Goal: Book appointment/travel/reservation

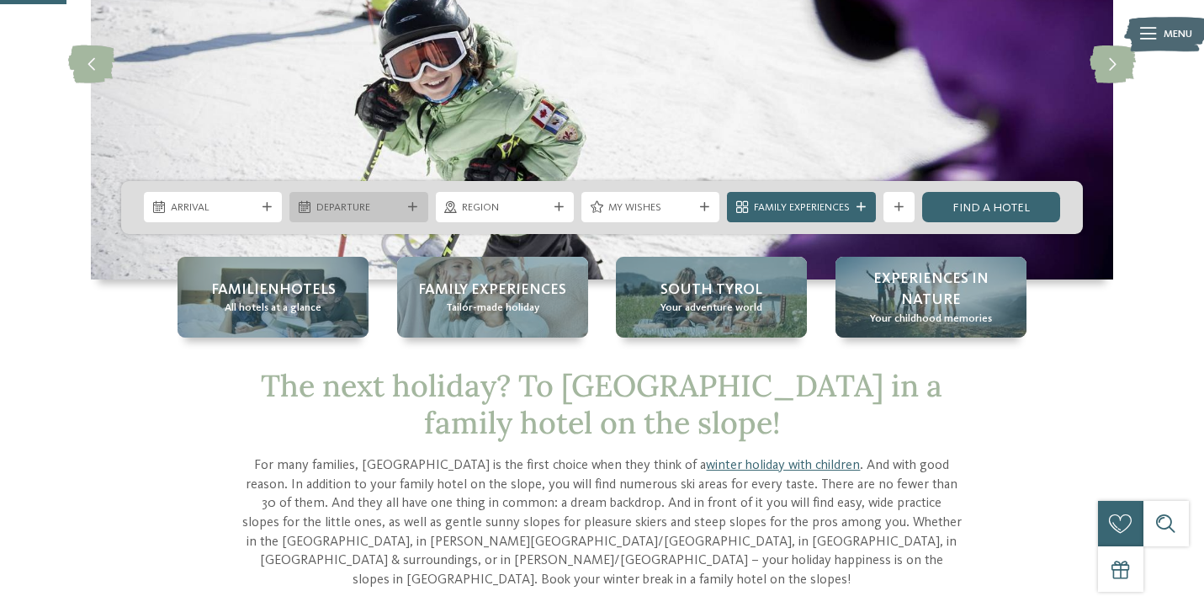
scroll to position [244, 0]
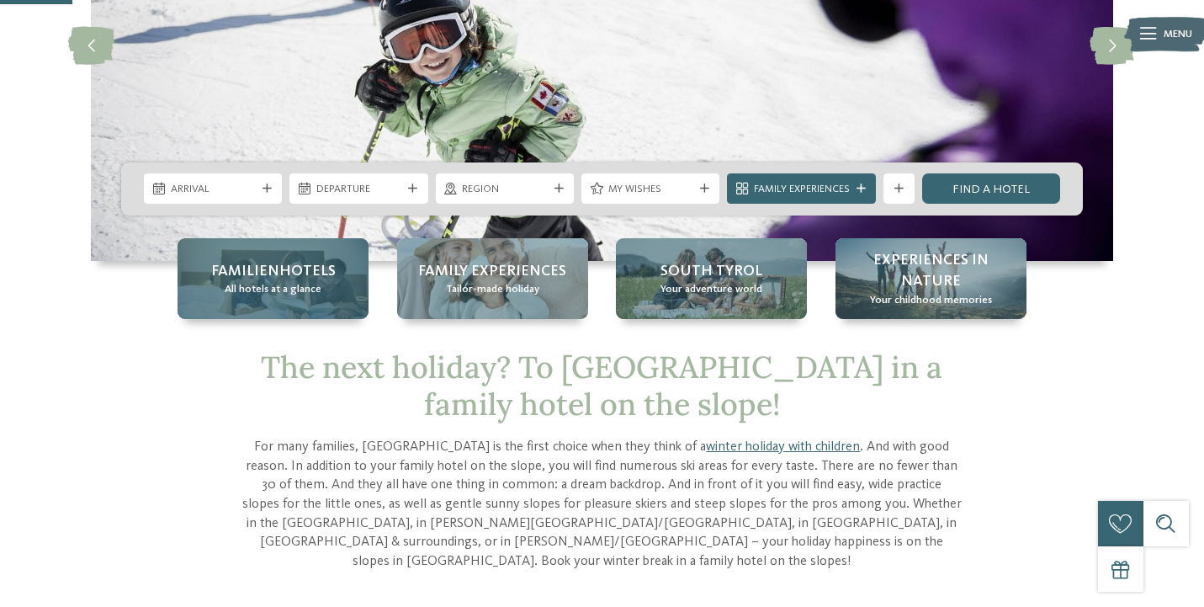
click at [305, 289] on span "All hotels at a glance" at bounding box center [273, 289] width 97 height 15
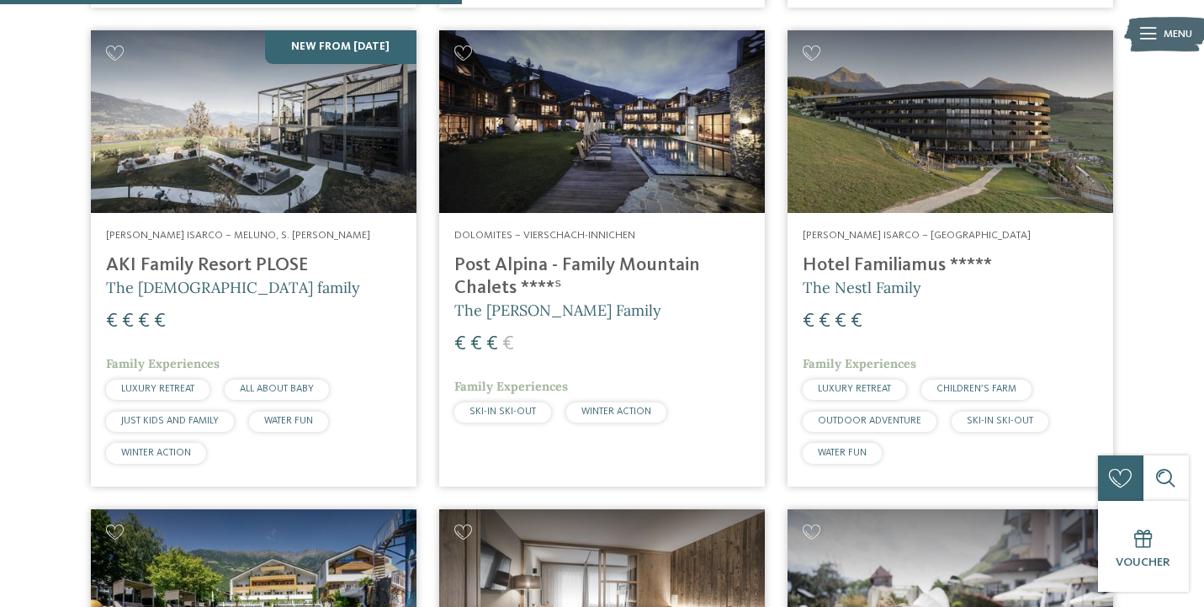
scroll to position [1952, 0]
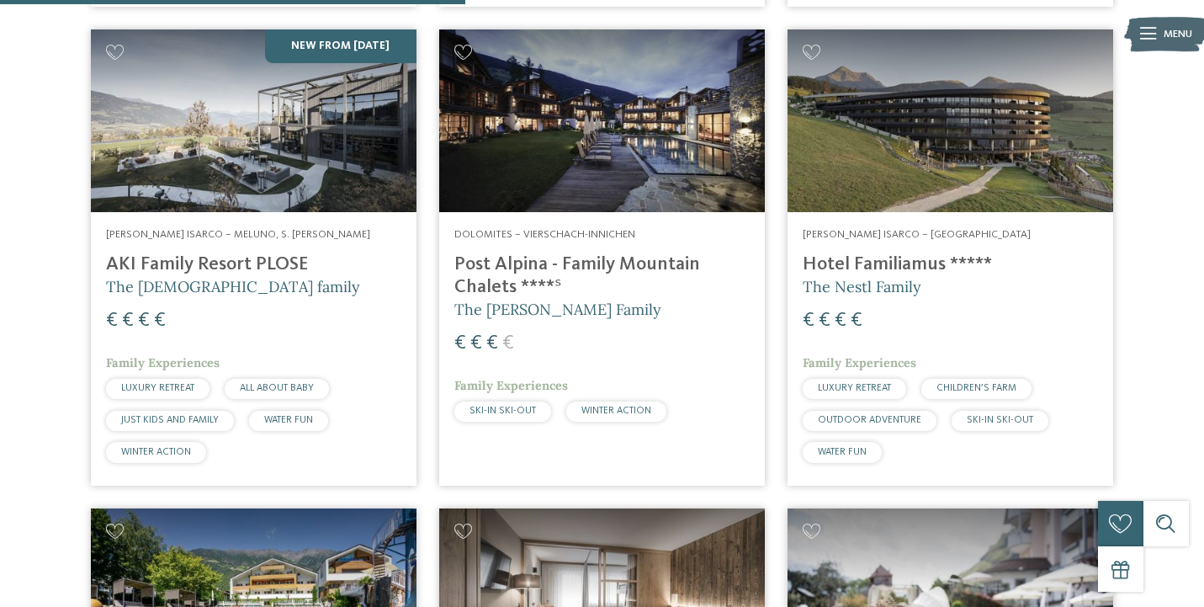
click at [870, 253] on h4 "Hotel Familiamus *****" at bounding box center [950, 264] width 295 height 23
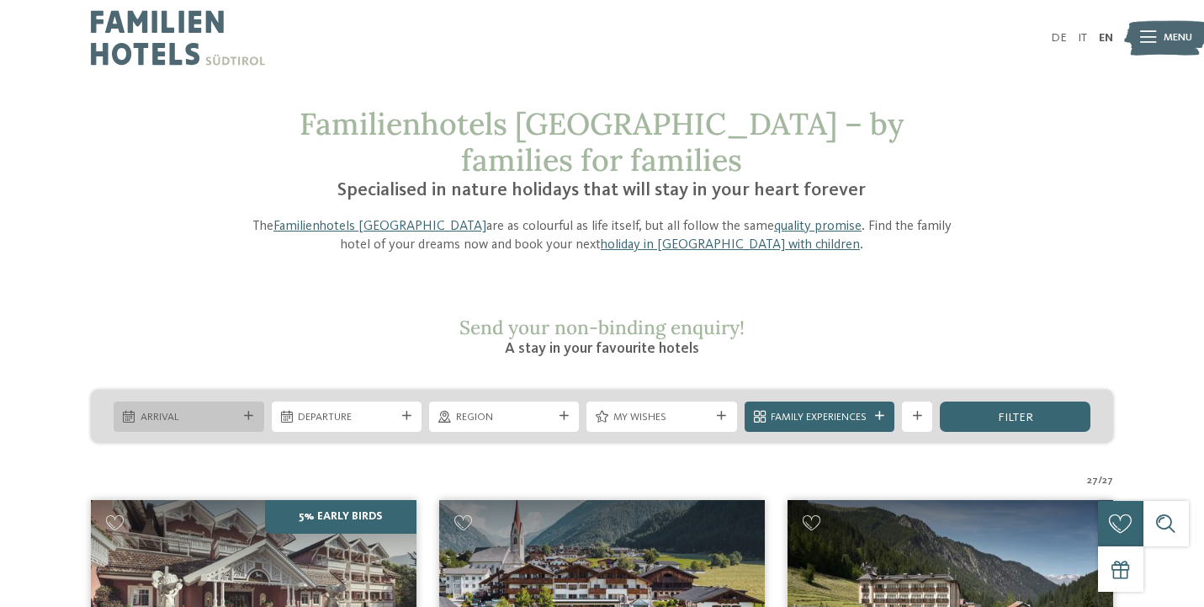
click at [248, 411] on icon at bounding box center [248, 415] width 9 height 9
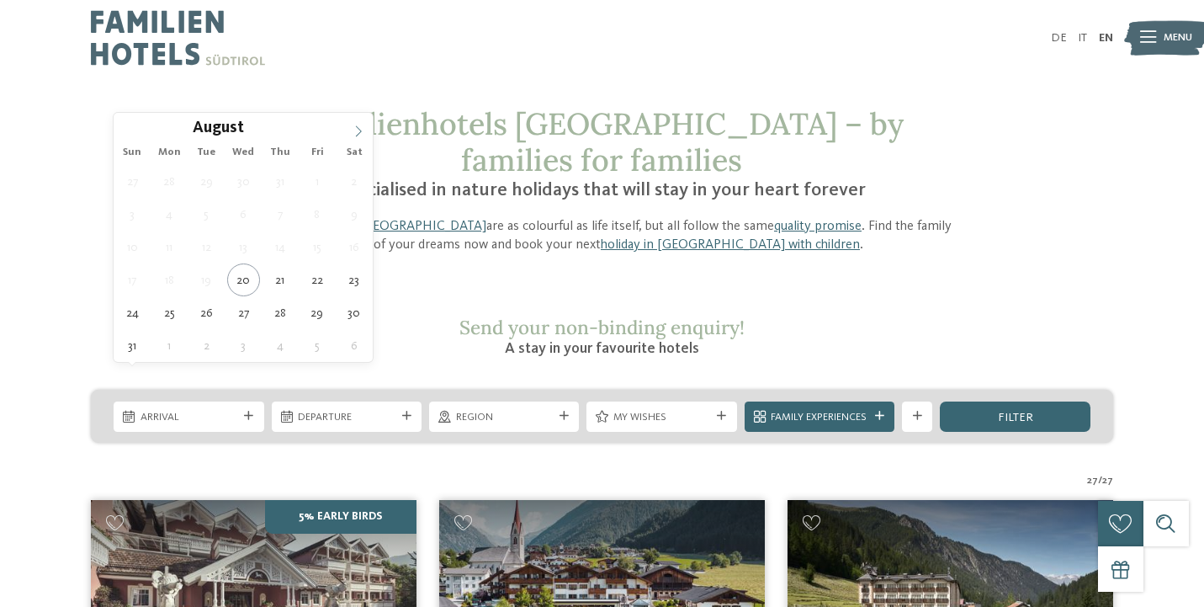
click at [356, 132] on icon at bounding box center [359, 131] width 12 height 12
type input "****"
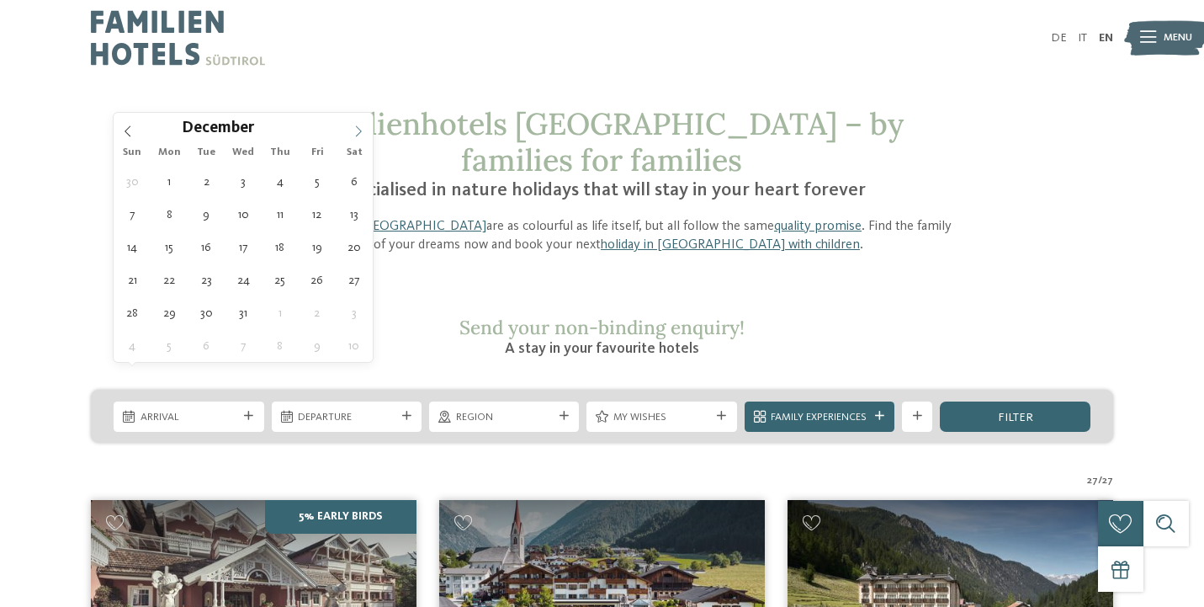
click at [356, 132] on icon at bounding box center [359, 131] width 12 height 12
type div "28.02.2026"
type input "****"
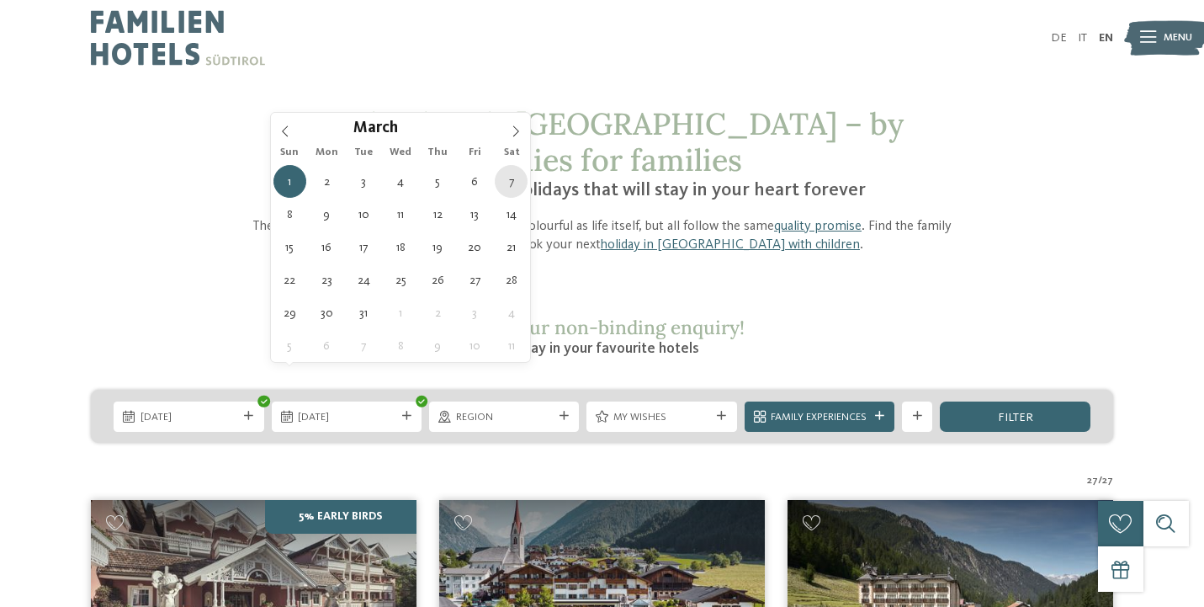
type div "07.03.2026"
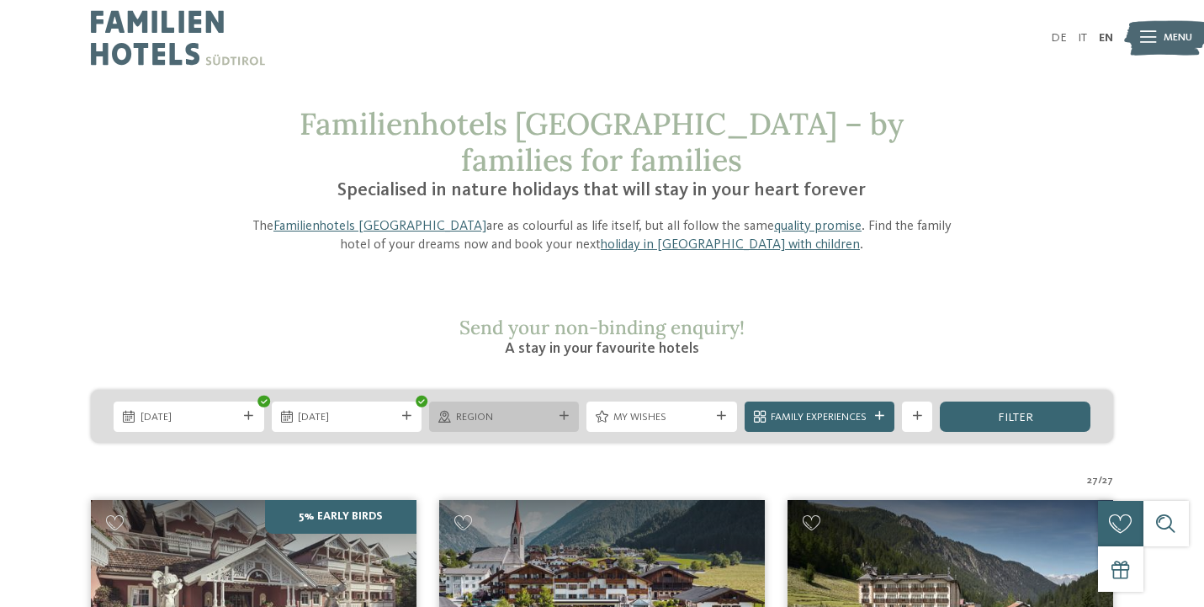
click at [553, 408] on div "Region" at bounding box center [504, 416] width 104 height 16
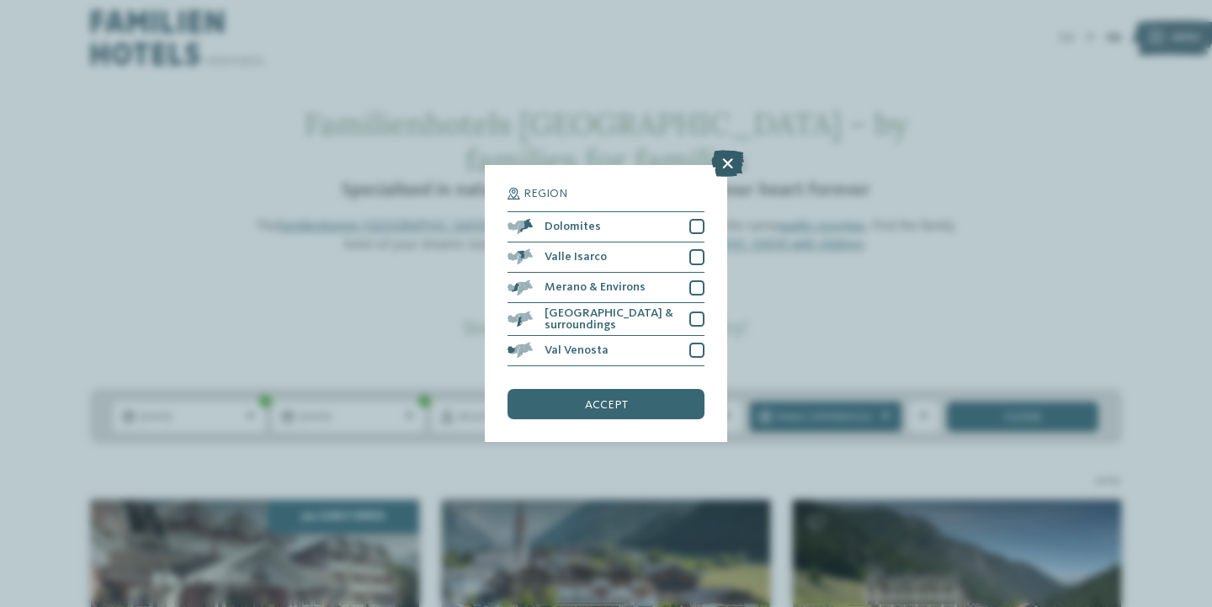
click at [729, 150] on icon at bounding box center [727, 163] width 33 height 27
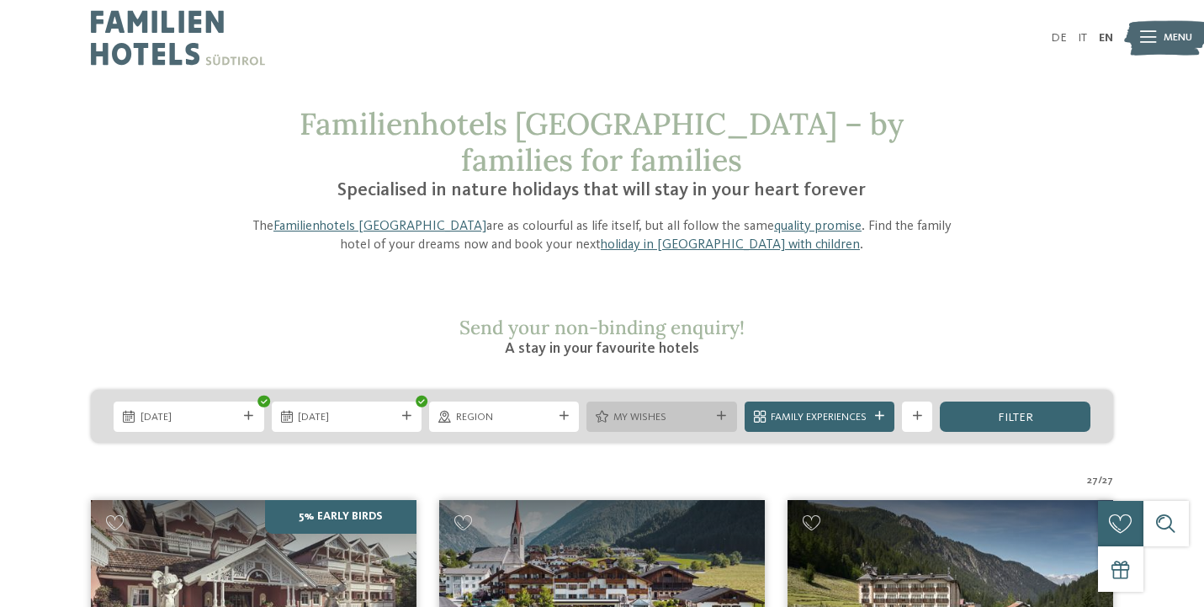
click at [707, 410] on span "My wishes" at bounding box center [661, 417] width 97 height 15
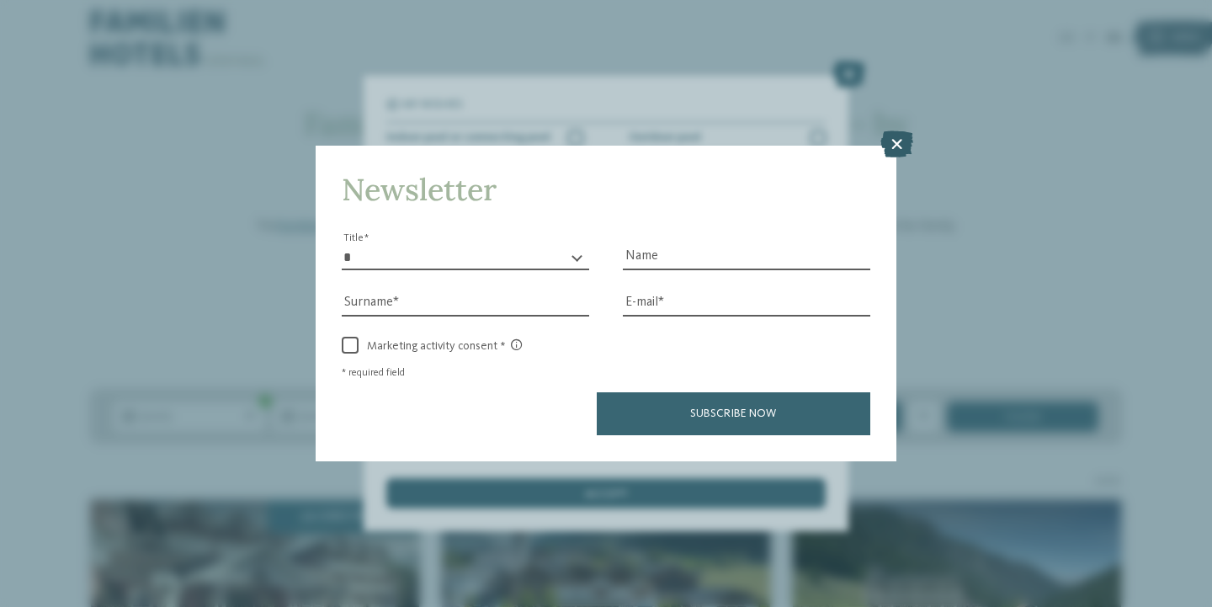
click at [894, 130] on icon at bounding box center [896, 143] width 33 height 27
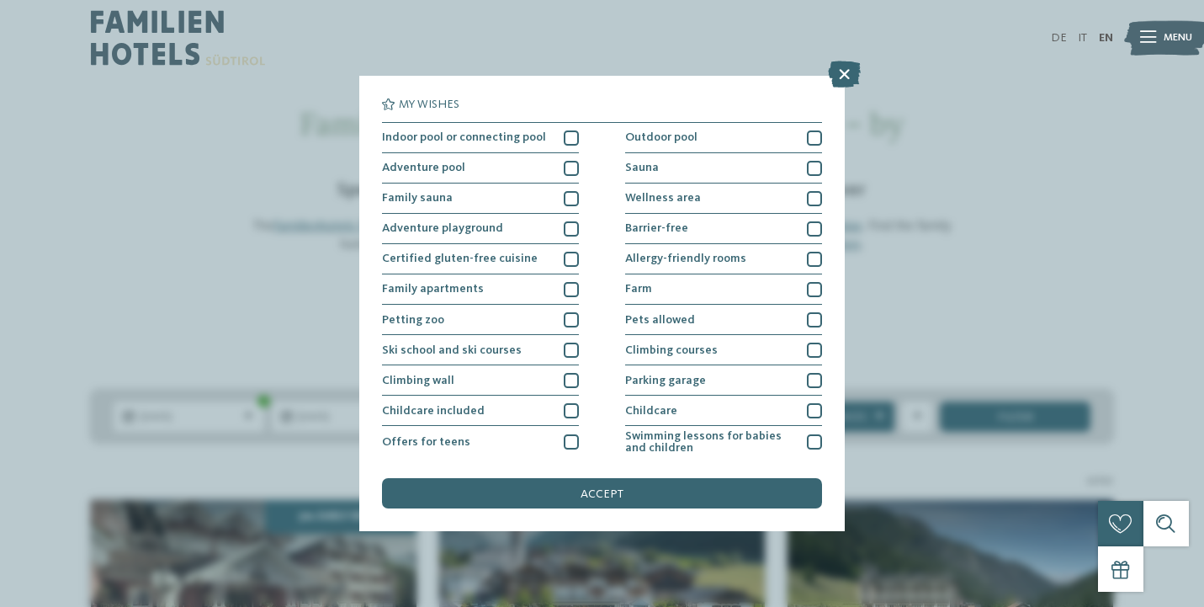
click at [855, 71] on div "DE IT EN Menu" at bounding box center [857, 38] width 511 height 76
click at [848, 72] on div "DE IT EN Menu" at bounding box center [857, 38] width 511 height 76
click at [845, 73] on div "DE IT EN Menu" at bounding box center [857, 38] width 511 height 76
click at [842, 79] on icon at bounding box center [844, 74] width 33 height 27
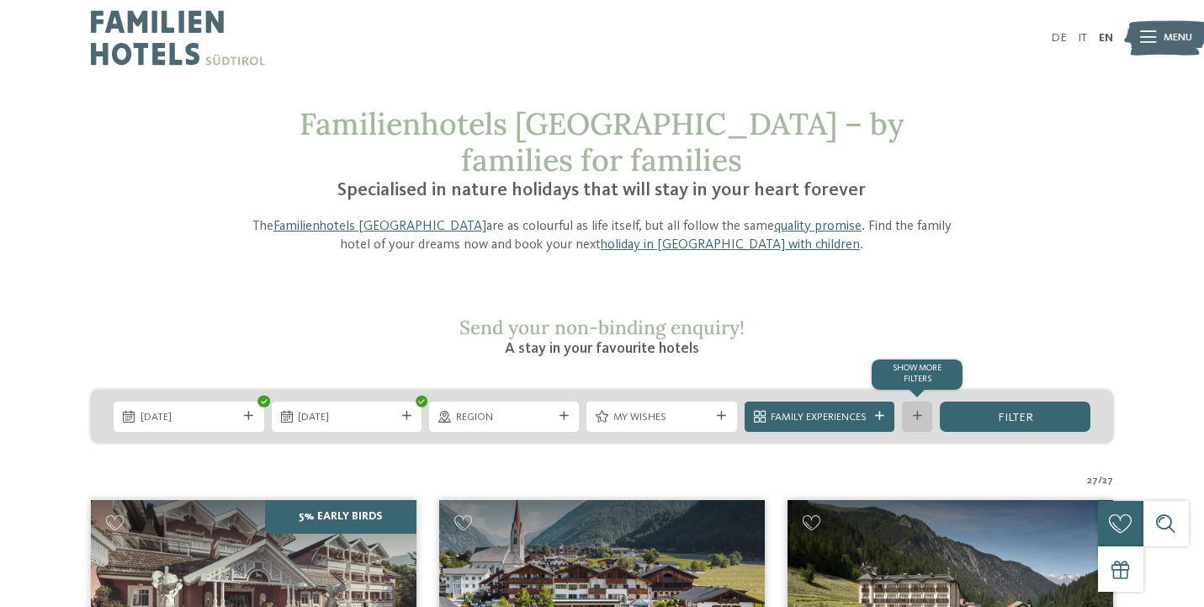
click at [921, 401] on div "Show more filters" at bounding box center [917, 416] width 30 height 30
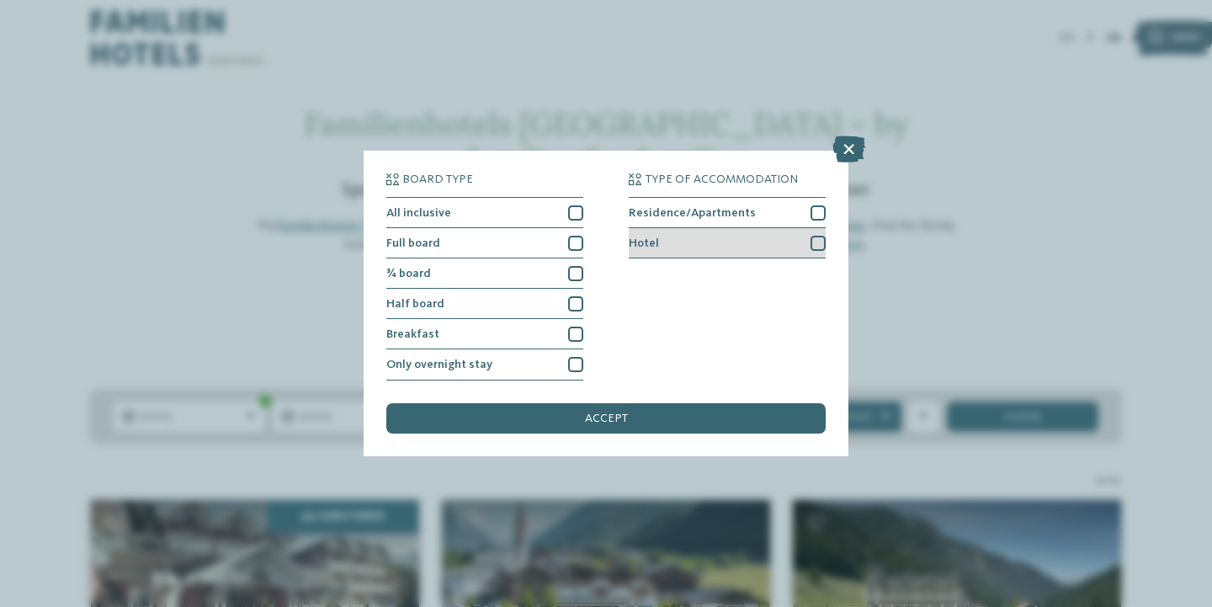
click at [767, 228] on div "Hotel" at bounding box center [727, 243] width 197 height 30
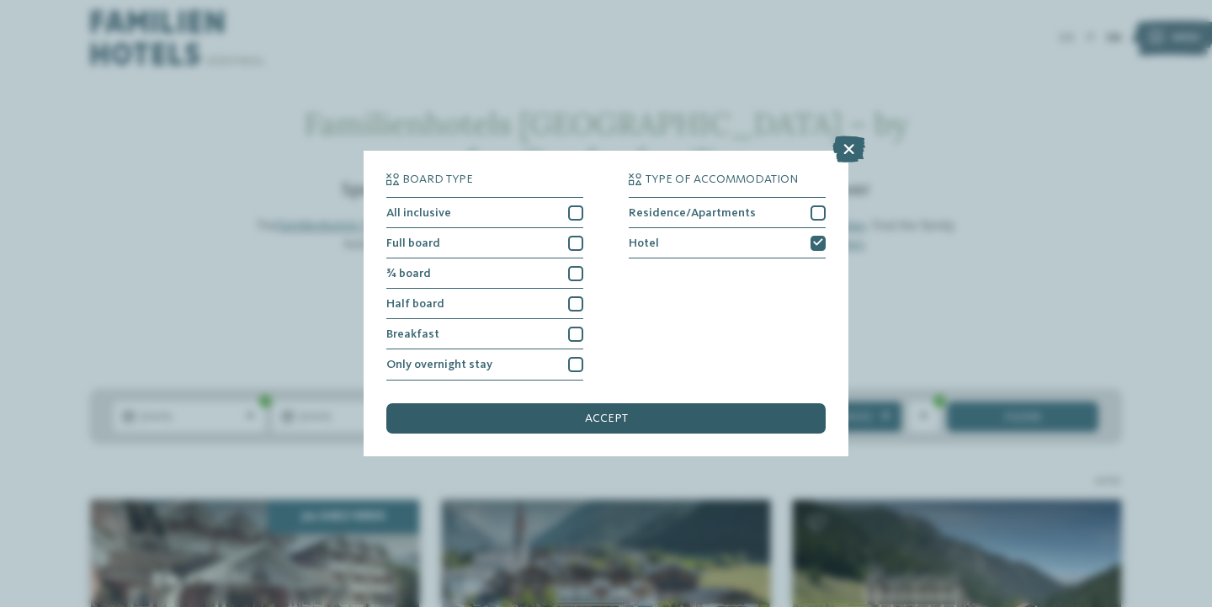
click at [701, 403] on div "accept" at bounding box center [605, 418] width 439 height 30
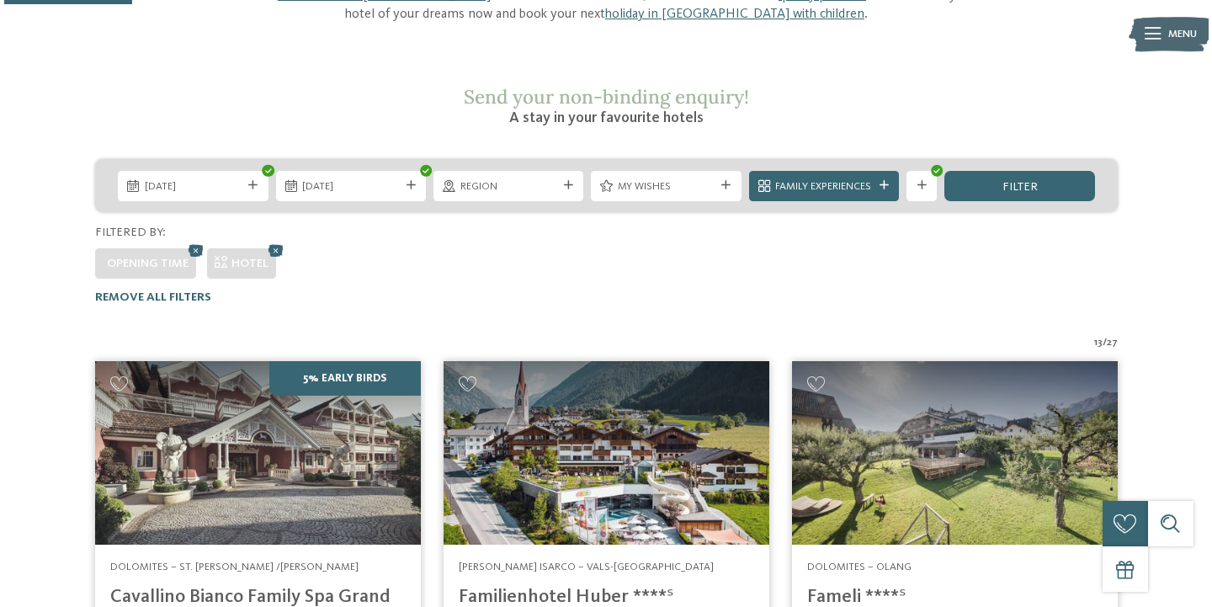
scroll to position [148, 0]
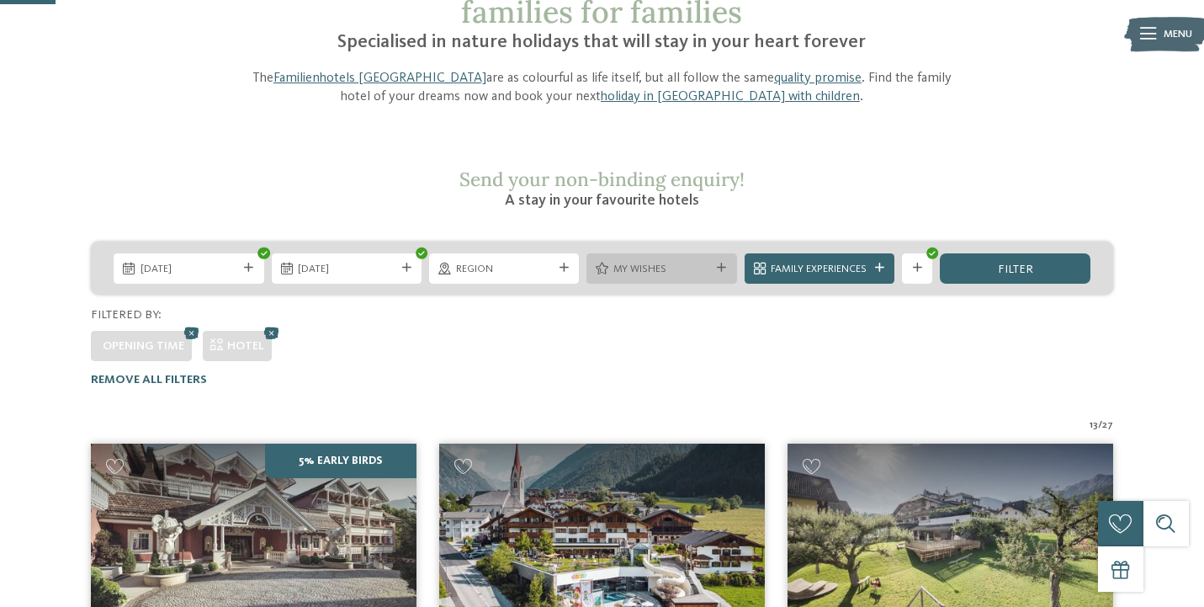
click at [693, 262] on span "My wishes" at bounding box center [661, 269] width 97 height 15
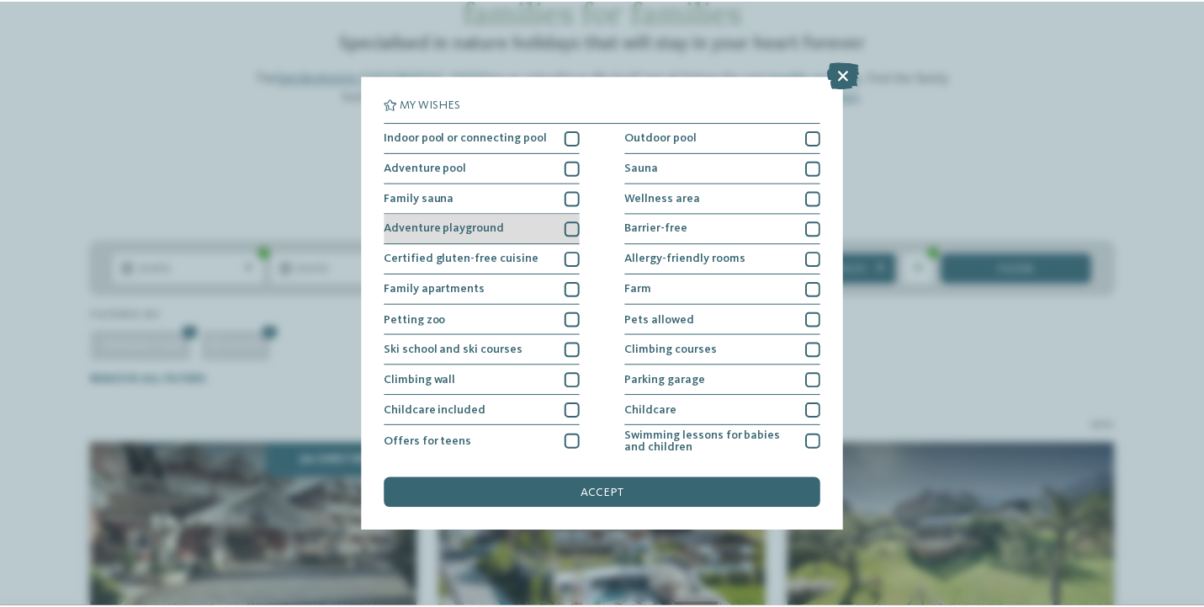
scroll to position [0, 0]
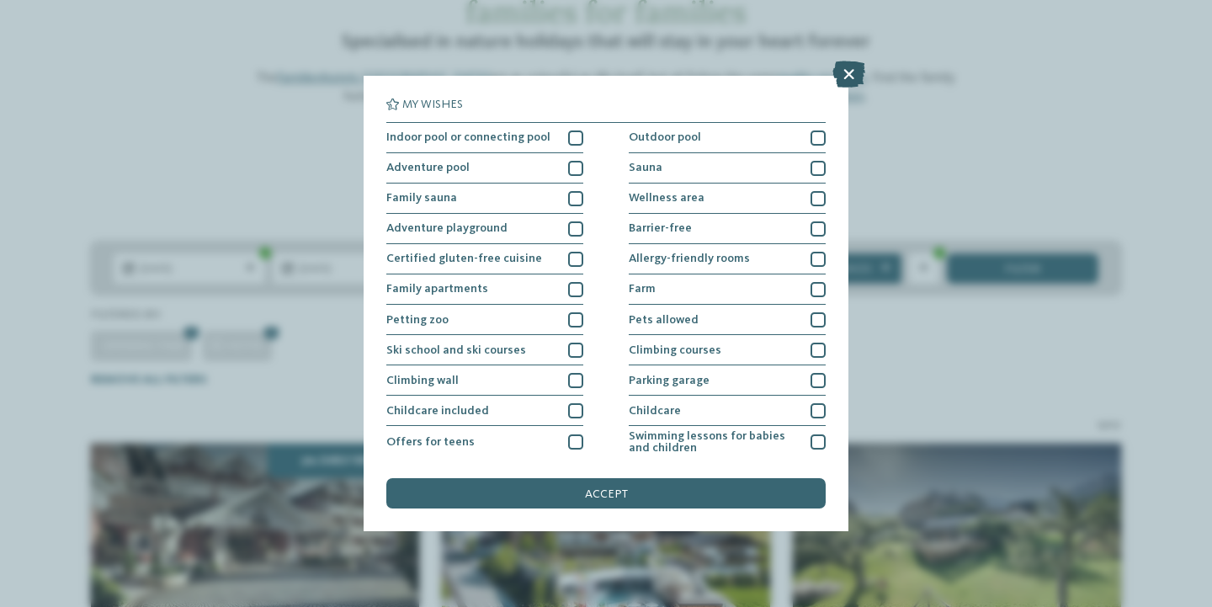
click at [843, 73] on icon at bounding box center [848, 74] width 33 height 27
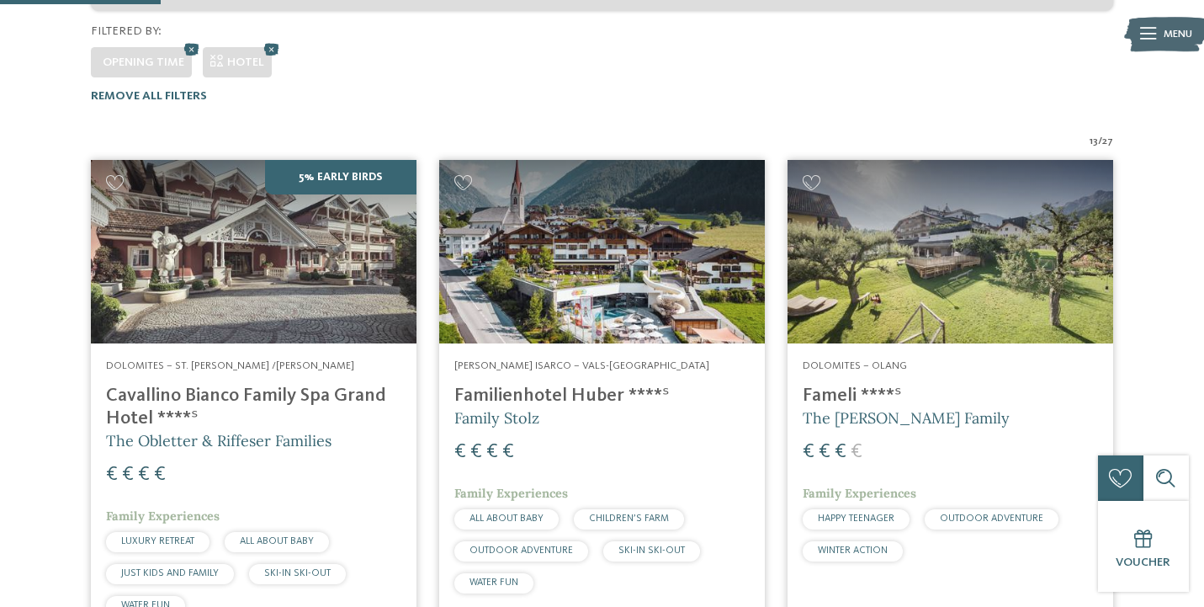
scroll to position [434, 0]
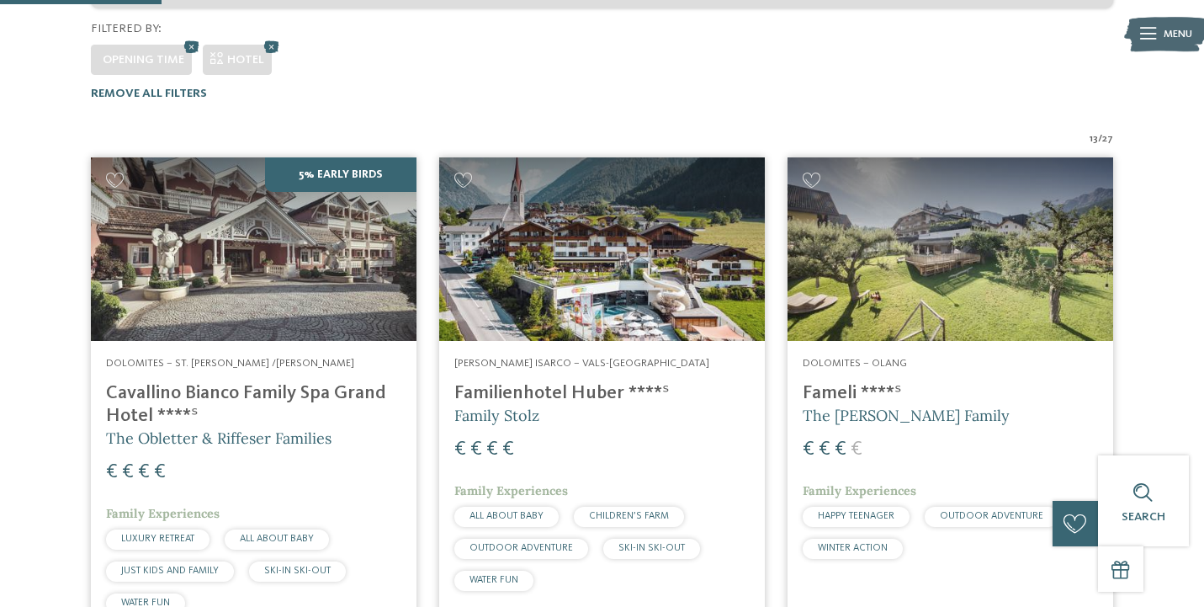
click at [578, 382] on h4 "Familienhotel Huber ****ˢ" at bounding box center [601, 393] width 295 height 23
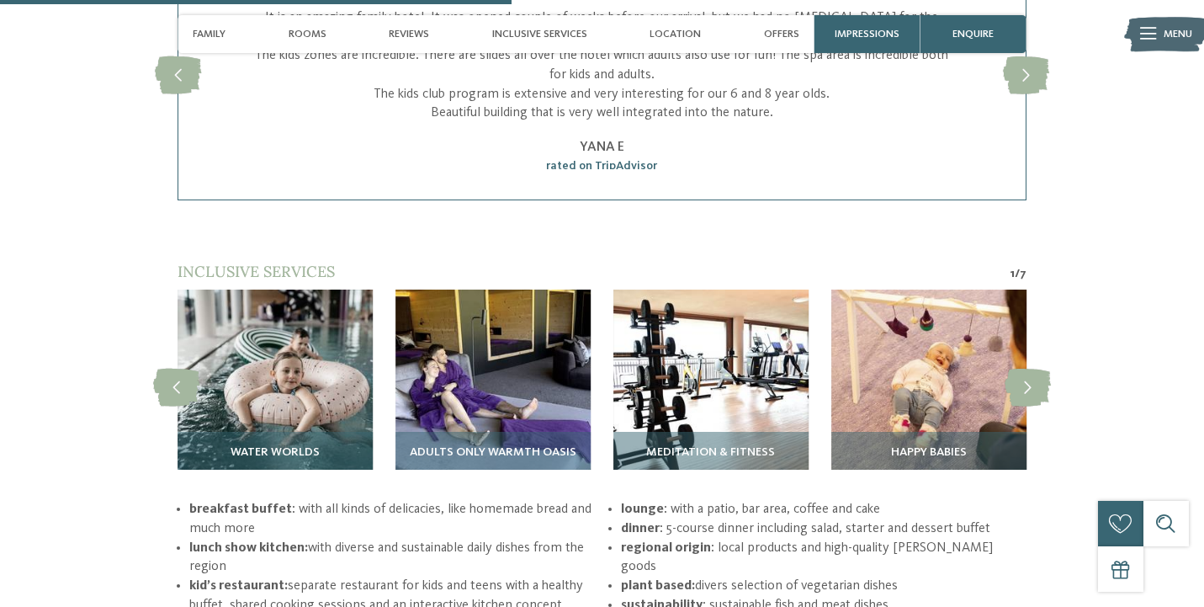
scroll to position [2364, 0]
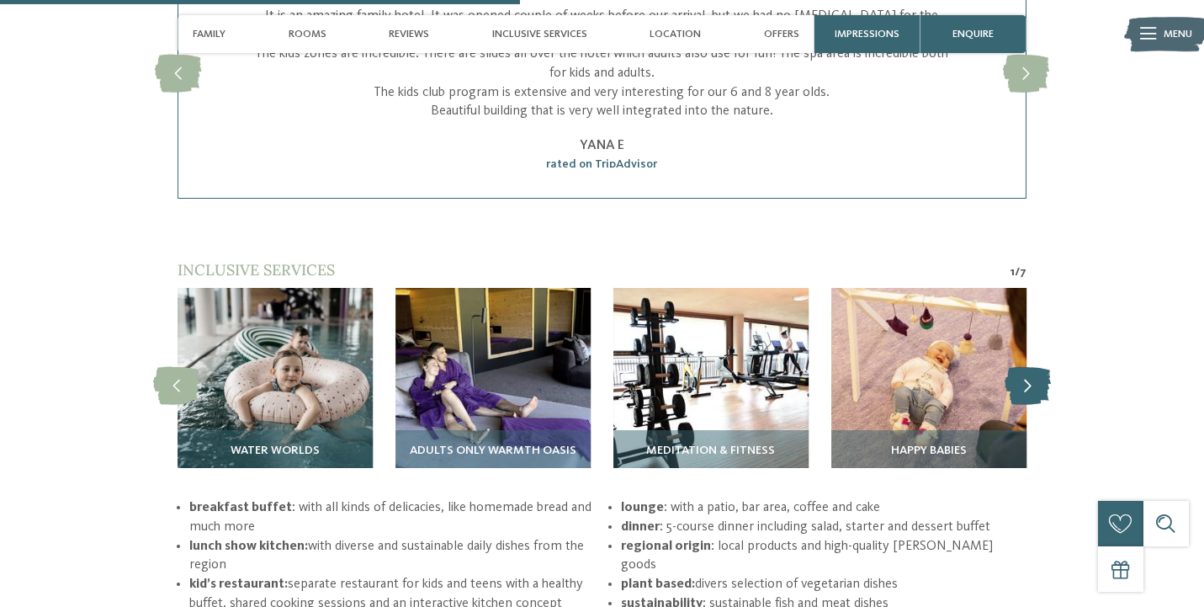
click at [1033, 367] on icon at bounding box center [1028, 386] width 46 height 38
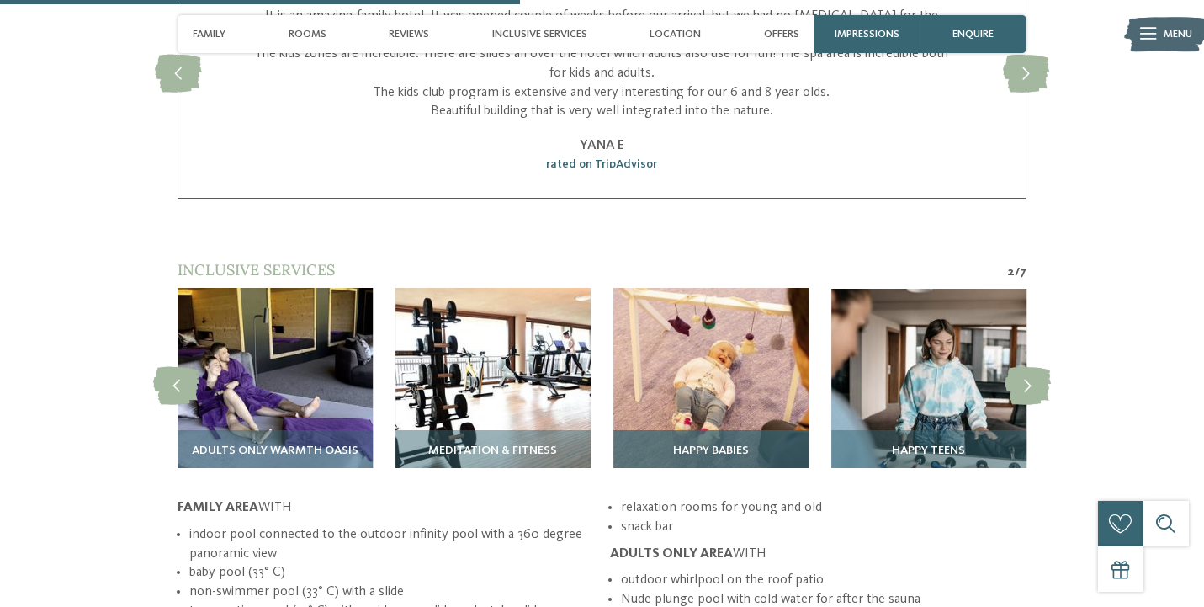
click at [741, 379] on img at bounding box center [710, 385] width 195 height 195
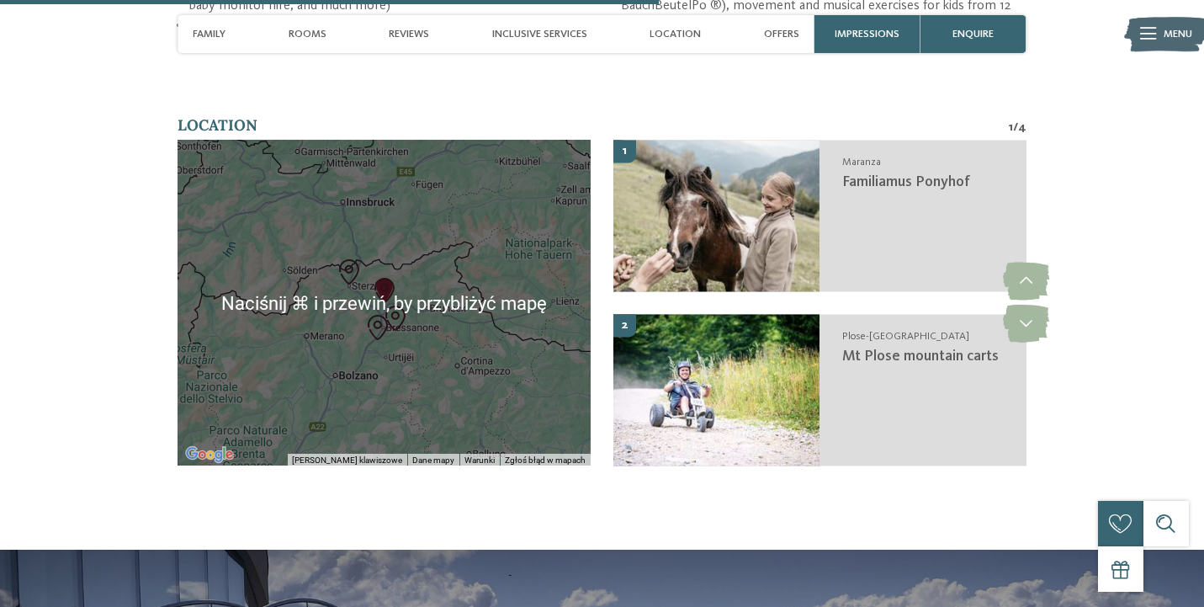
scroll to position [3006, 0]
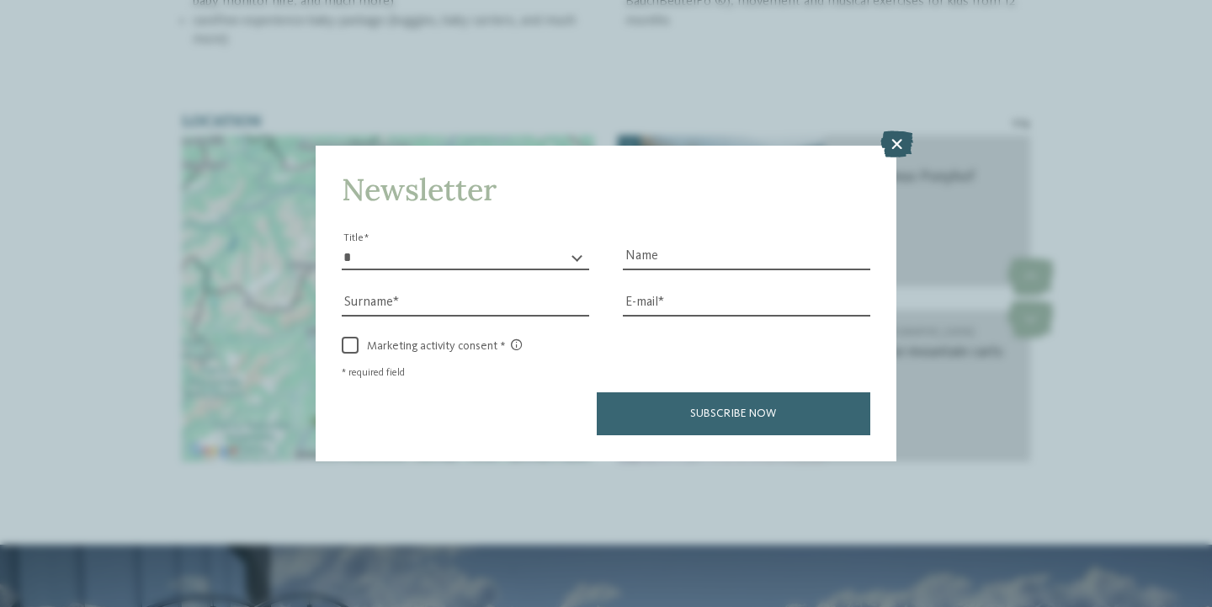
click at [885, 130] on icon at bounding box center [896, 143] width 33 height 27
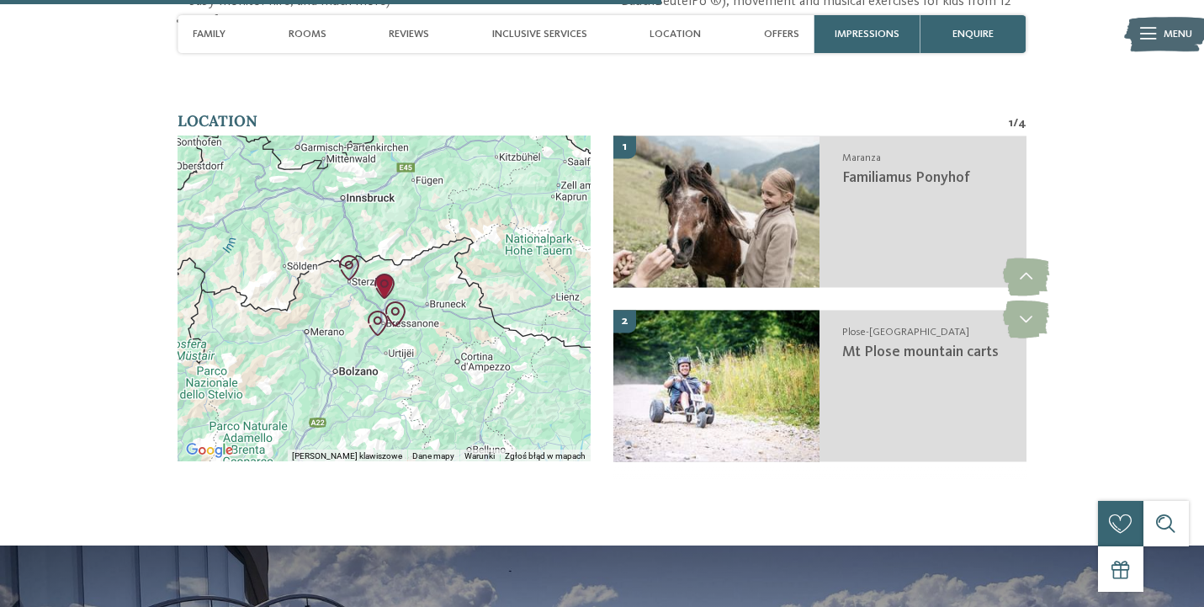
scroll to position [2983, 0]
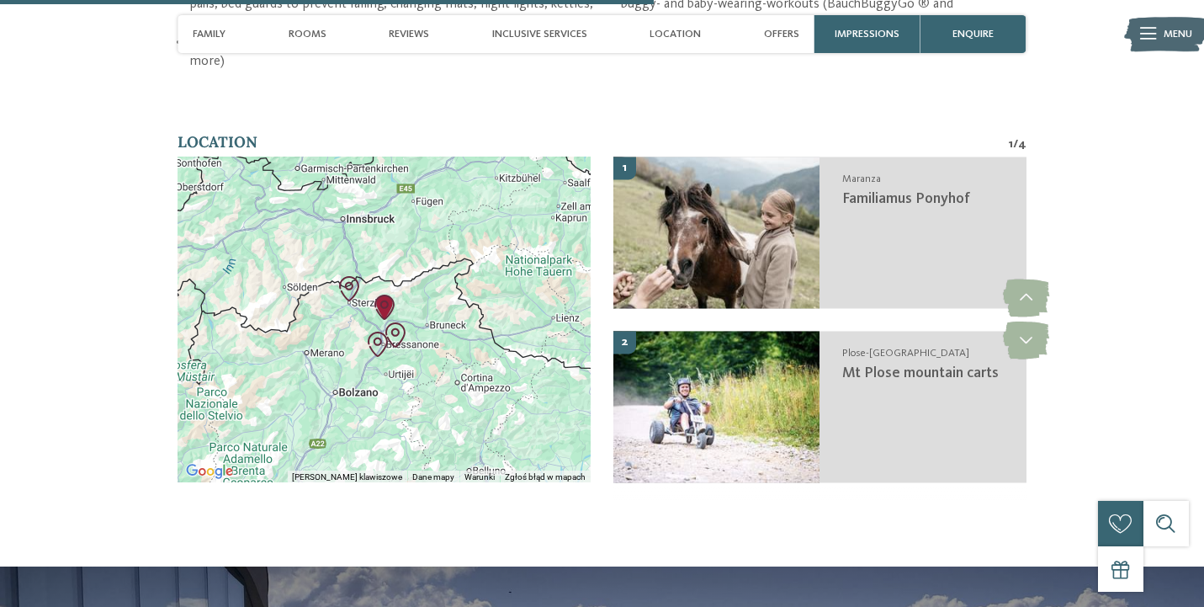
click at [342, 338] on div at bounding box center [384, 320] width 413 height 326
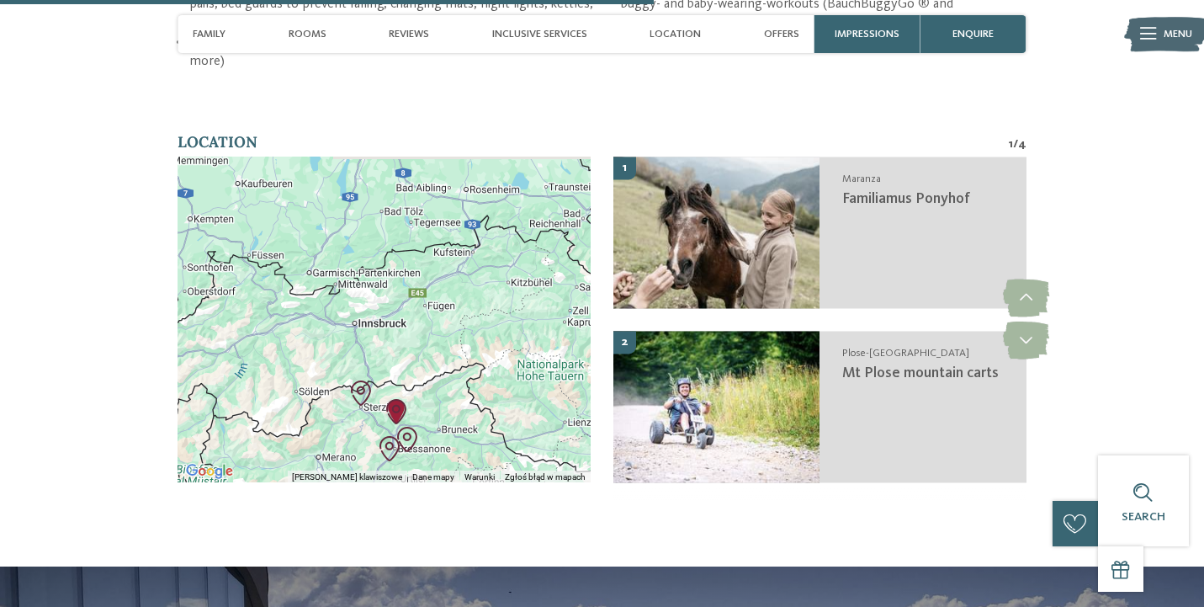
drag, startPoint x: 369, startPoint y: 308, endPoint x: 383, endPoint y: 411, distance: 104.5
click at [383, 411] on div at bounding box center [384, 320] width 413 height 326
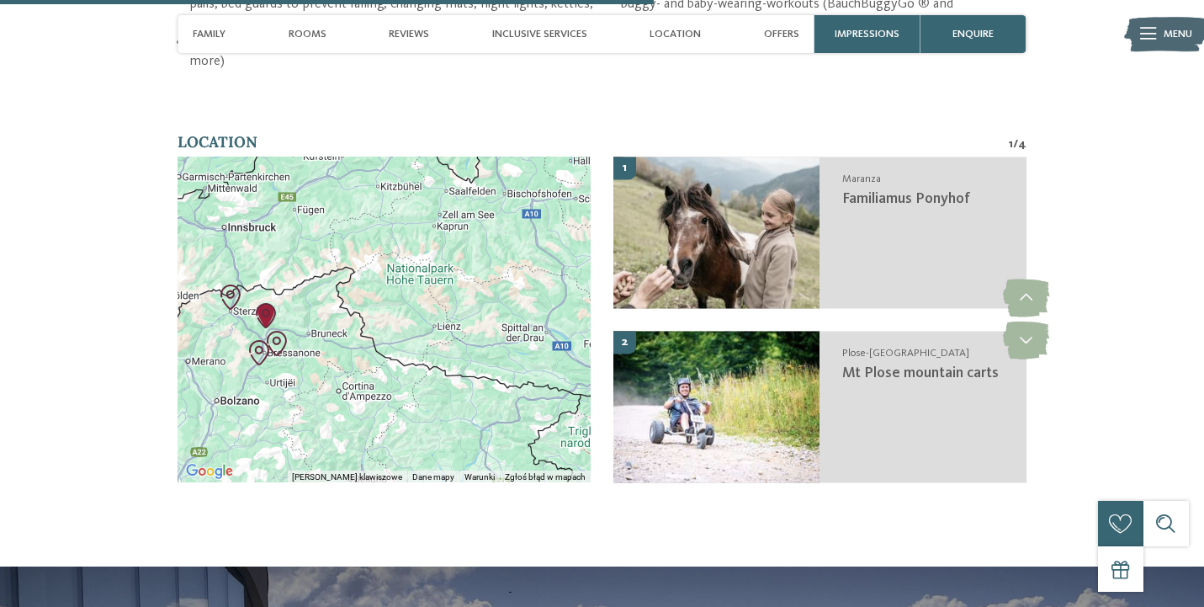
drag, startPoint x: 442, startPoint y: 308, endPoint x: 253, endPoint y: 192, distance: 221.4
click at [253, 192] on div at bounding box center [384, 320] width 413 height 326
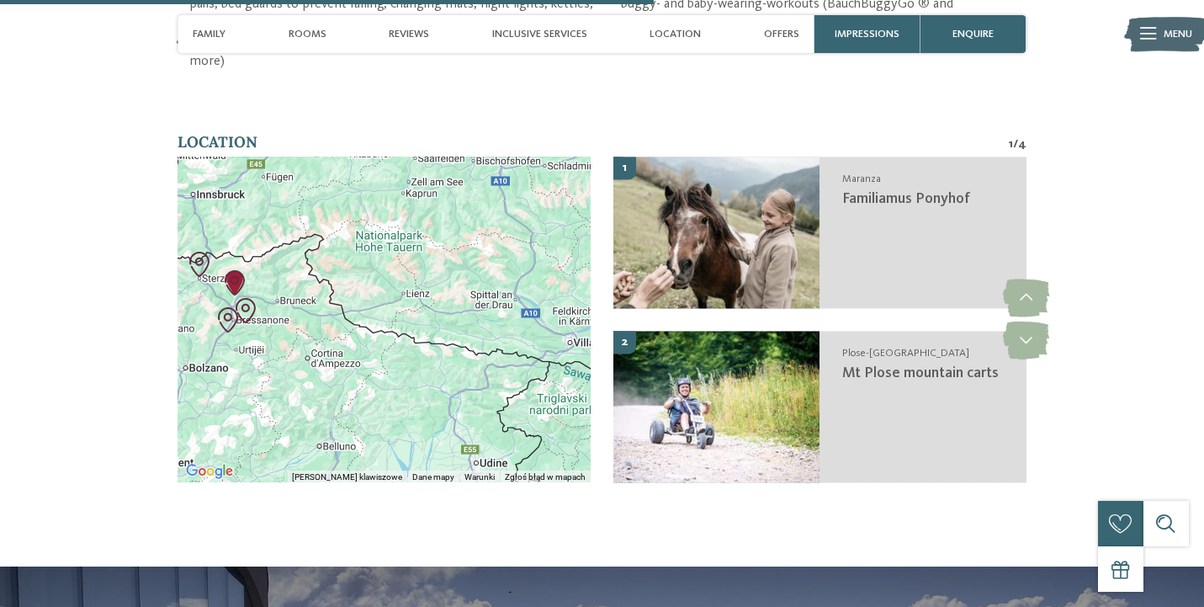
drag, startPoint x: 278, startPoint y: 323, endPoint x: 402, endPoint y: 293, distance: 128.2
click at [402, 293] on div at bounding box center [384, 320] width 413 height 326
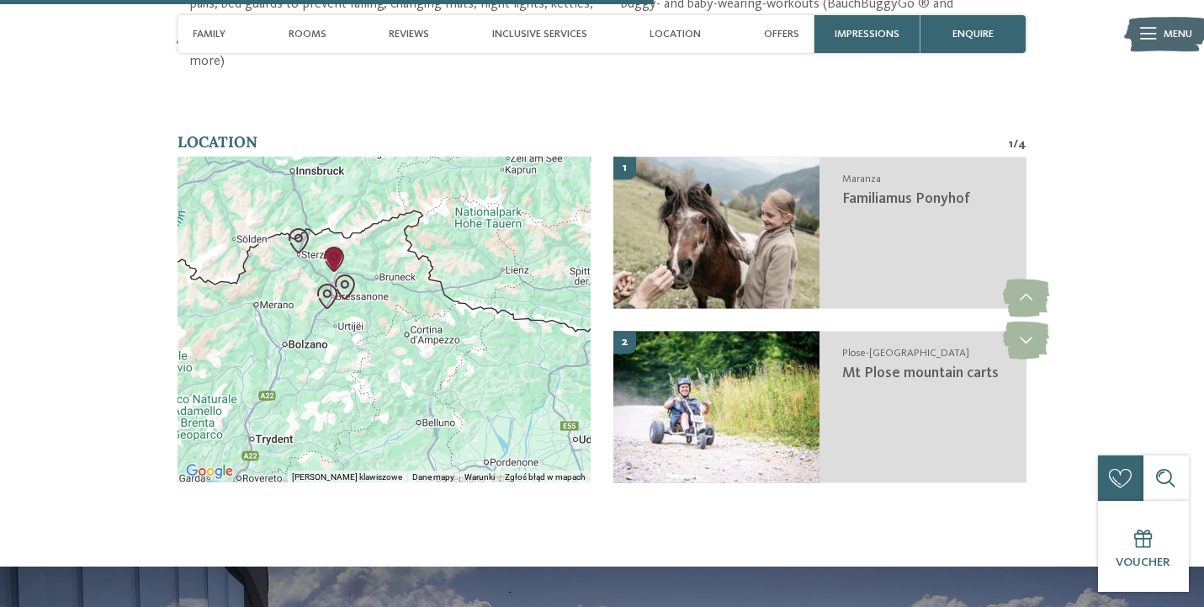
click at [333, 247] on img "Familiamus Ponyhof" at bounding box center [333, 259] width 25 height 25
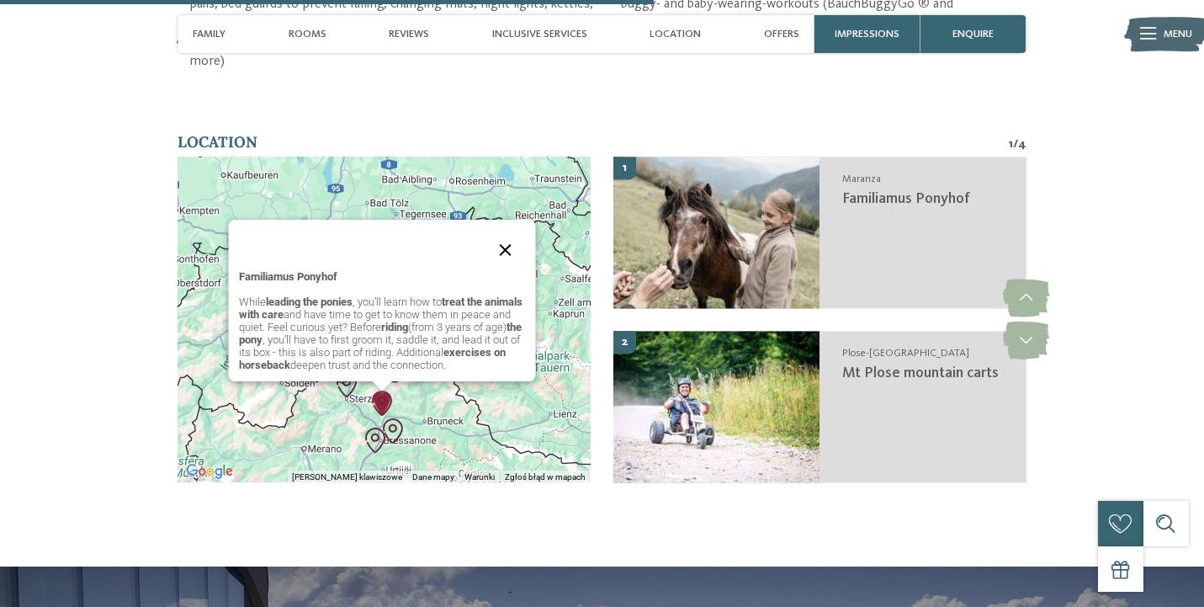
click at [504, 230] on button "Zamknij" at bounding box center [505, 250] width 40 height 40
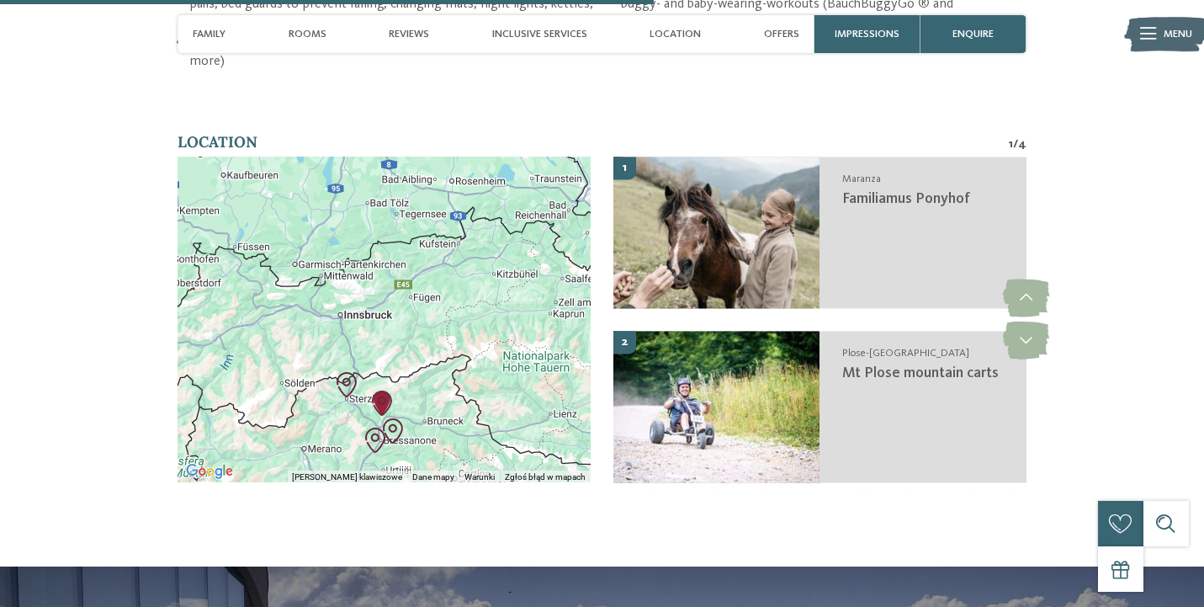
click at [386, 294] on div "Aby korzystać z interfejsu, używaj klawiszy strzałek." at bounding box center [384, 320] width 413 height 326
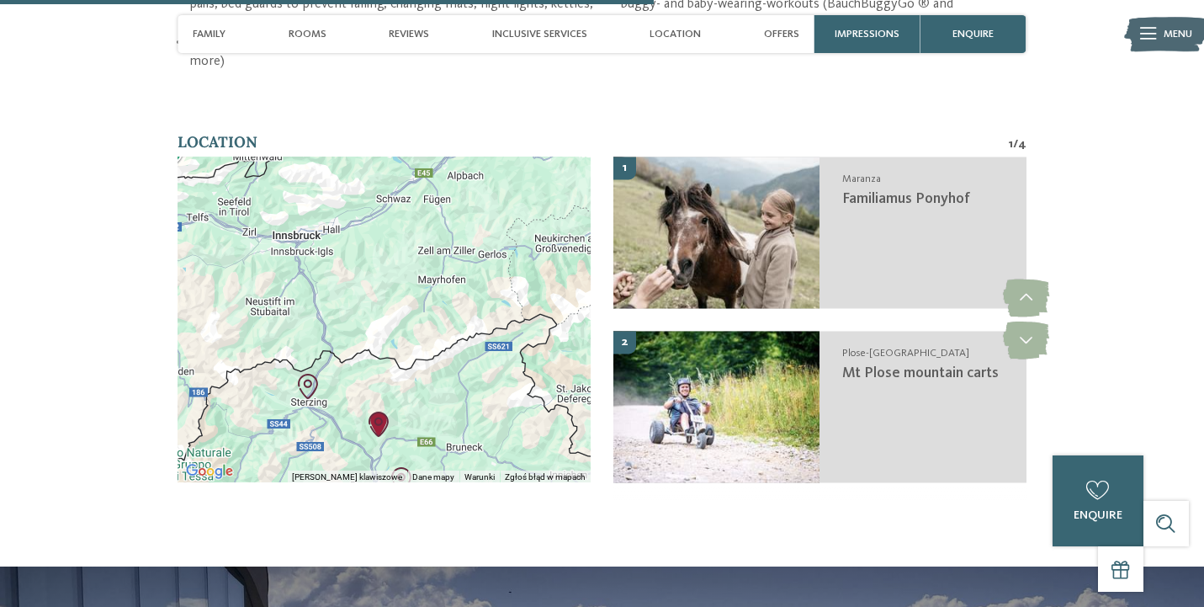
drag, startPoint x: 386, startPoint y: 294, endPoint x: 403, endPoint y: 173, distance: 121.5
click at [403, 173] on div at bounding box center [384, 320] width 413 height 326
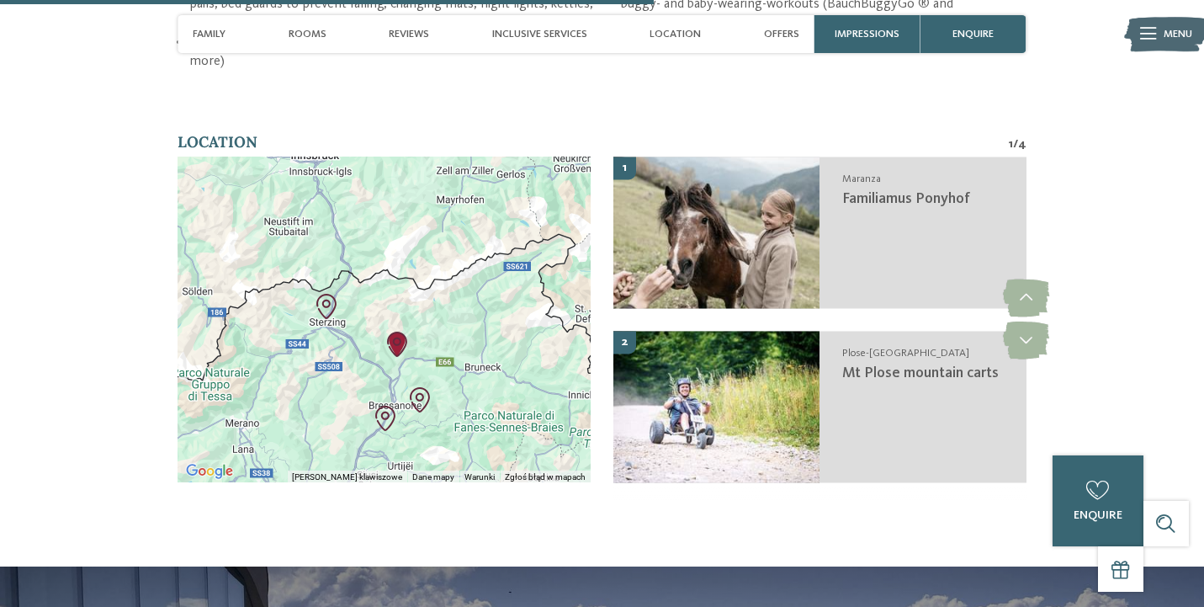
click at [436, 261] on div at bounding box center [384, 320] width 413 height 326
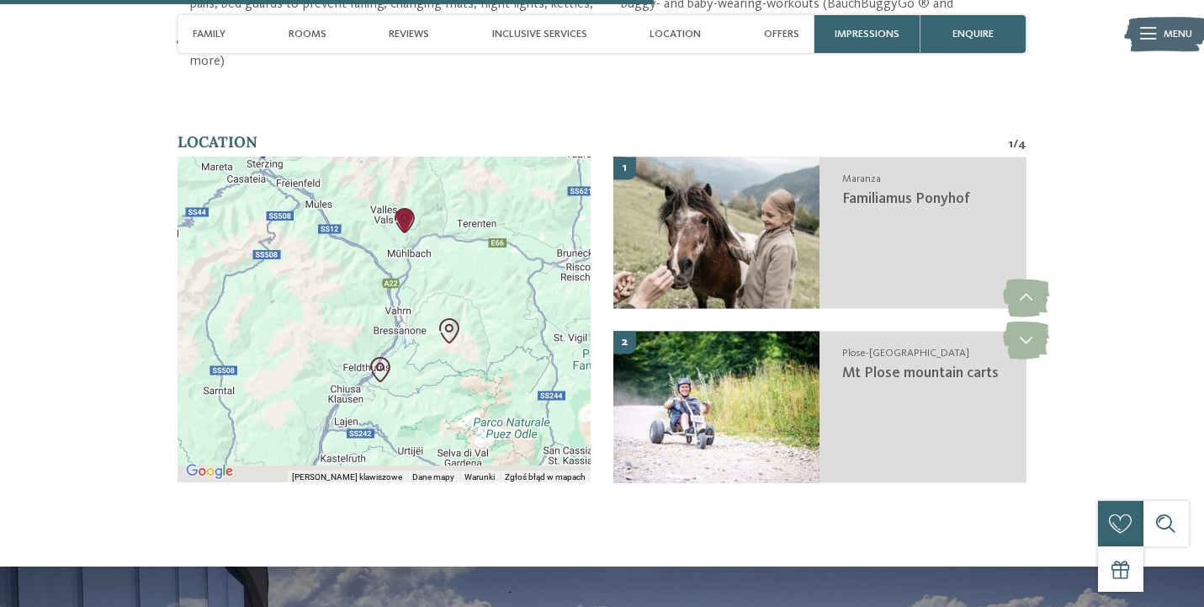
drag, startPoint x: 424, startPoint y: 309, endPoint x: 470, endPoint y: 137, distance: 177.8
click at [470, 157] on div at bounding box center [384, 320] width 413 height 326
click at [449, 318] on img "Mt Plose mountain carts" at bounding box center [449, 330] width 25 height 25
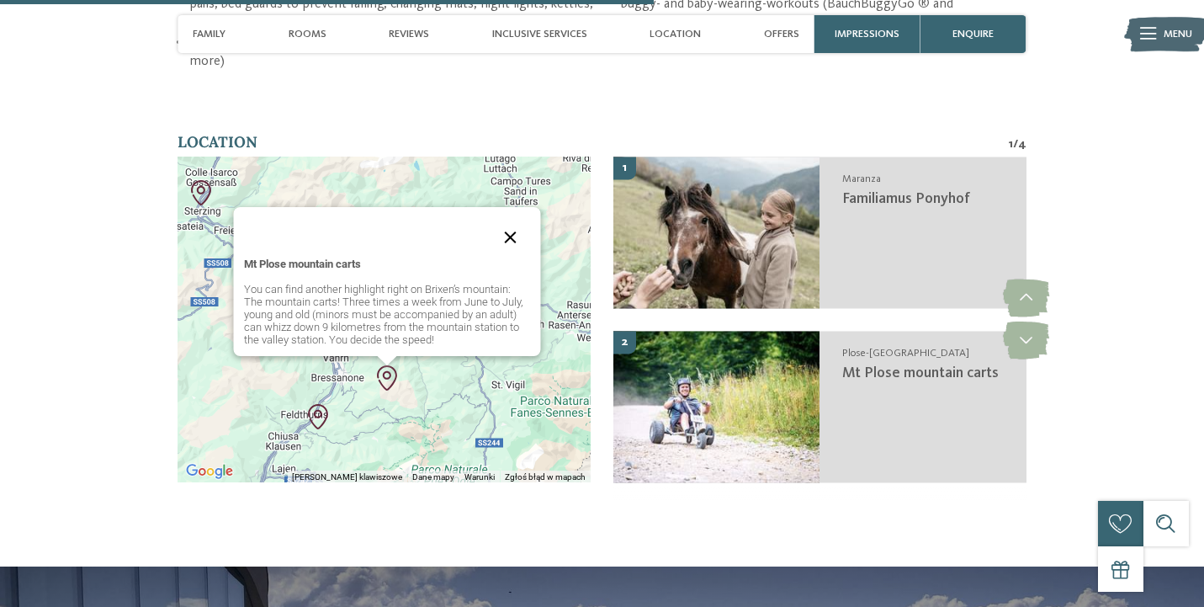
click at [510, 217] on button "Zamknij" at bounding box center [510, 237] width 40 height 40
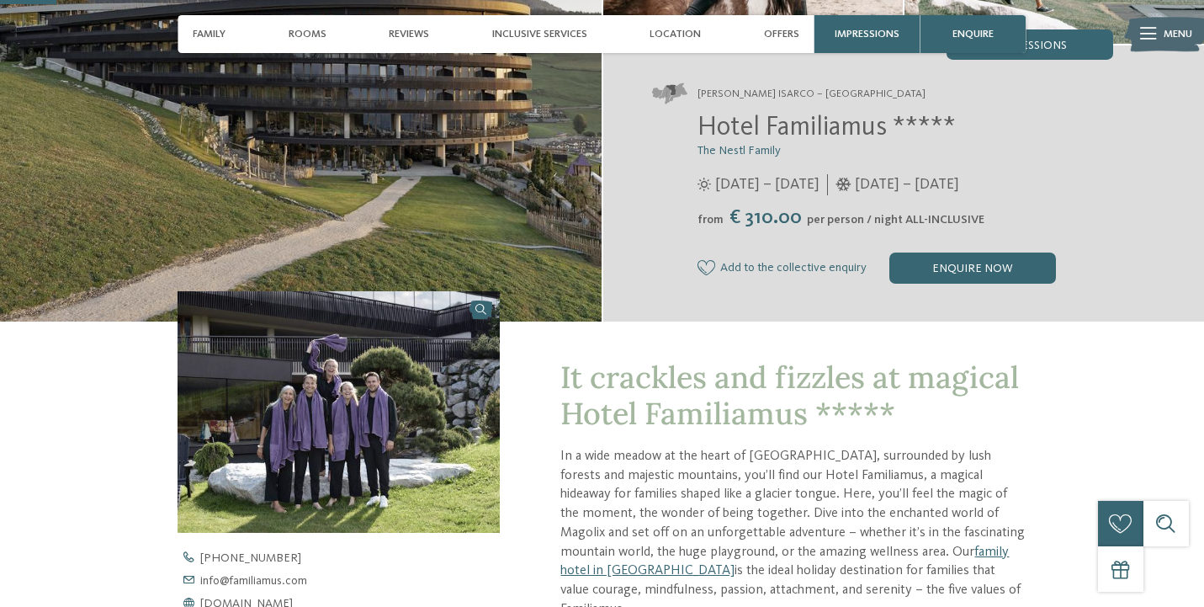
scroll to position [258, 0]
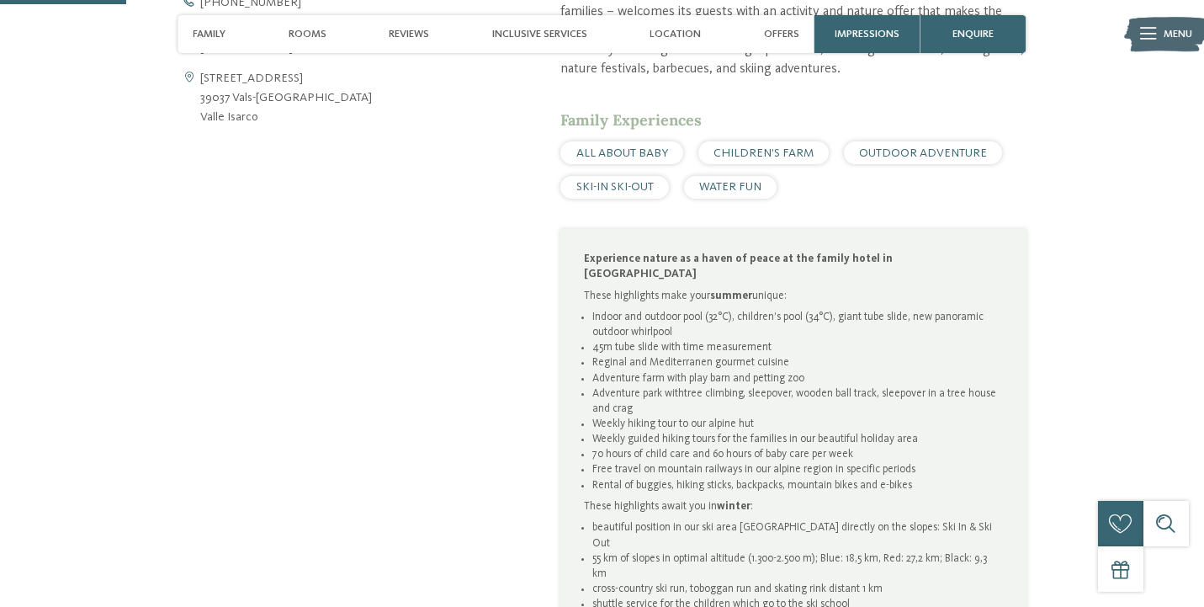
scroll to position [860, 0]
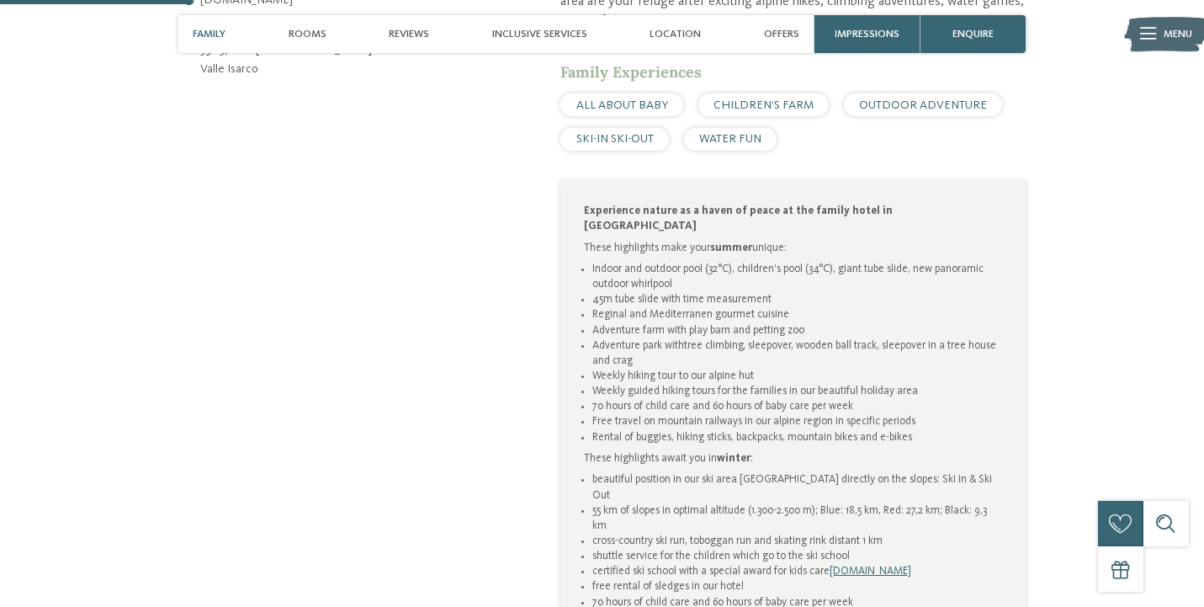
click at [221, 32] on span "Family" at bounding box center [209, 34] width 33 height 13
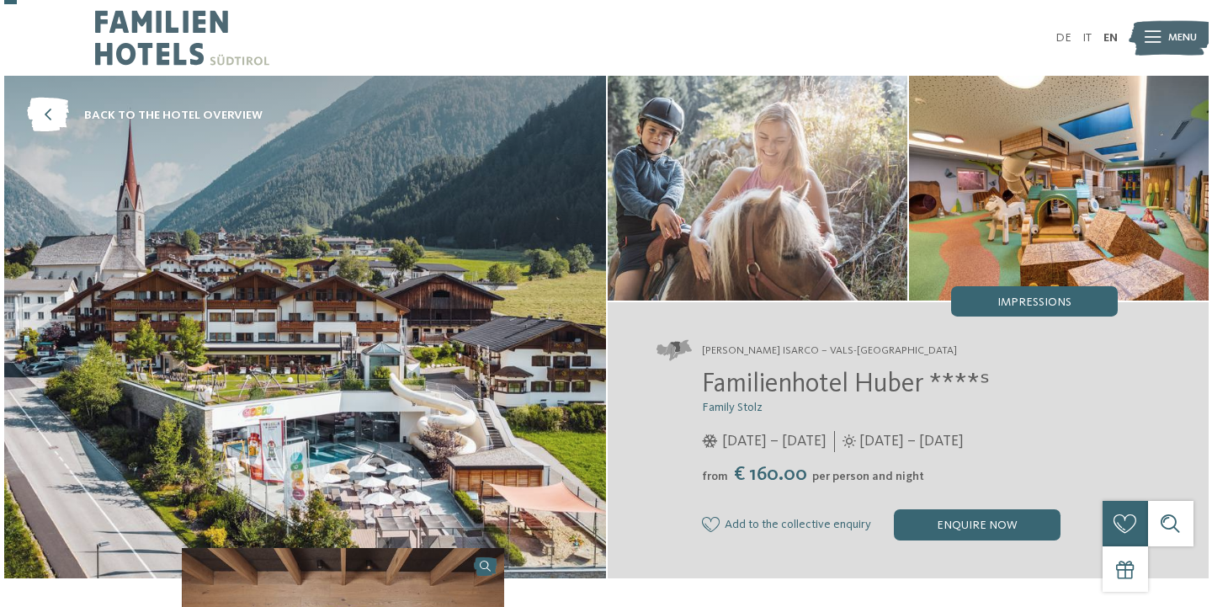
scroll to position [0, 0]
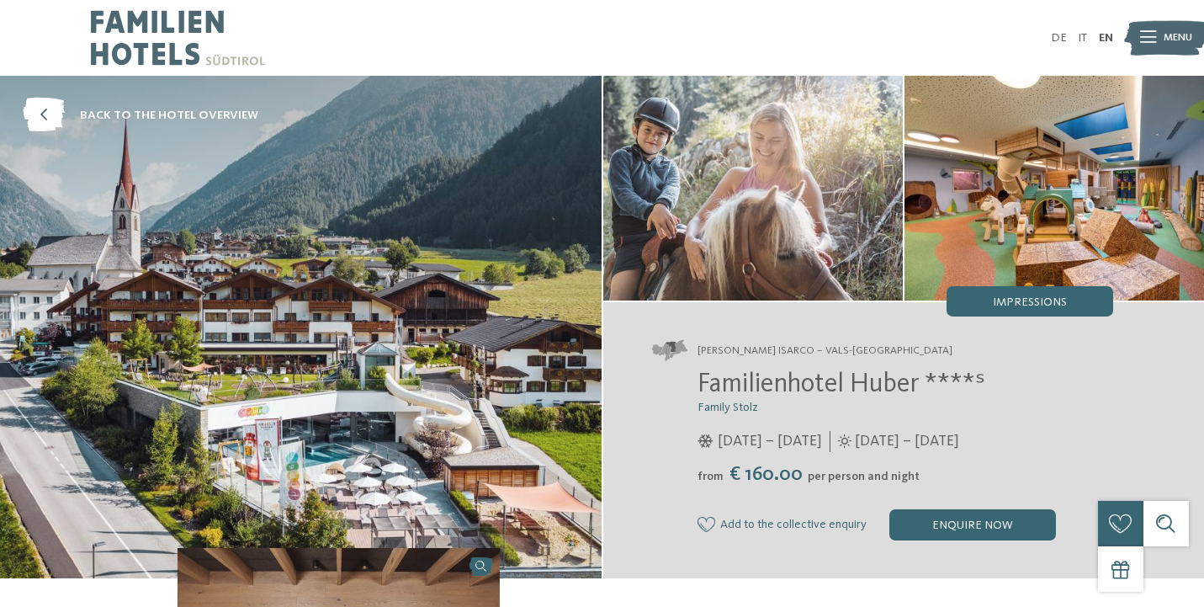
click at [1147, 39] on icon at bounding box center [1148, 38] width 16 height 12
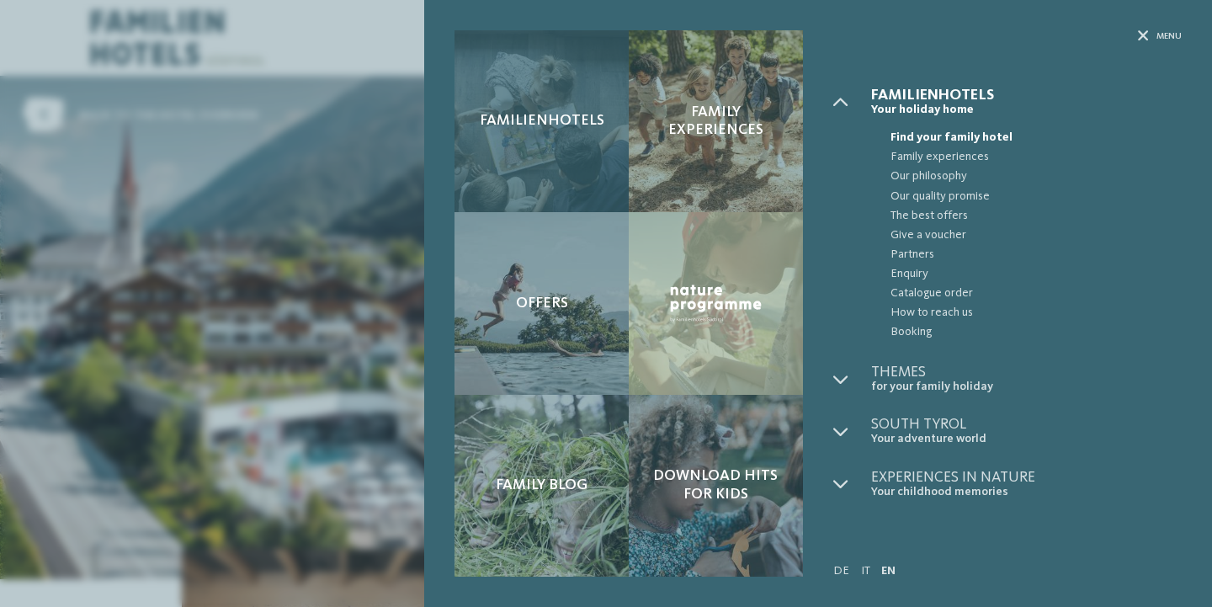
click at [549, 148] on div "Familienhotels" at bounding box center [541, 121] width 174 height 182
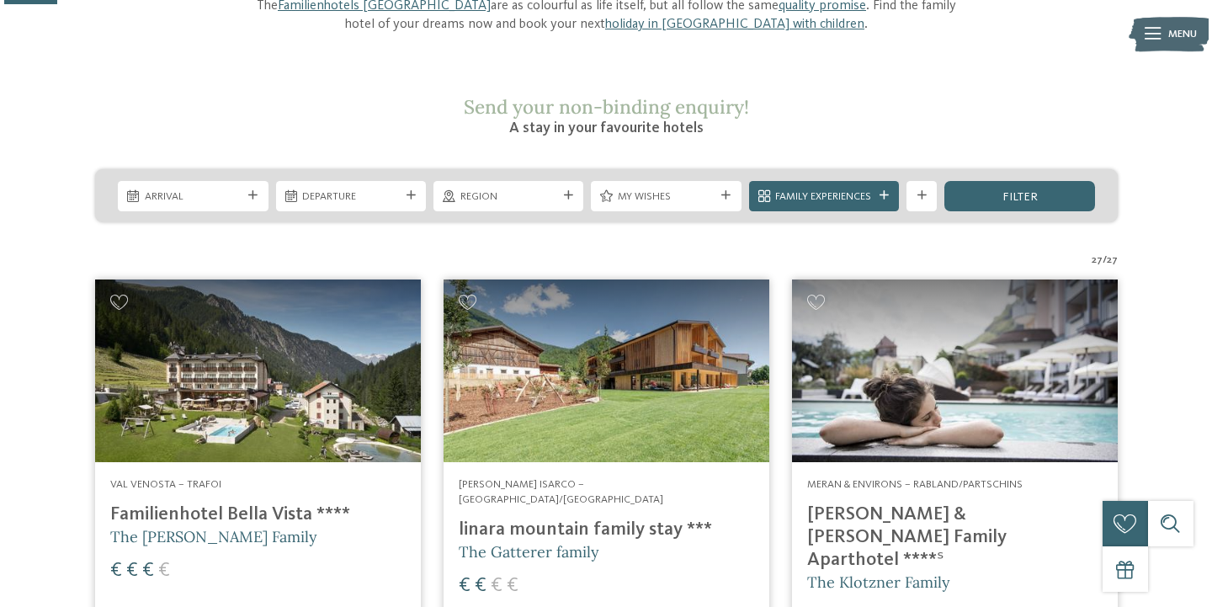
scroll to position [223, 0]
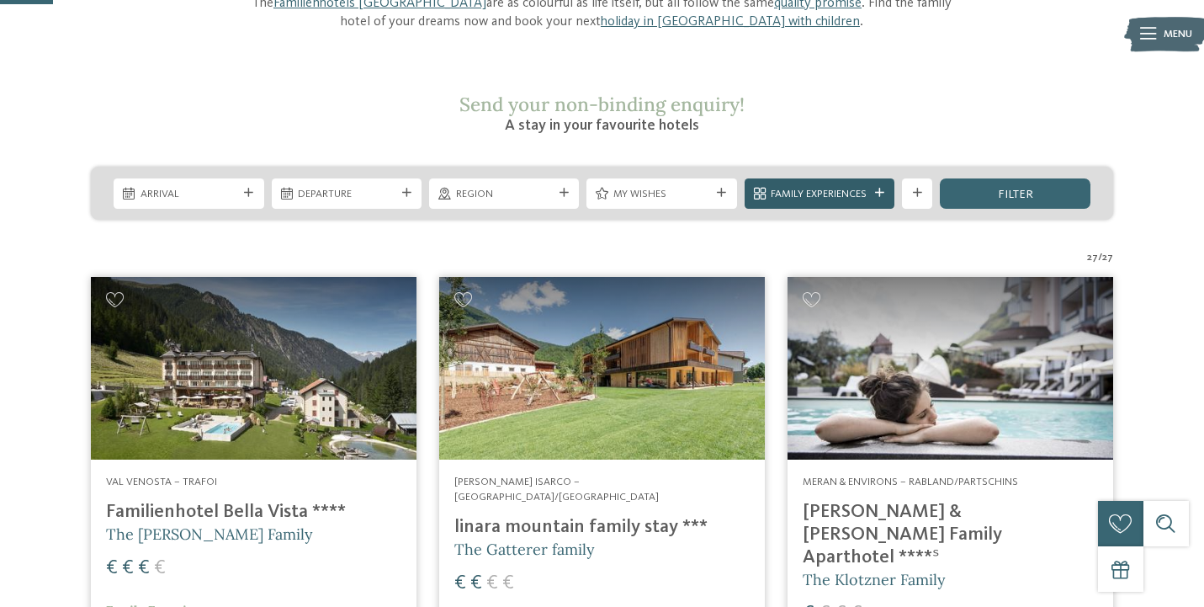
click at [819, 187] on span "Family Experiences" at bounding box center [819, 194] width 97 height 15
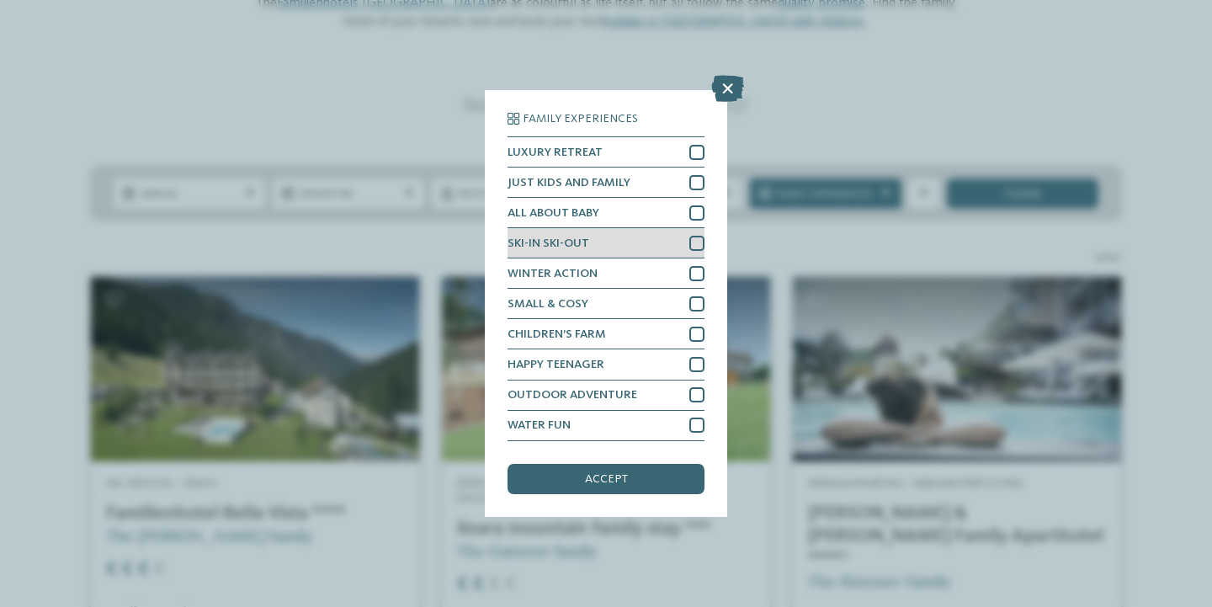
scroll to position [16, 0]
click at [693, 236] on div at bounding box center [696, 243] width 15 height 15
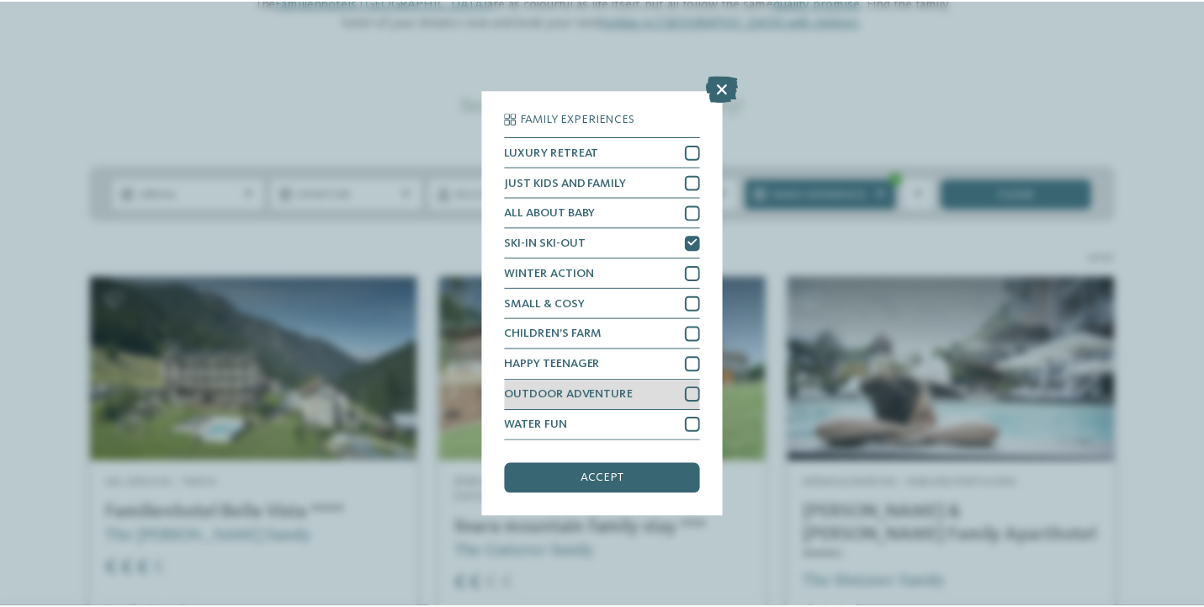
scroll to position [122, 0]
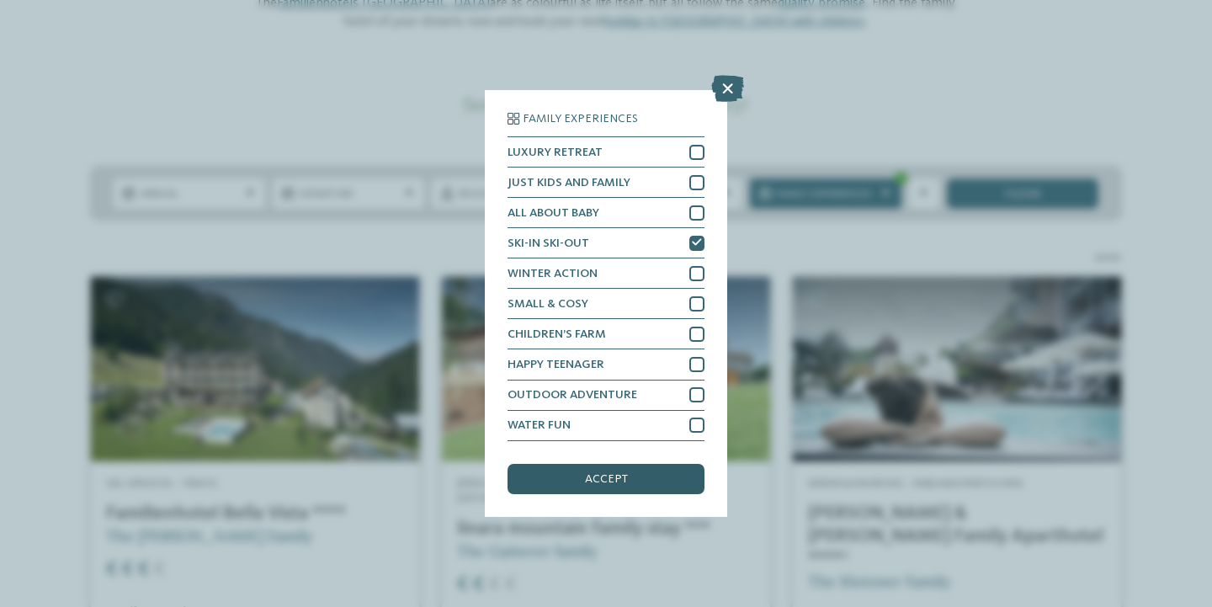
click at [627, 464] on div "accept" at bounding box center [605, 479] width 197 height 30
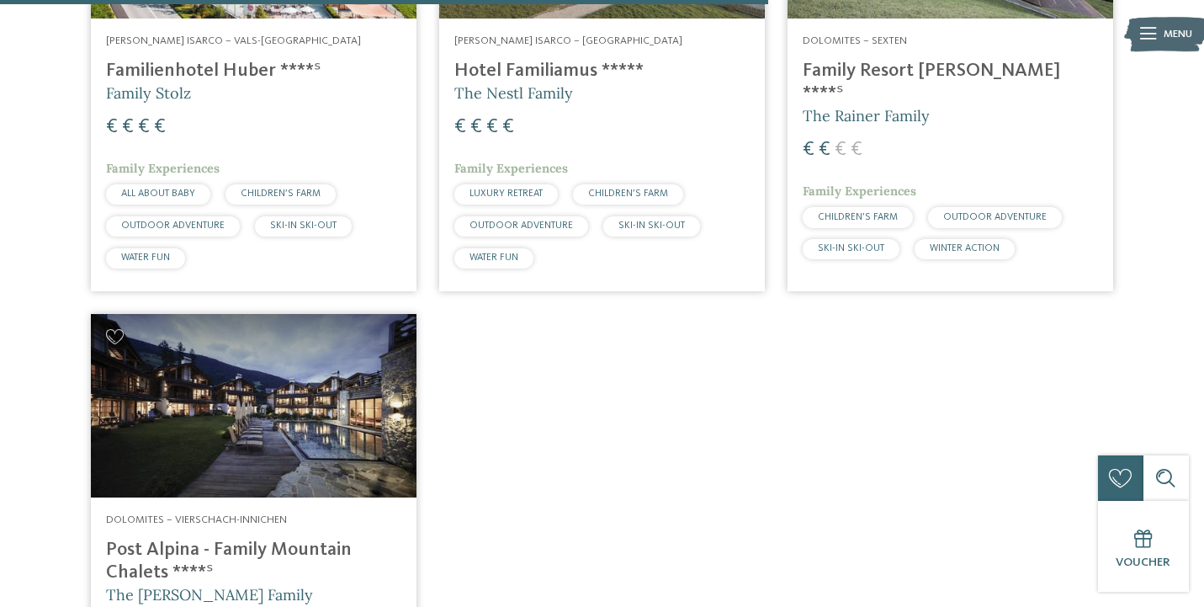
scroll to position [1741, 0]
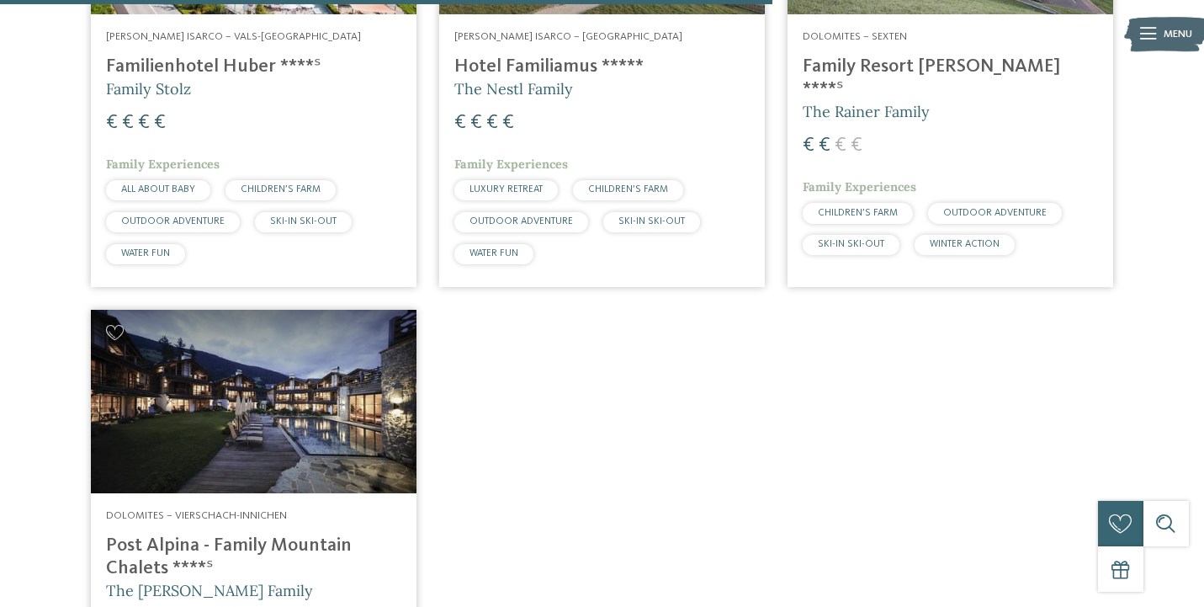
click at [304, 534] on h4 "Post Alpina - Family Mountain Chalets ****ˢ" at bounding box center [253, 556] width 295 height 45
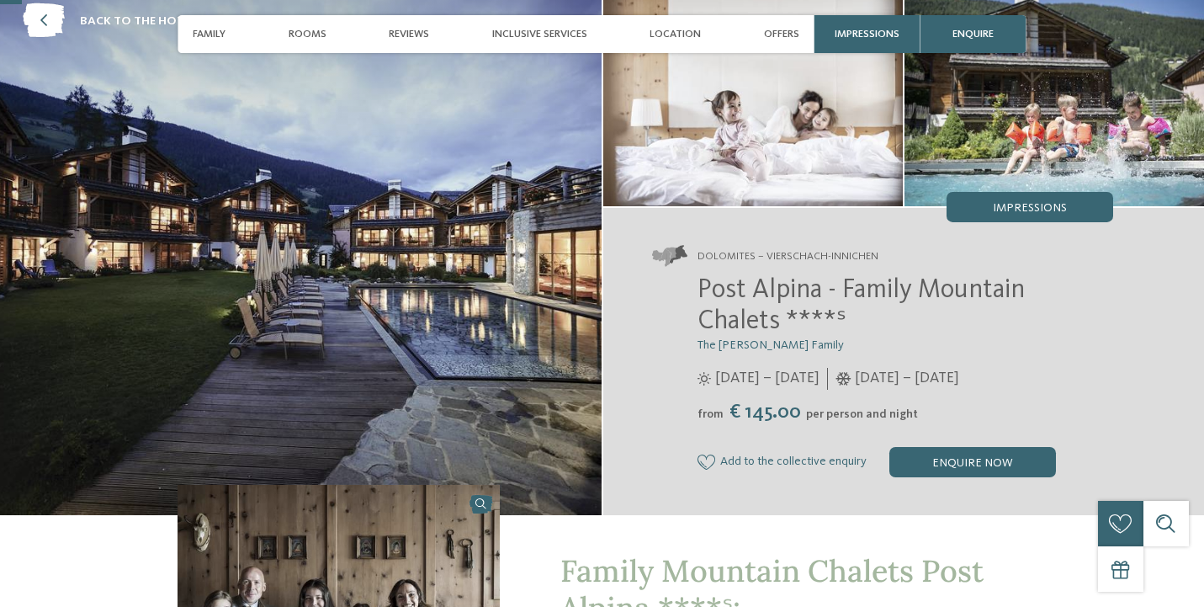
scroll to position [103, 0]
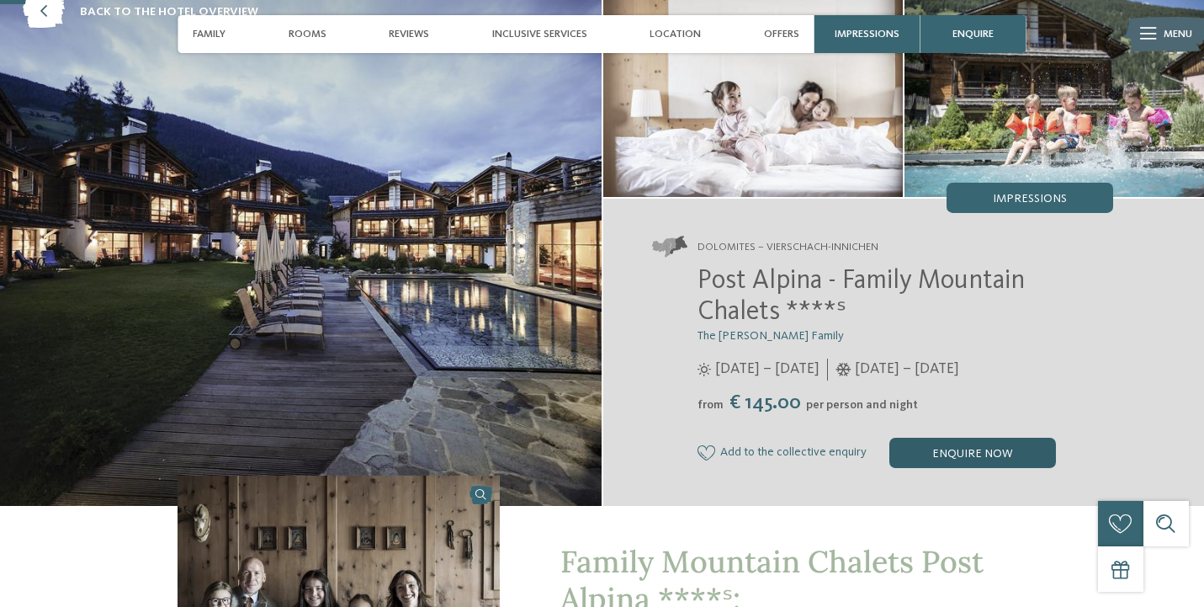
click at [946, 448] on div "enquire now" at bounding box center [972, 453] width 167 height 30
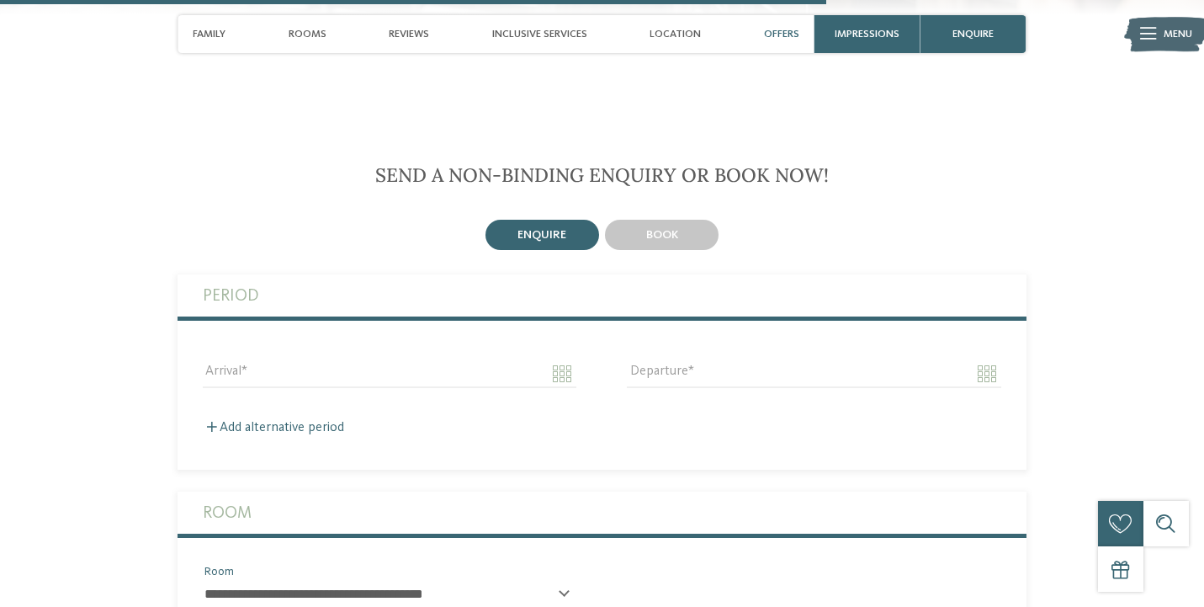
scroll to position [3419, 0]
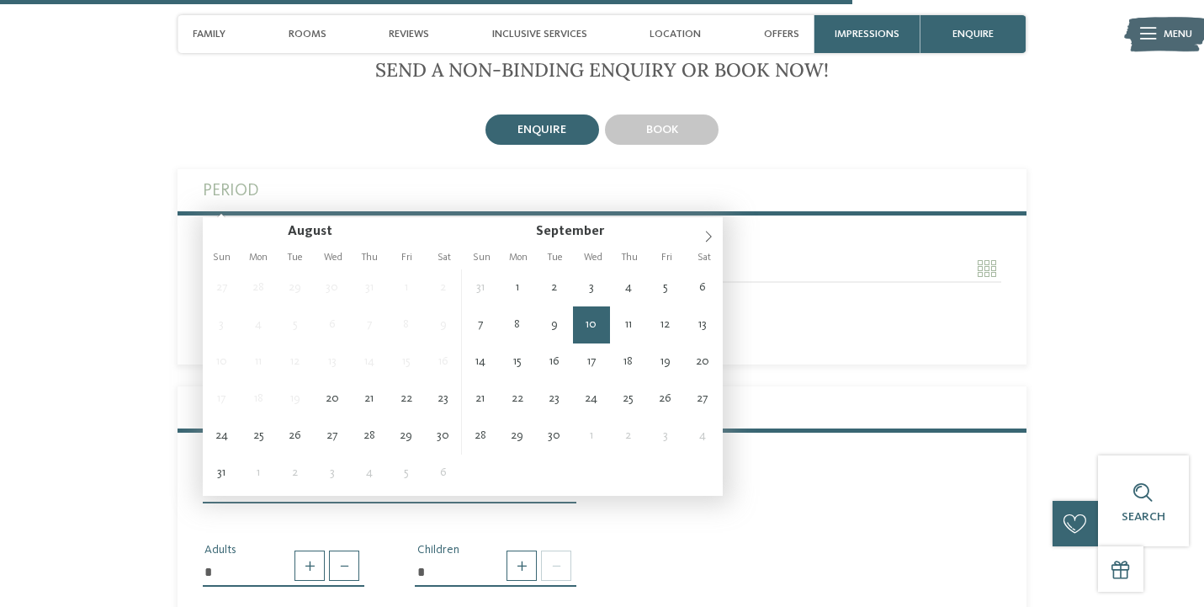
scroll to position [3523, 0]
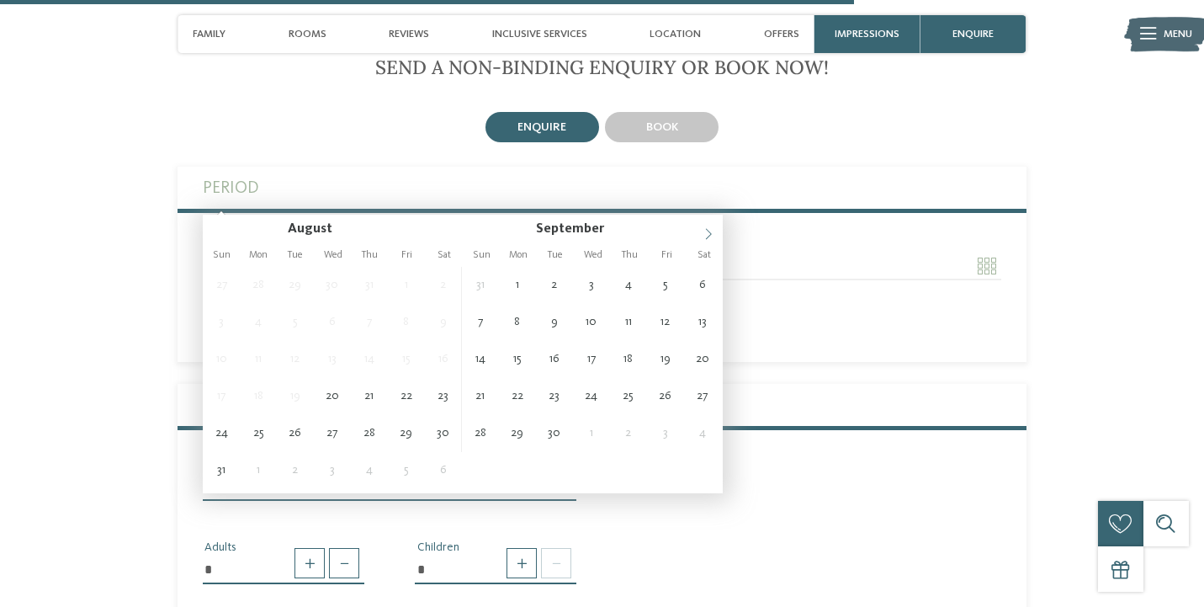
click at [708, 229] on icon at bounding box center [709, 234] width 12 height 12
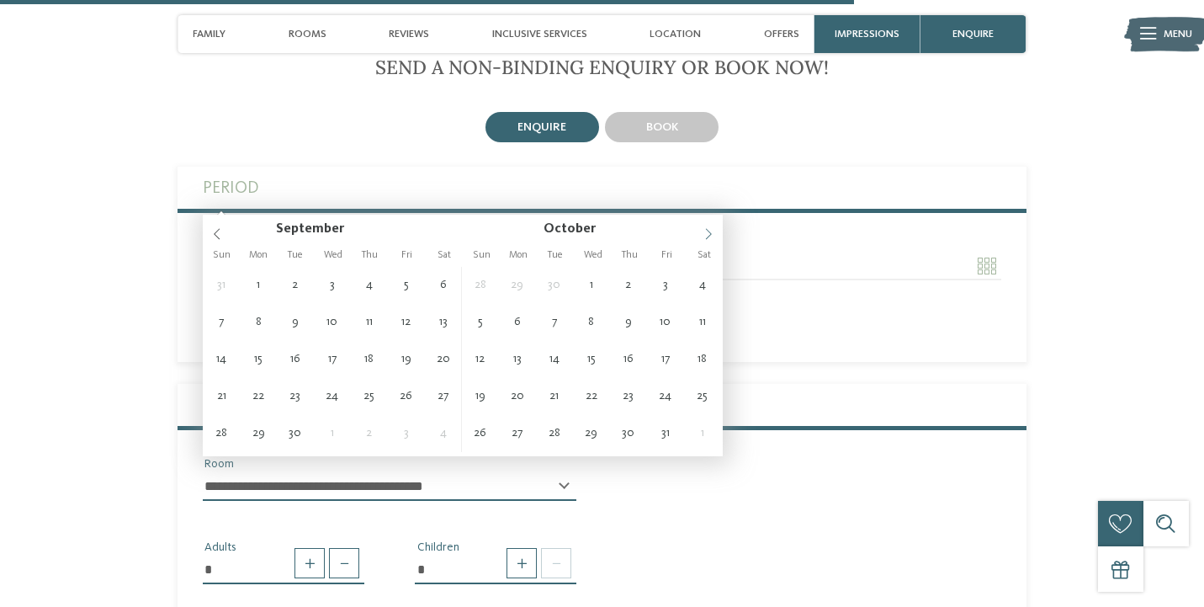
click at [708, 229] on icon at bounding box center [709, 234] width 12 height 12
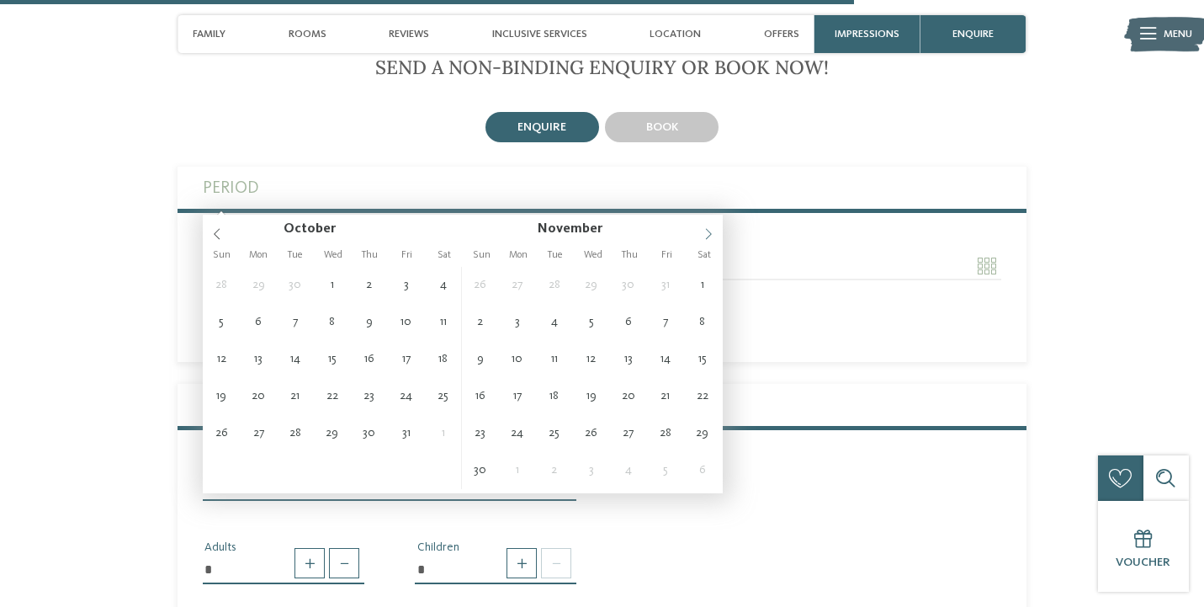
click at [708, 229] on icon at bounding box center [709, 234] width 12 height 12
type input "****"
click at [708, 229] on icon at bounding box center [709, 234] width 12 height 12
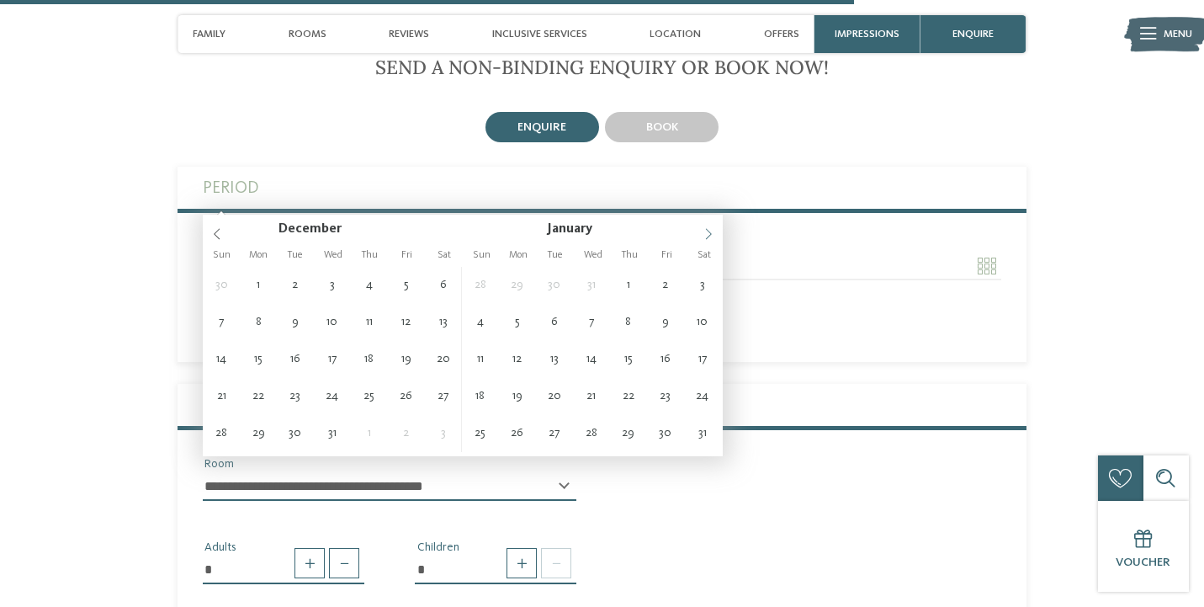
type input "****"
click at [708, 229] on icon at bounding box center [709, 234] width 12 height 12
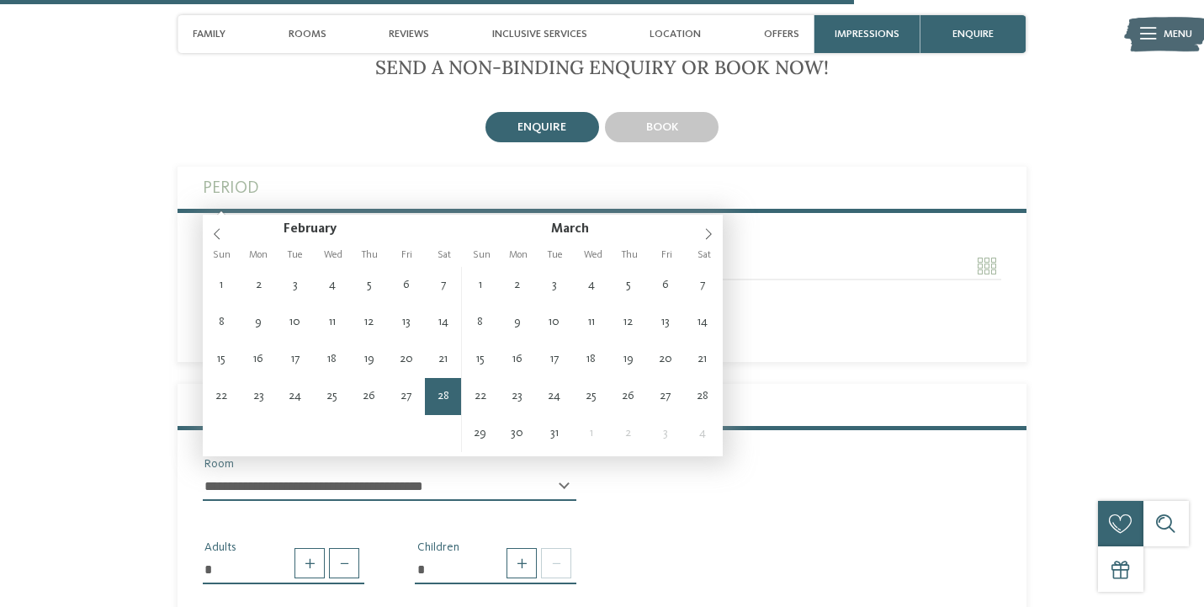
type input "**********"
type input "****"
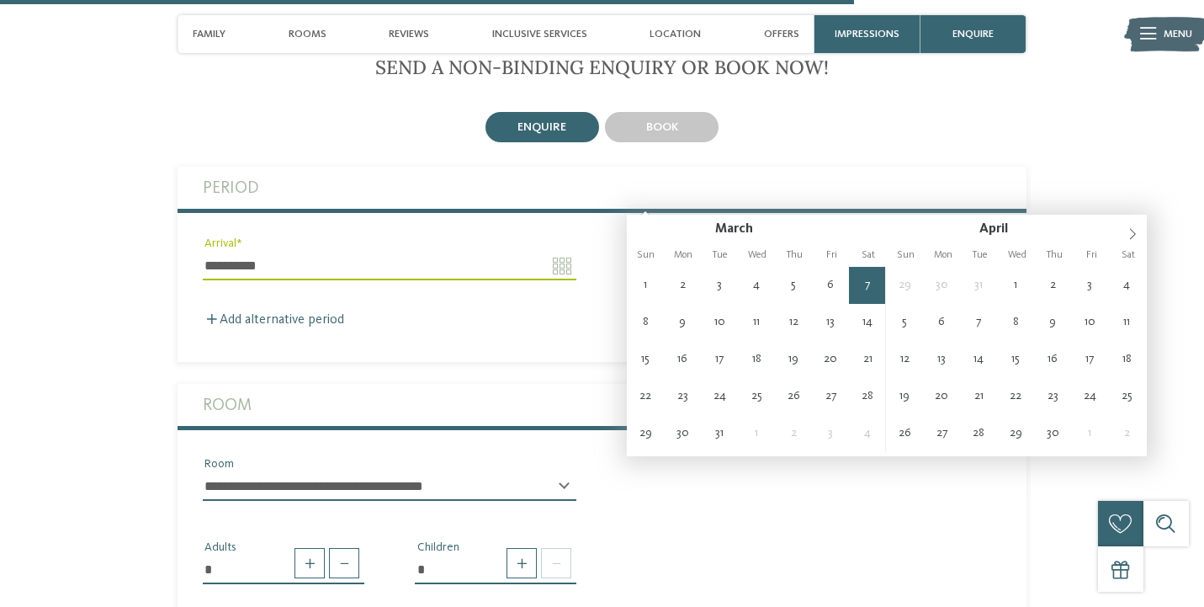
type input "**********"
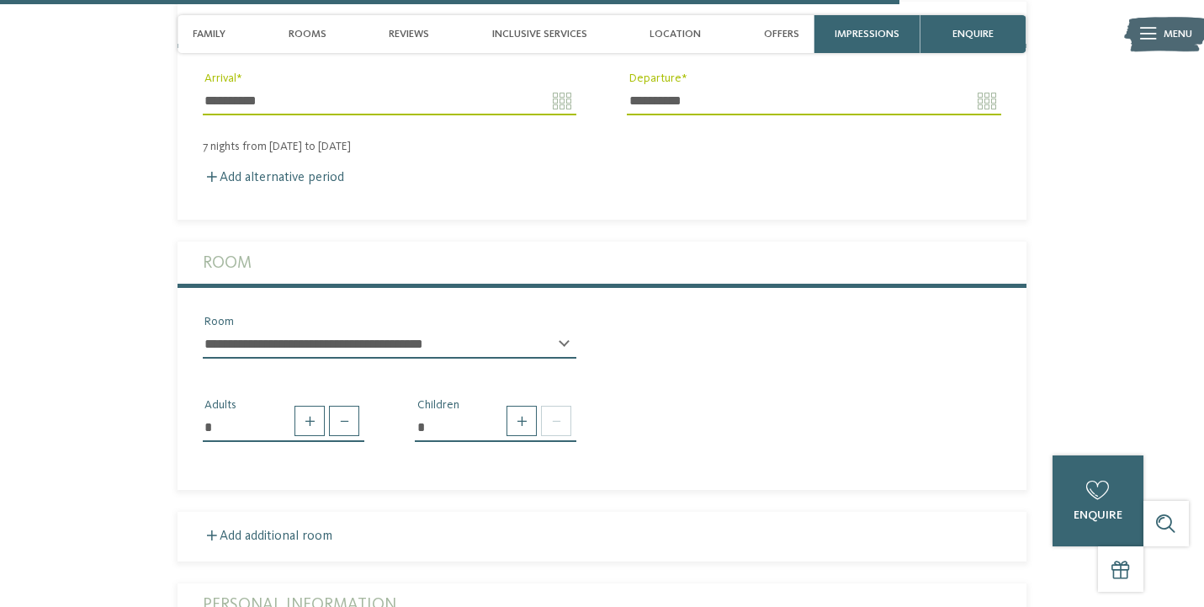
scroll to position [3743, 0]
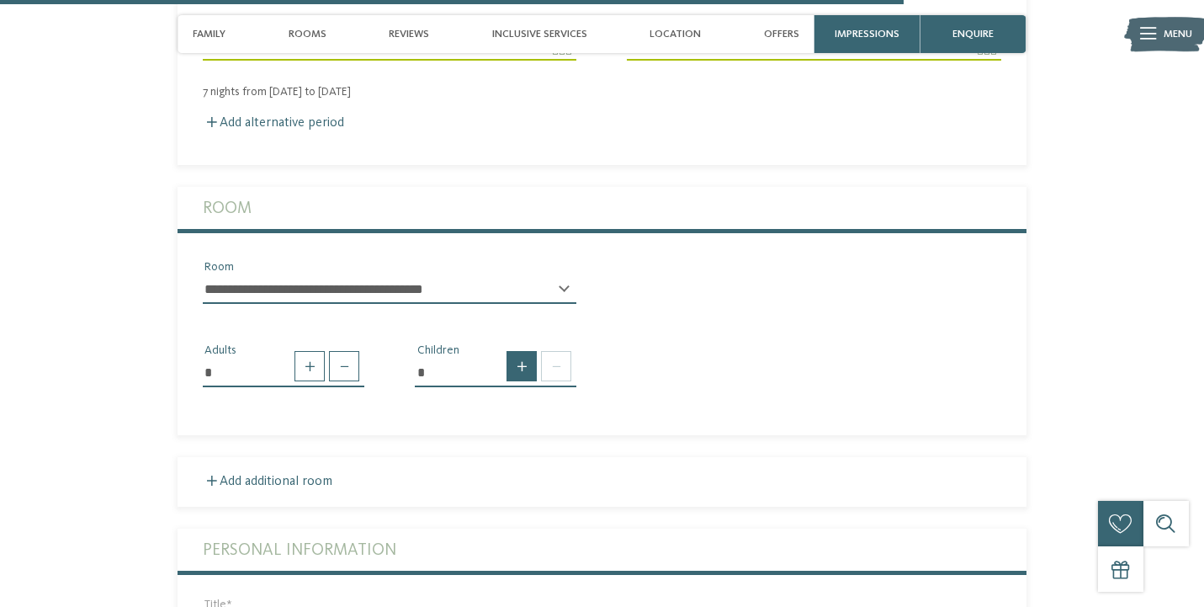
click at [523, 351] on span at bounding box center [522, 366] width 30 height 30
type input "*"
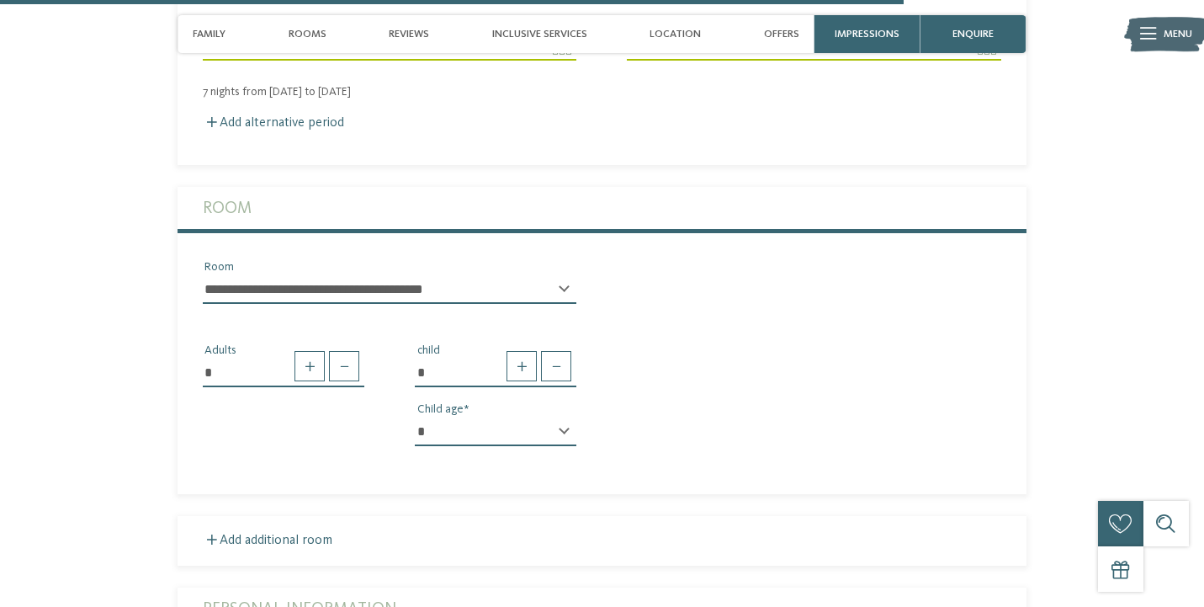
click at [555, 417] on select "* * * * * * * * * * * ** ** ** ** ** ** ** **" at bounding box center [496, 431] width 162 height 29
select select "*"
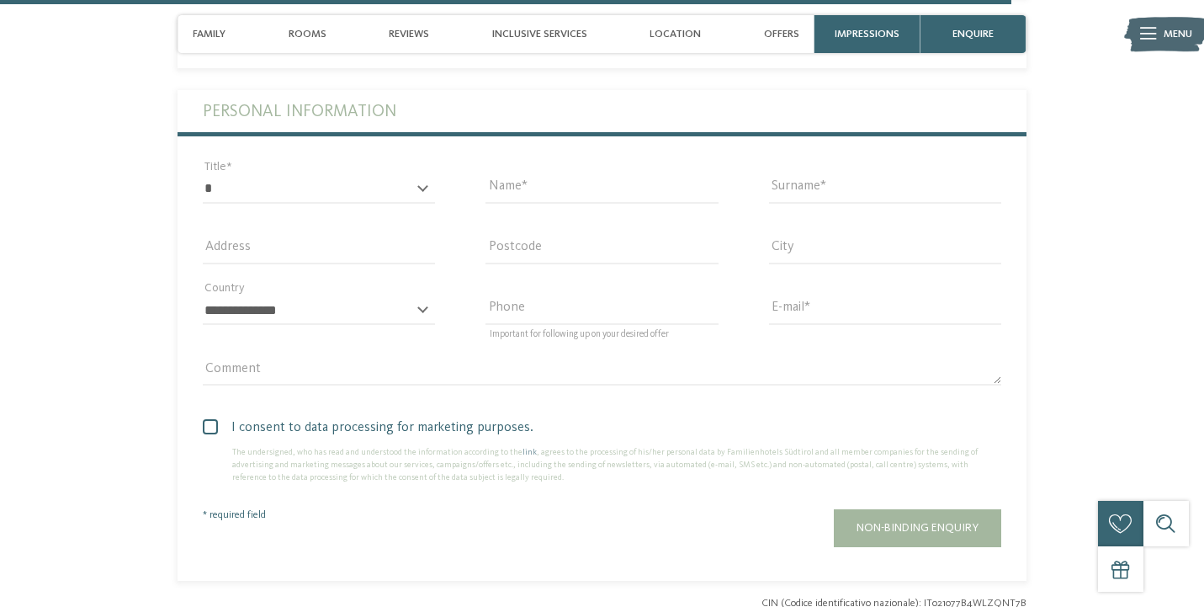
scroll to position [4242, 0]
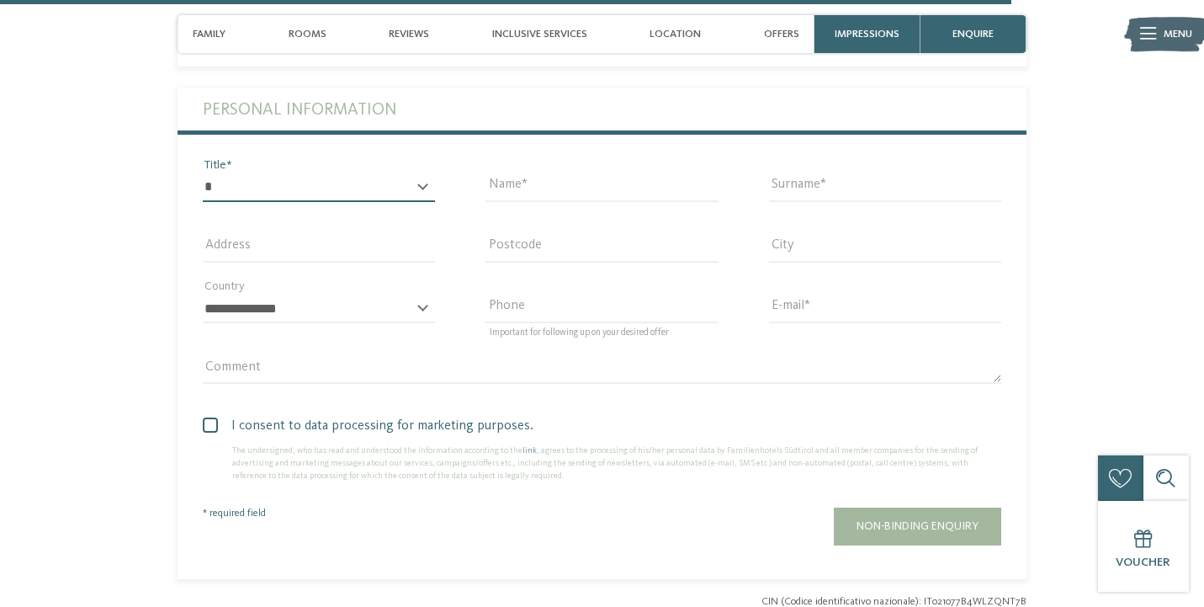
click at [397, 173] on select "* ** ** ****** **" at bounding box center [319, 187] width 232 height 29
select select "*"
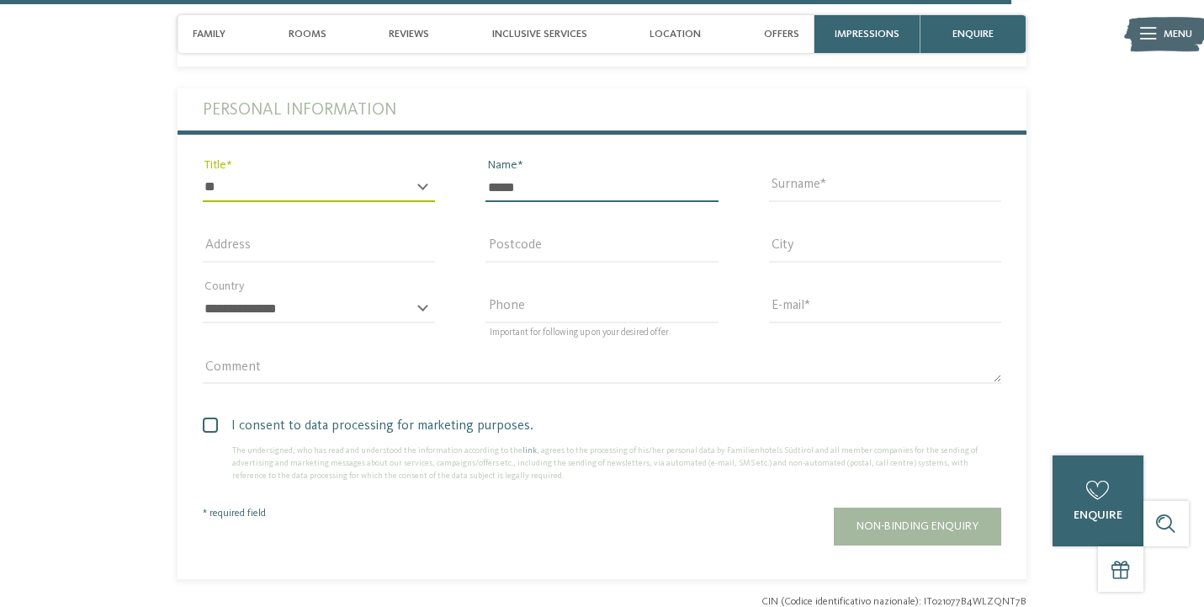
type input "*****"
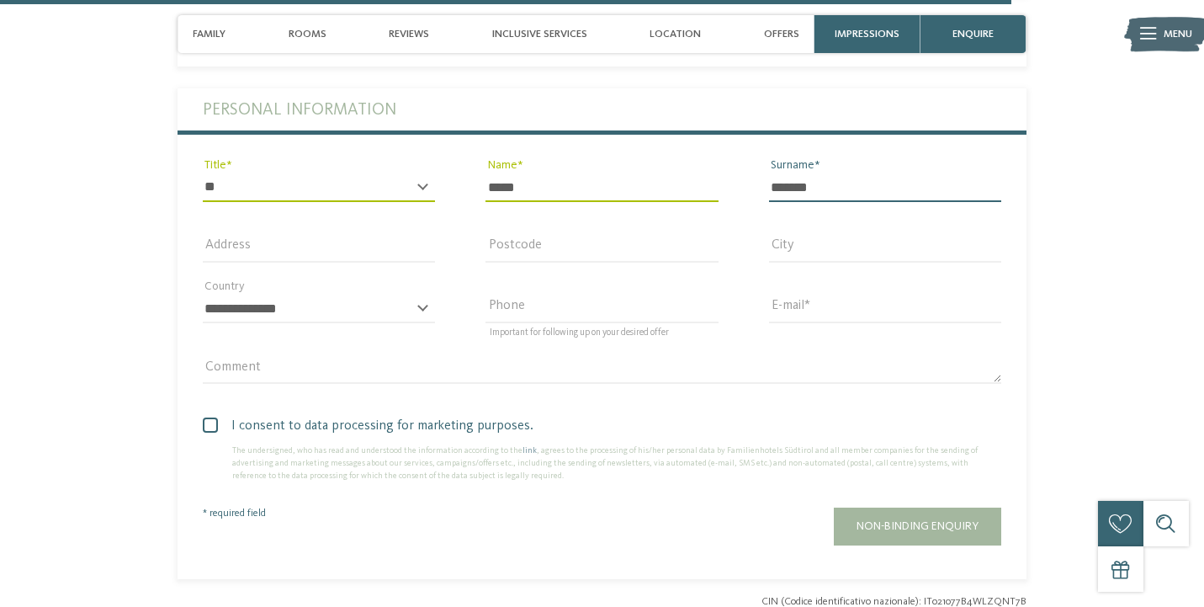
type input "*******"
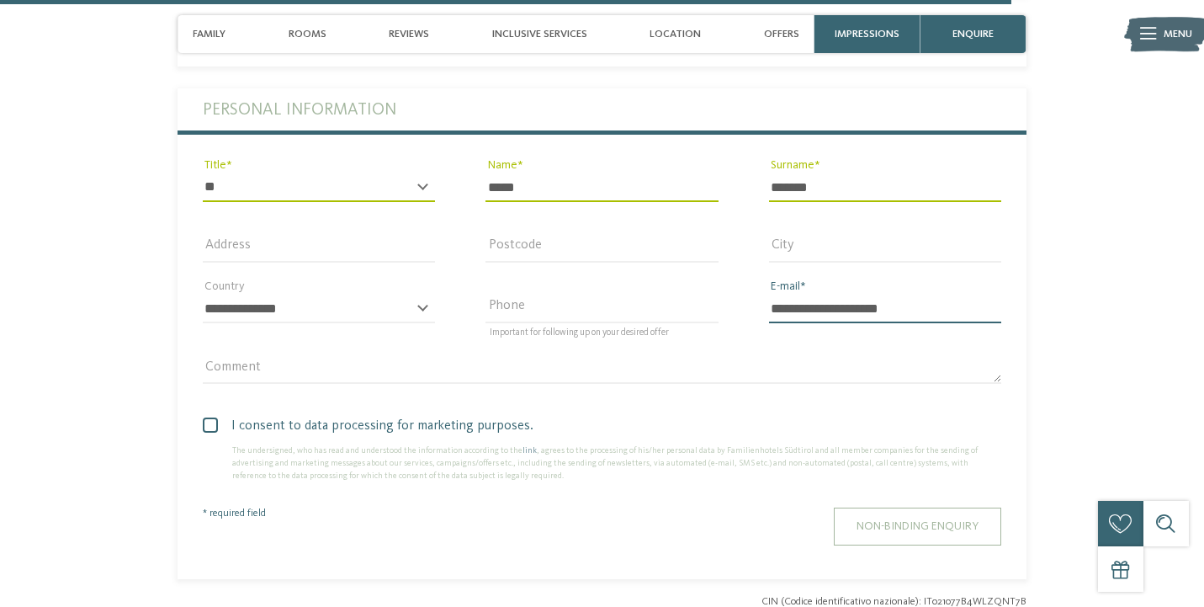
type input "**********"
click at [872, 520] on span "Non-binding enquiry" at bounding box center [918, 526] width 122 height 12
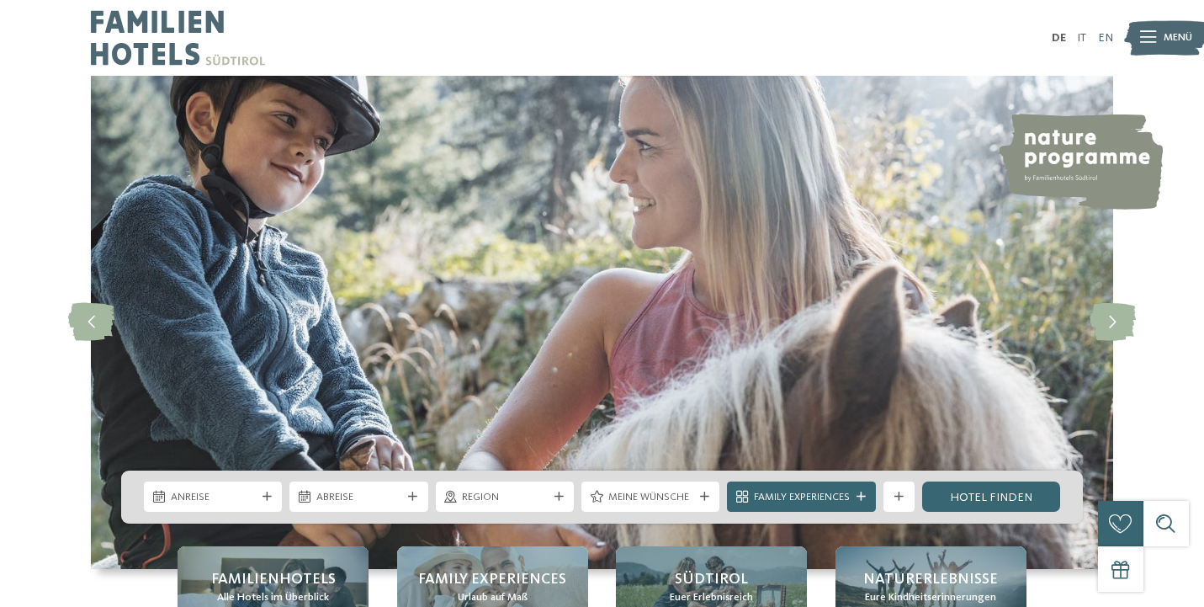
click at [1102, 38] on link "EN" at bounding box center [1105, 38] width 15 height 12
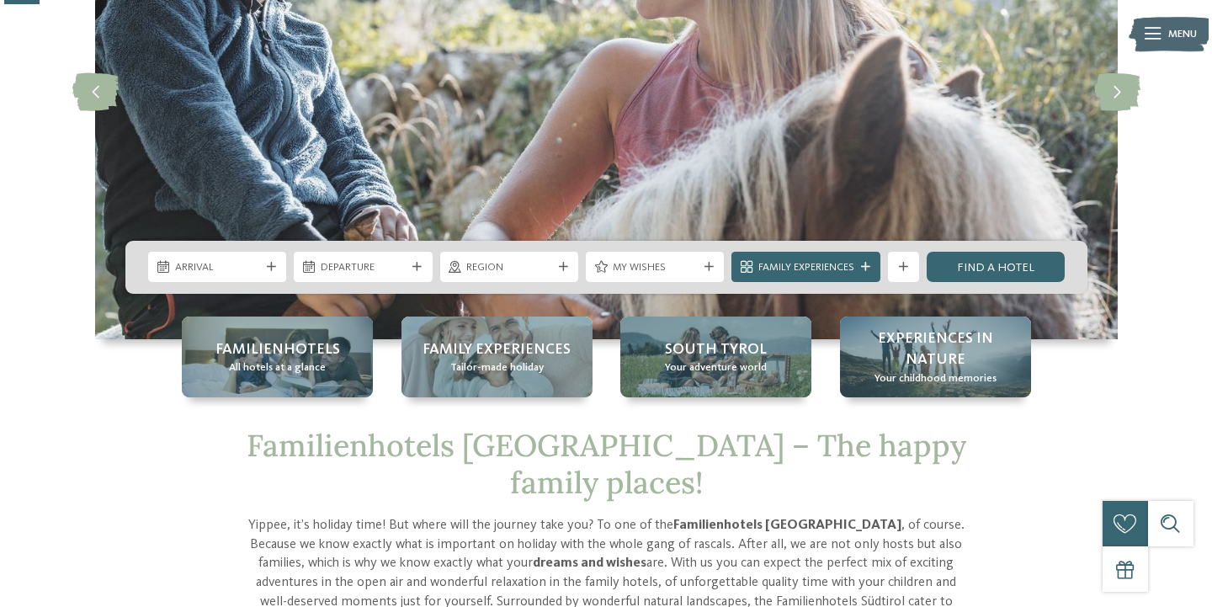
scroll to position [263, 0]
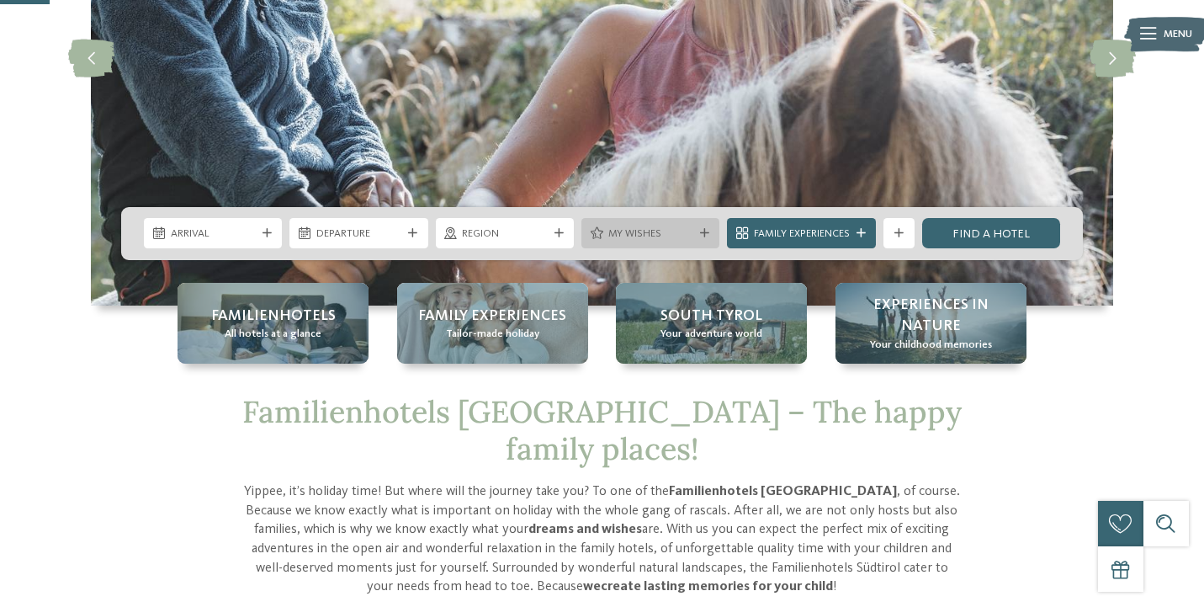
click at [702, 231] on icon at bounding box center [704, 233] width 9 height 9
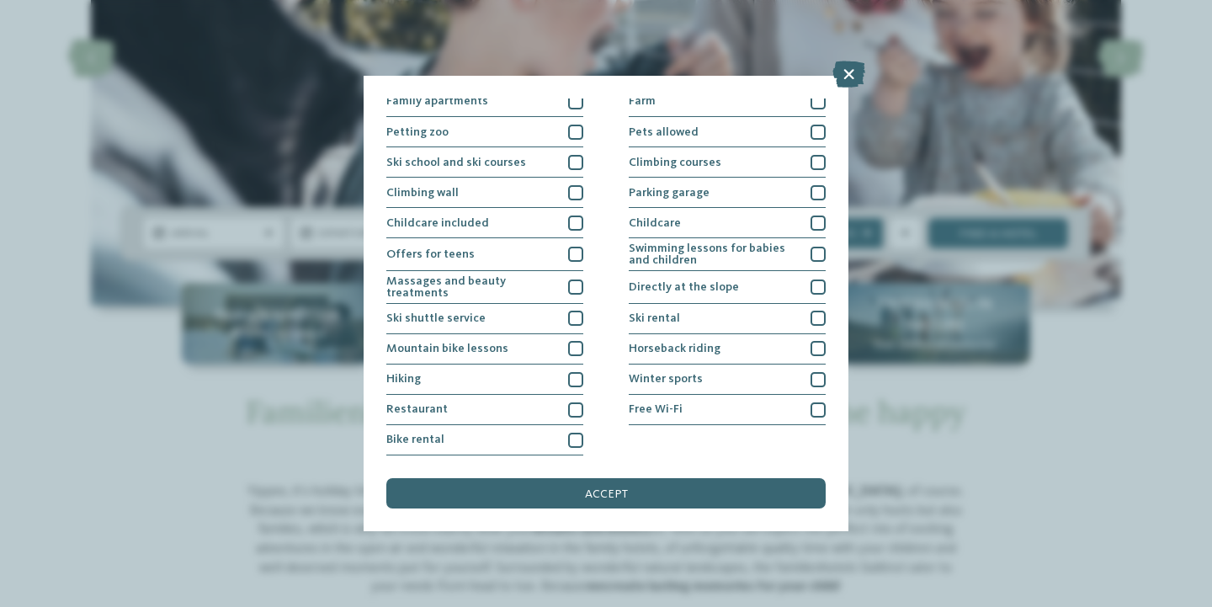
scroll to position [336, 0]
click at [841, 77] on icon at bounding box center [848, 74] width 33 height 27
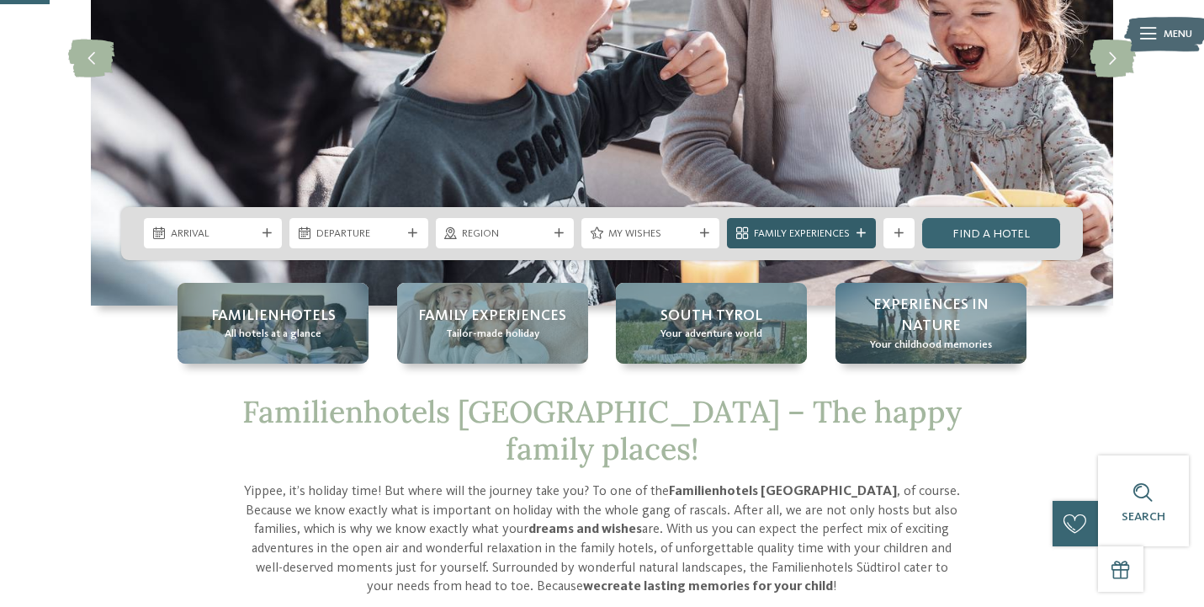
click at [857, 232] on icon at bounding box center [861, 233] width 9 height 9
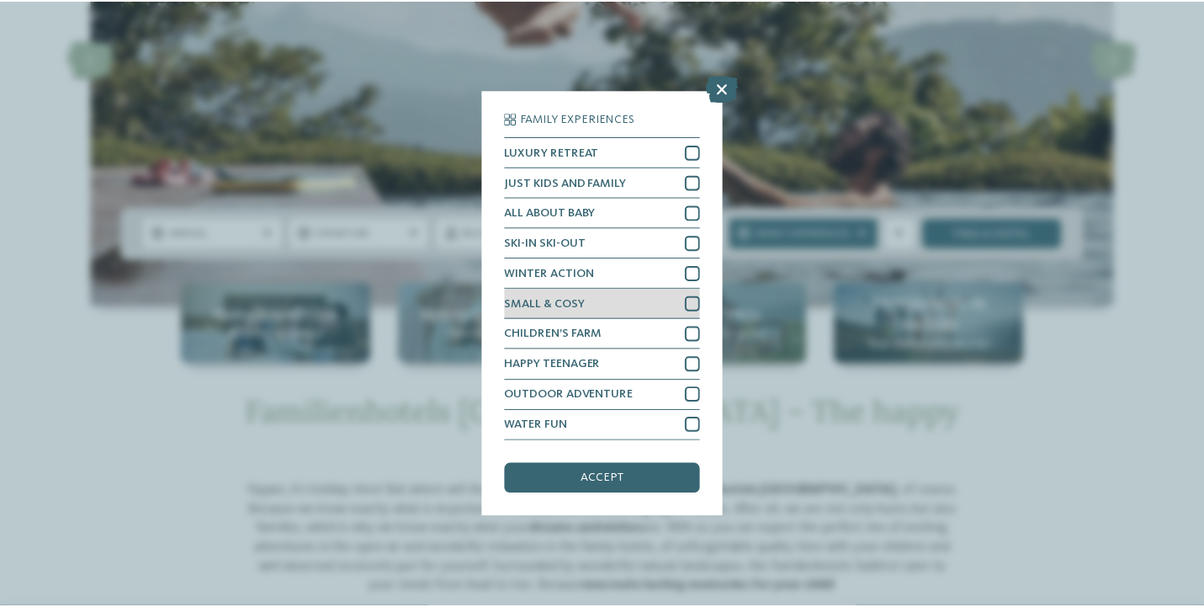
scroll to position [24, 0]
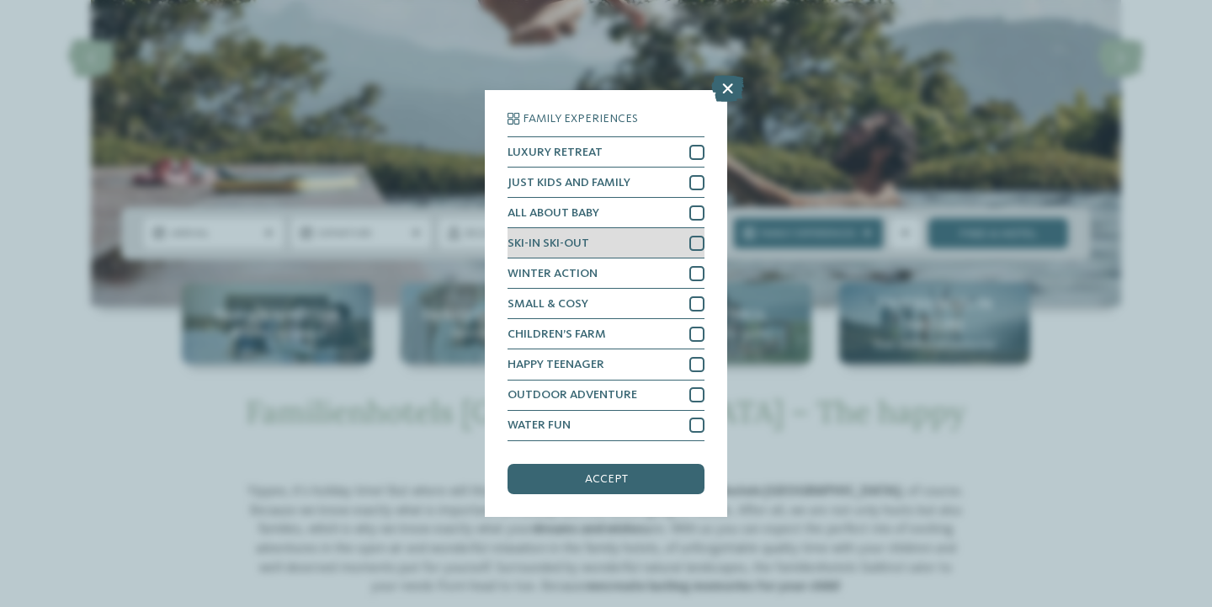
click at [690, 236] on div at bounding box center [696, 243] width 15 height 15
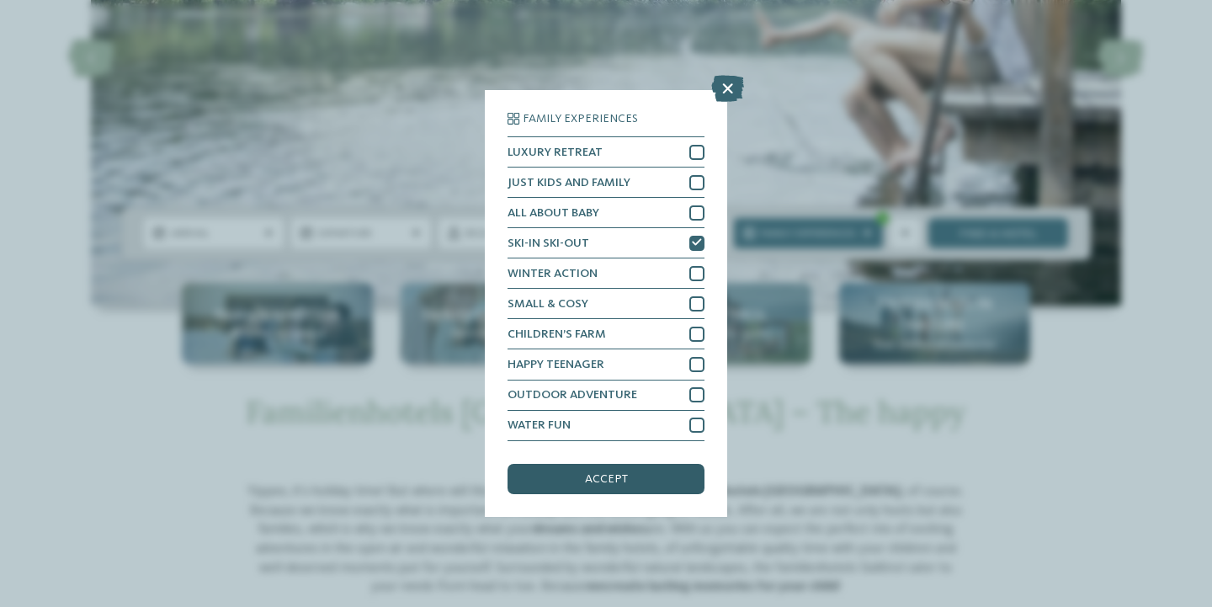
click at [632, 464] on div "accept" at bounding box center [605, 479] width 197 height 30
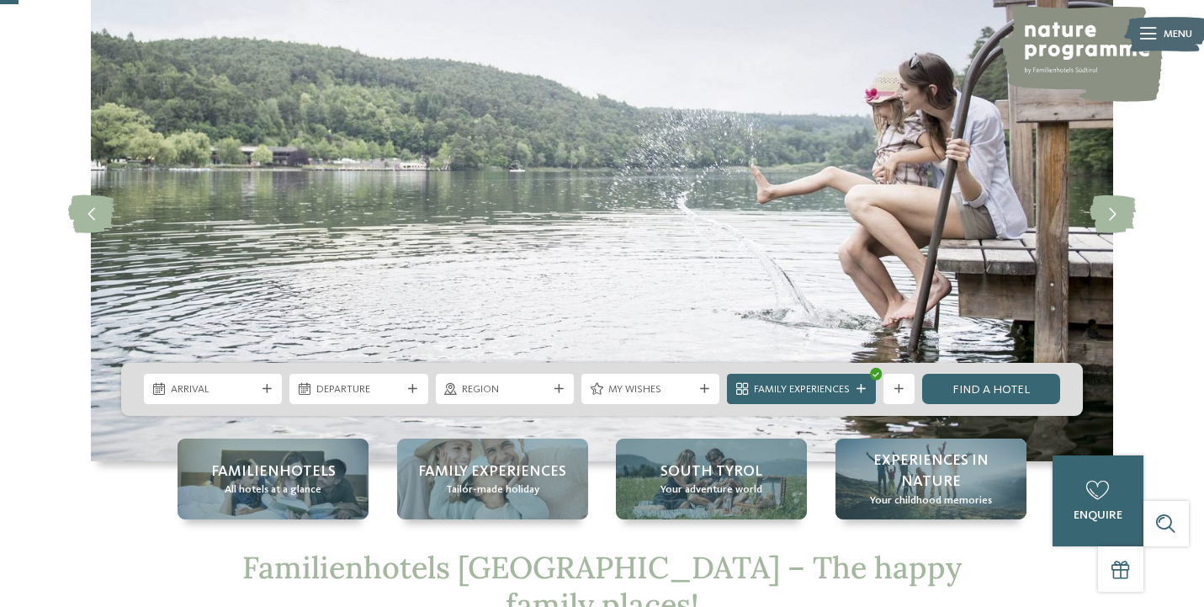
scroll to position [107, 0]
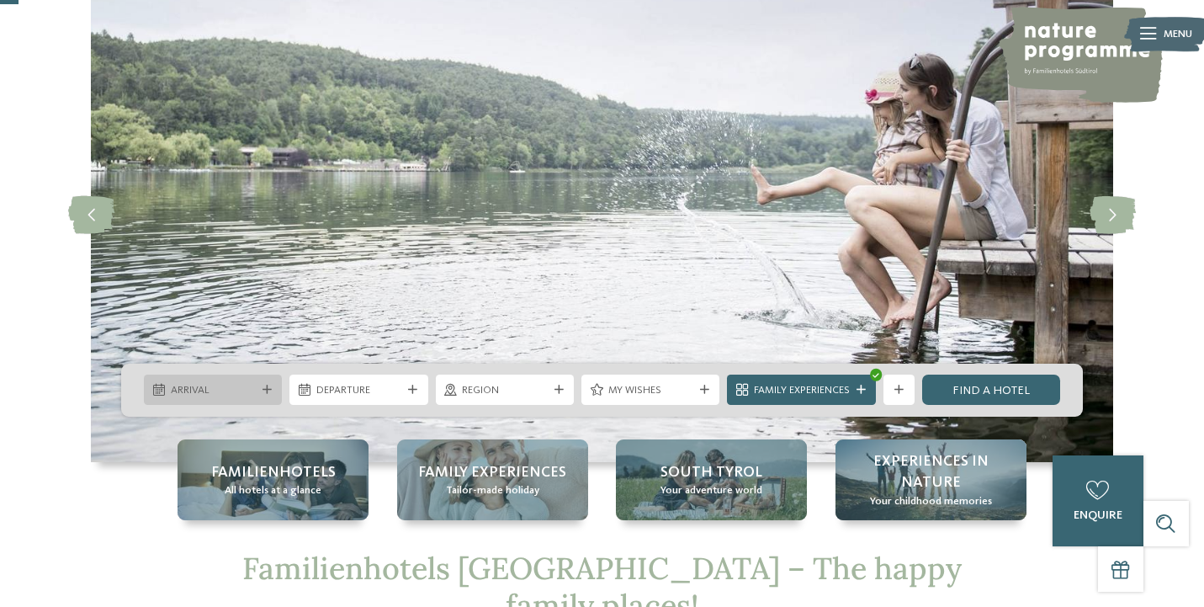
click at [271, 380] on div "Arrival" at bounding box center [213, 389] width 138 height 30
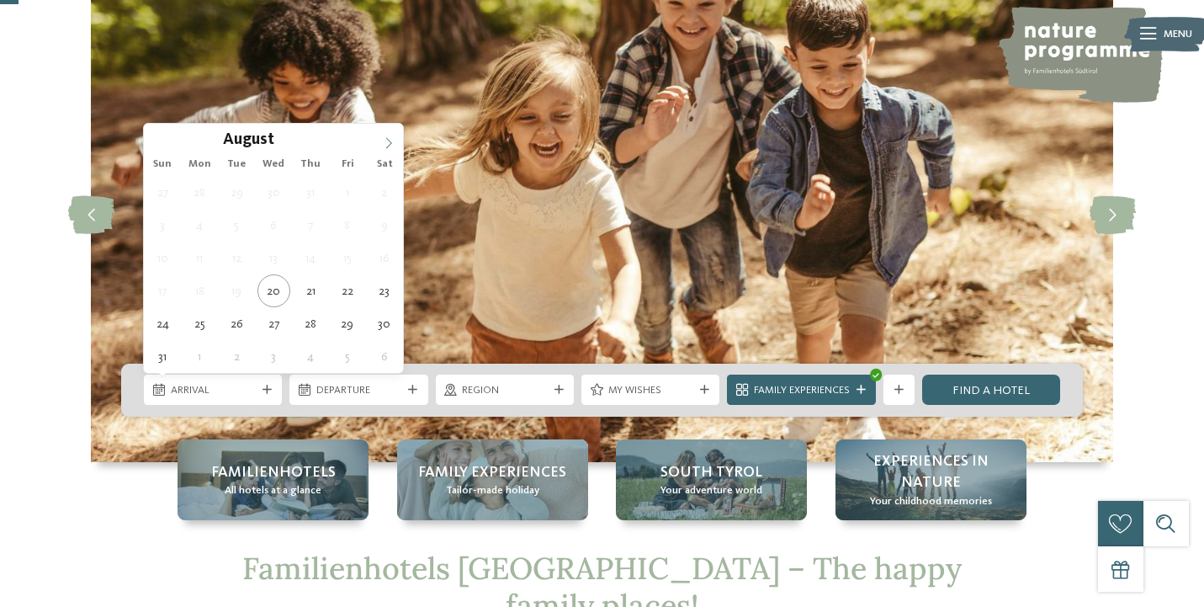
click at [394, 138] on icon at bounding box center [389, 143] width 12 height 12
type input "****"
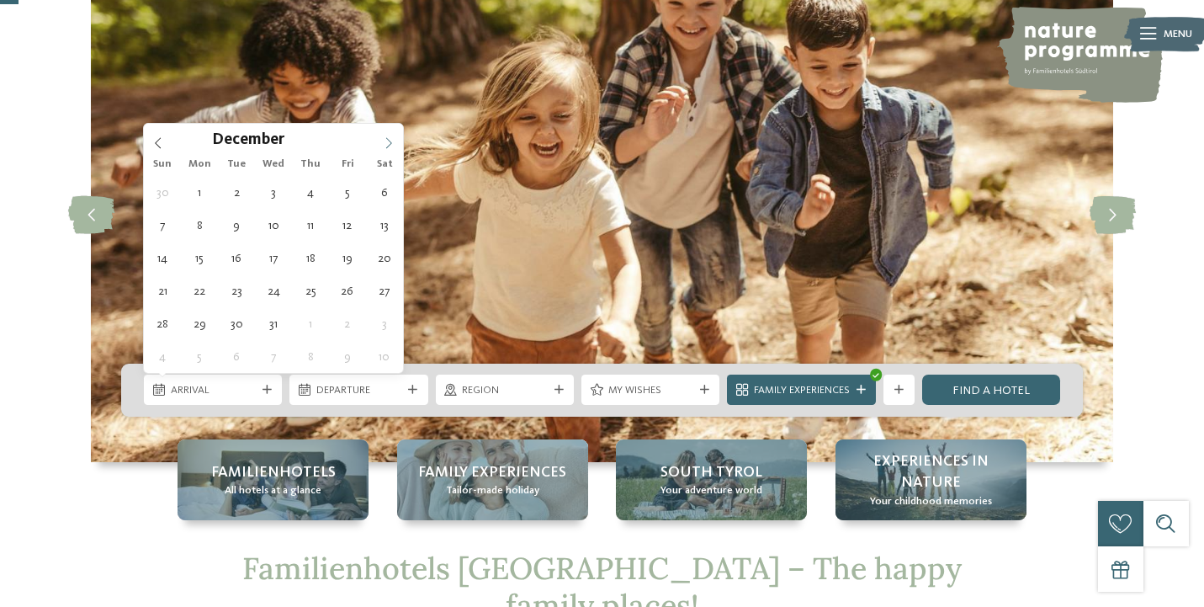
click at [394, 138] on icon at bounding box center [389, 143] width 12 height 12
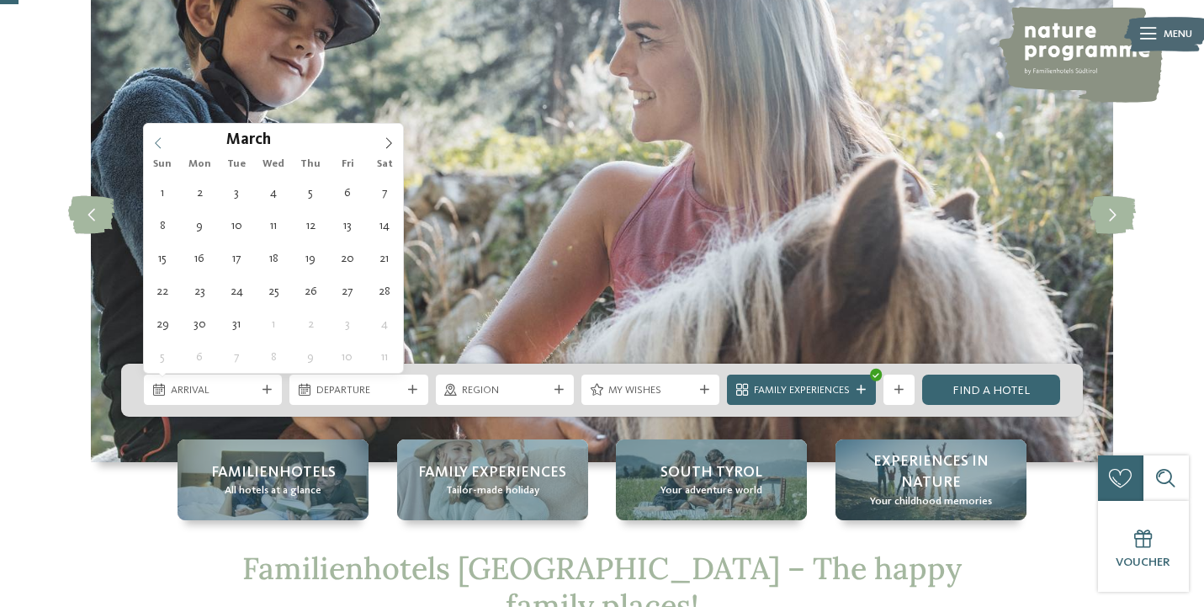
click at [166, 140] on span at bounding box center [158, 138] width 29 height 29
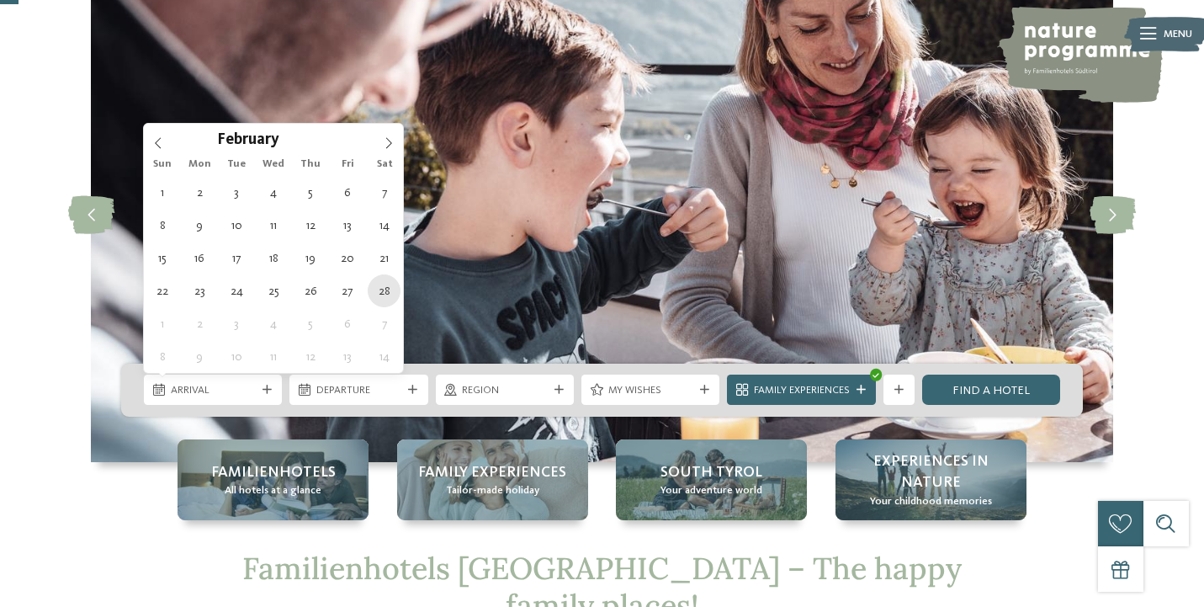
type div "28.02.2026"
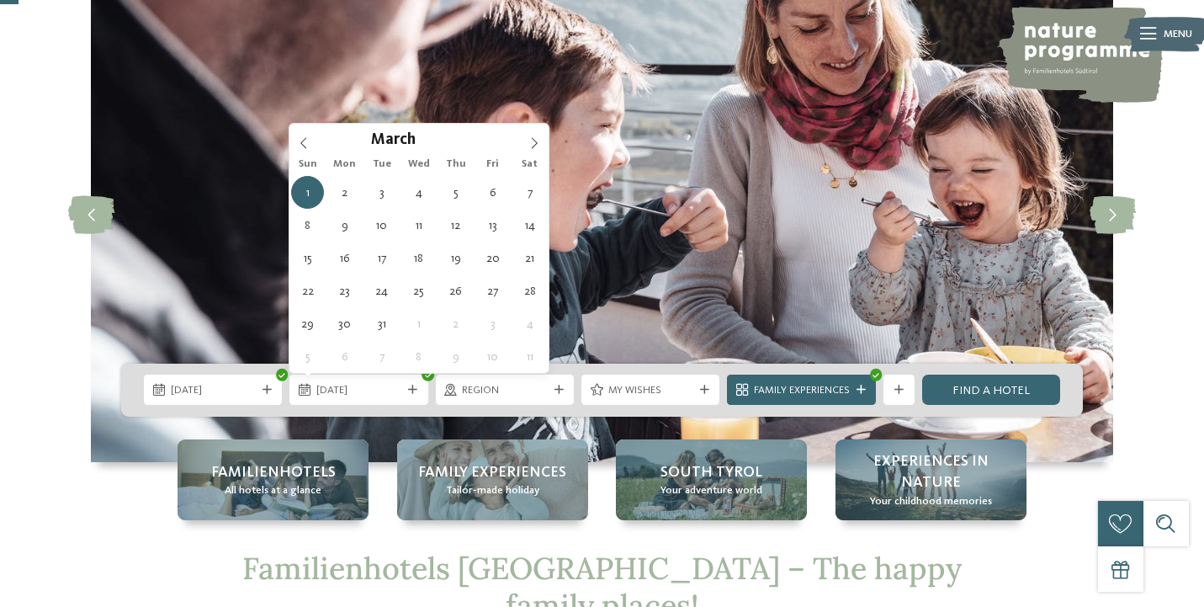
type input "****"
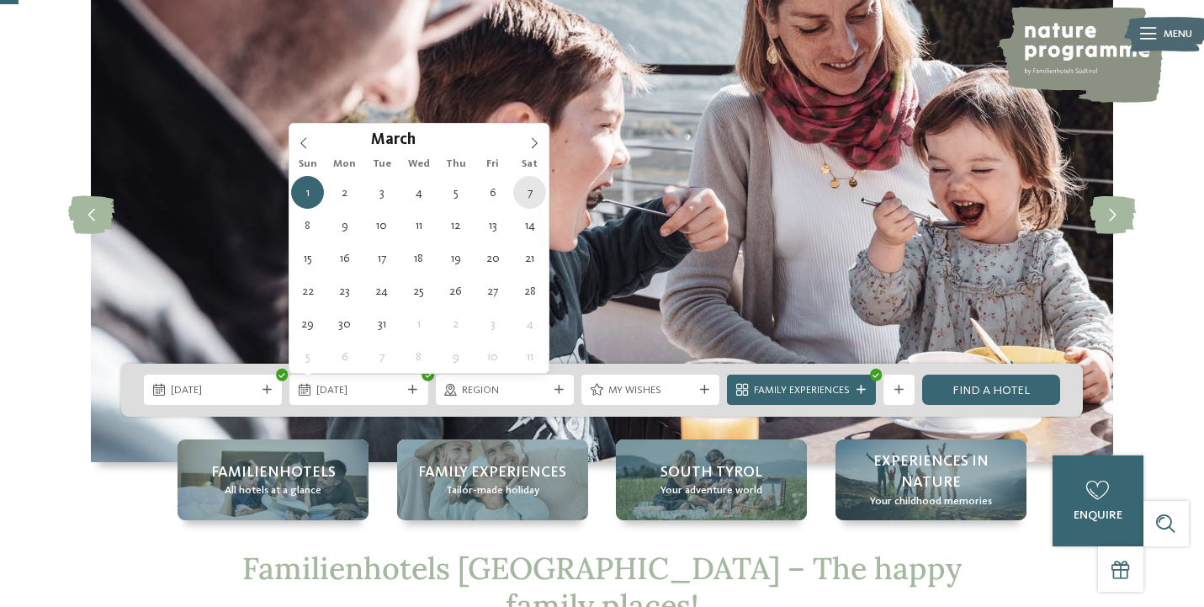
type div "07.03.2026"
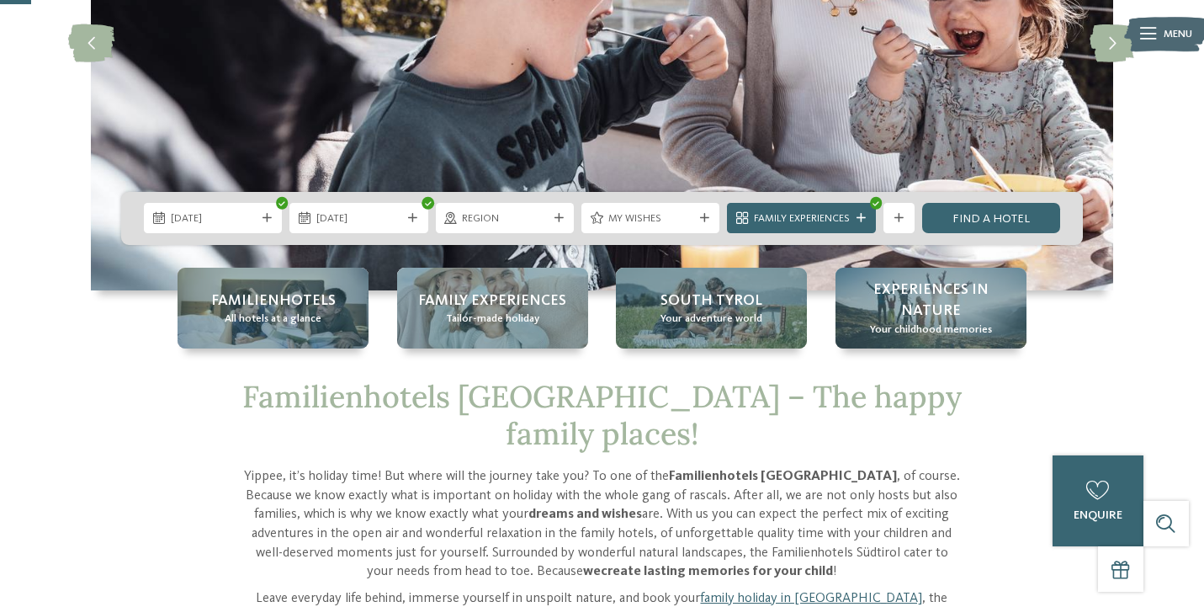
scroll to position [286, 0]
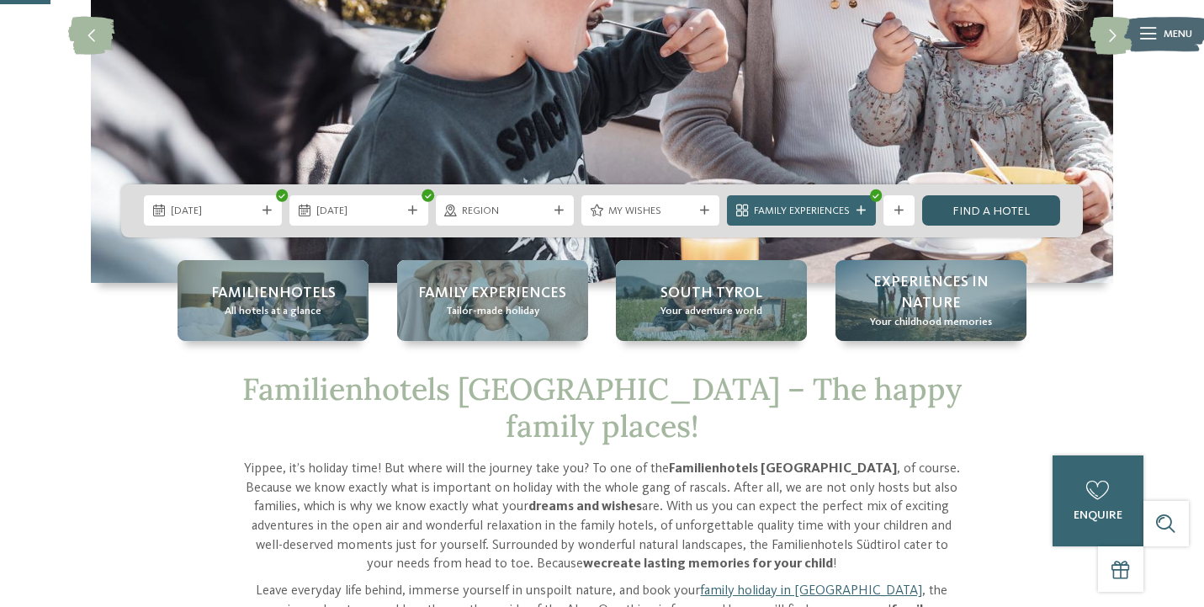
click at [956, 205] on link "Find a hotel" at bounding box center [991, 210] width 138 height 30
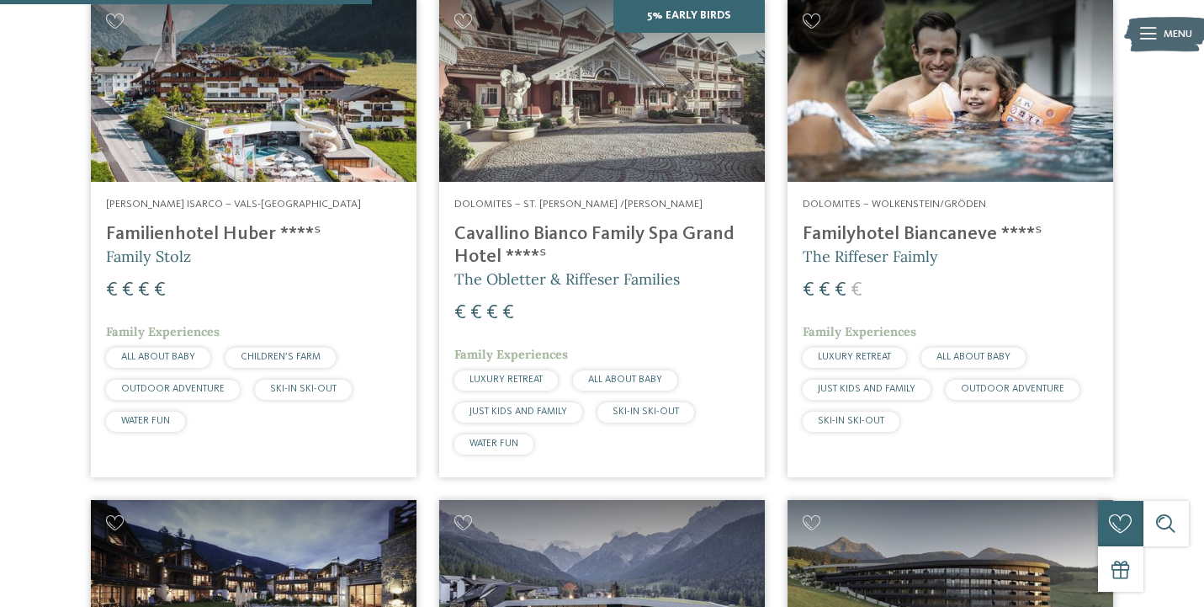
scroll to position [539, 0]
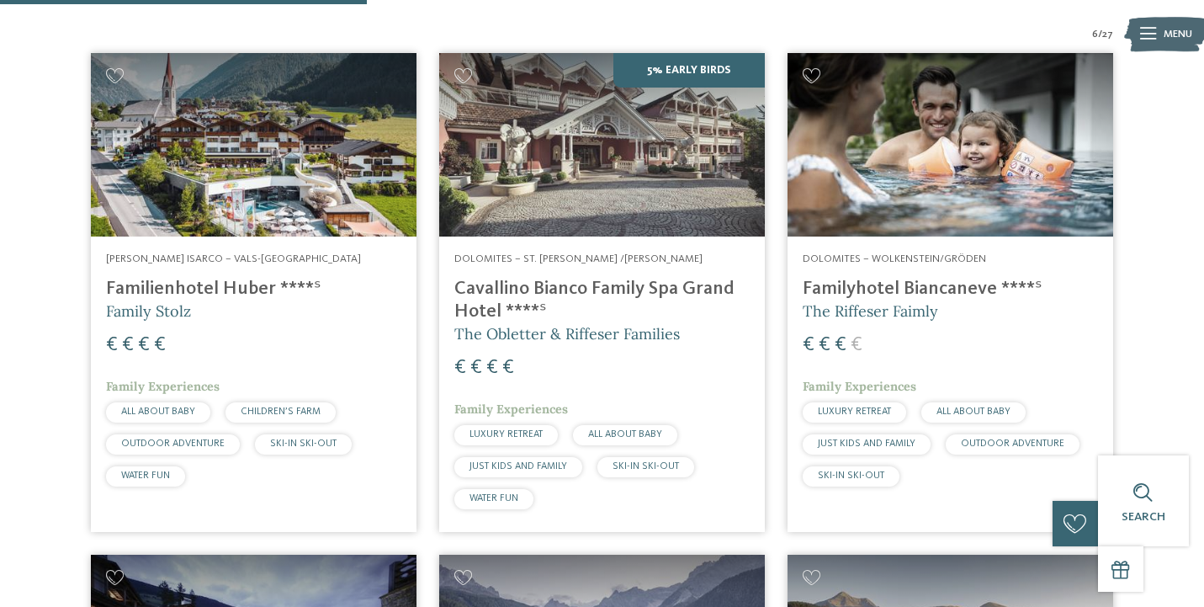
click at [905, 278] on h4 "Familyhotel Biancaneve ****ˢ" at bounding box center [950, 289] width 295 height 23
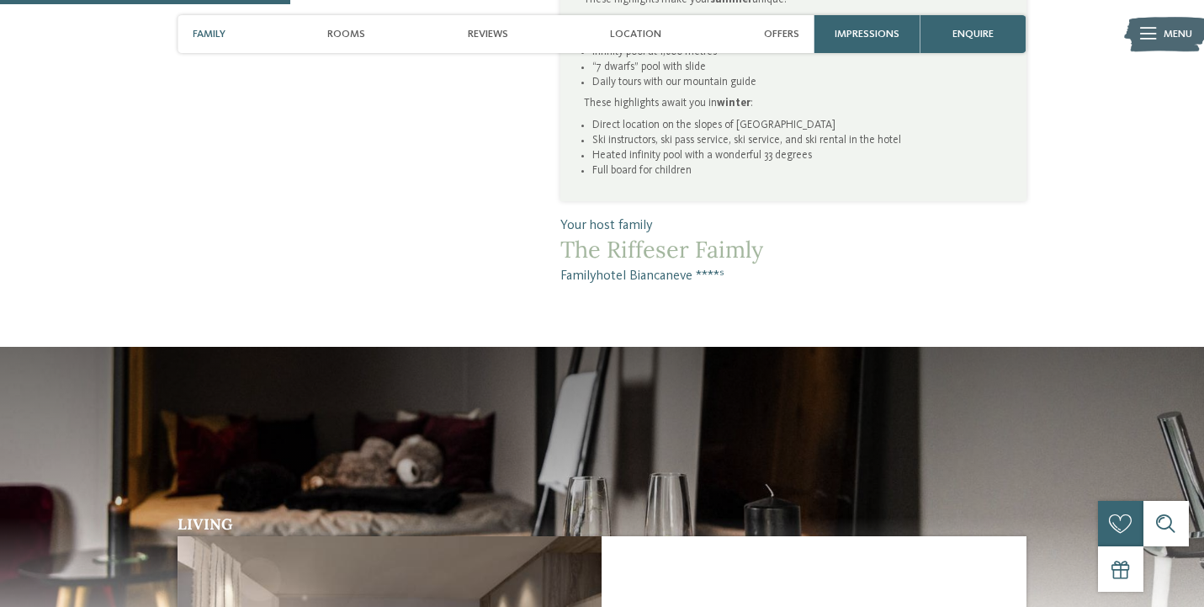
scroll to position [1022, 0]
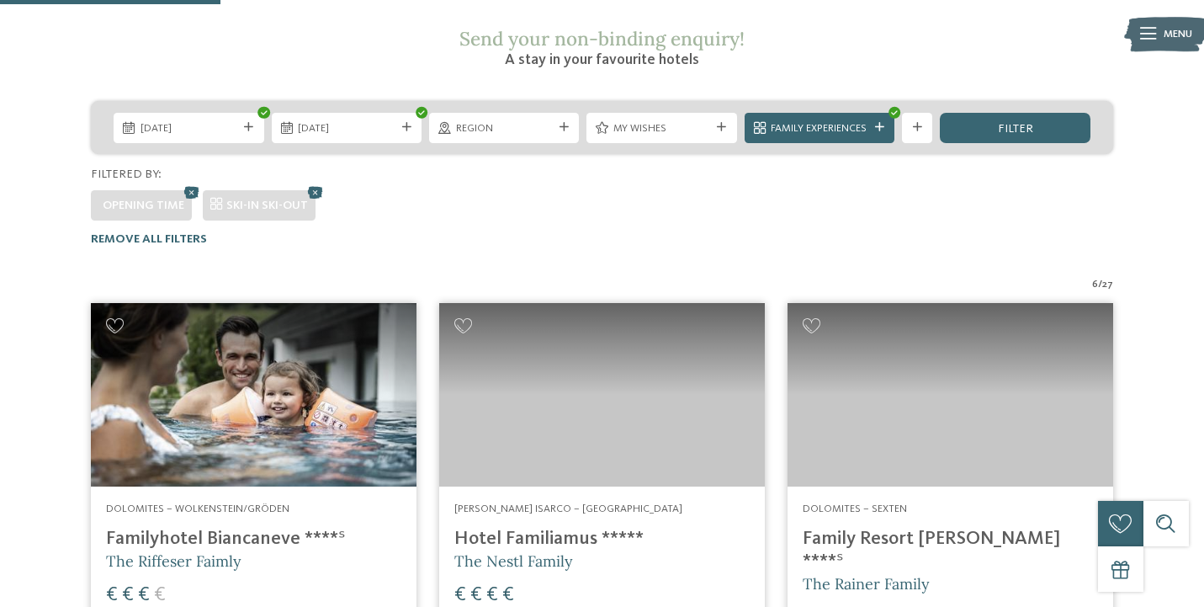
scroll to position [284, 0]
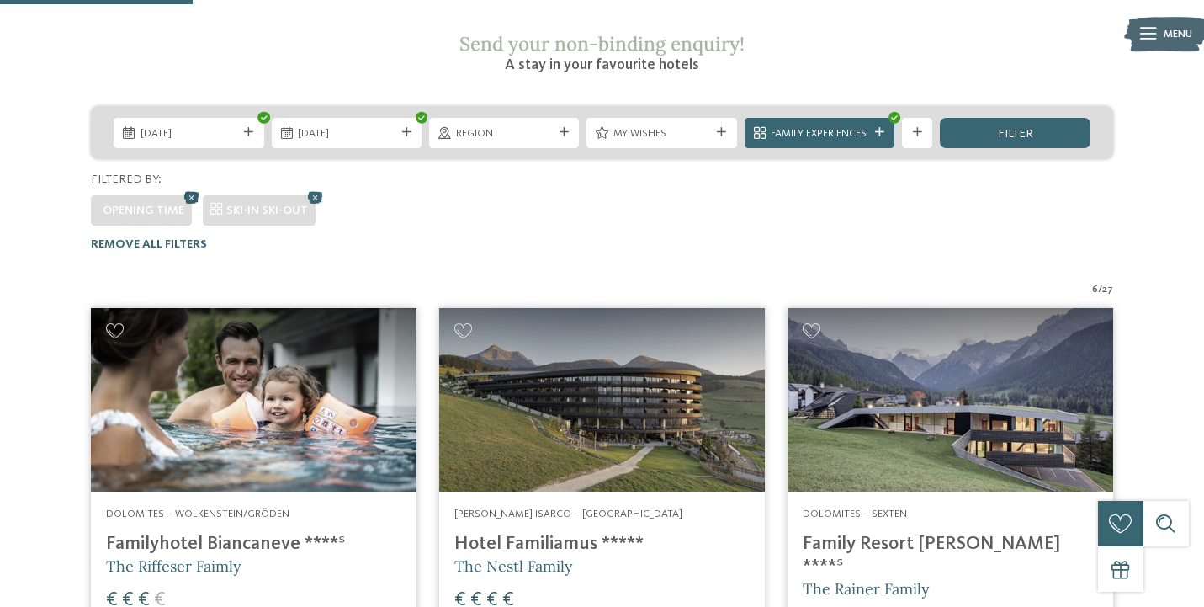
click at [192, 187] on icon at bounding box center [191, 197] width 23 height 20
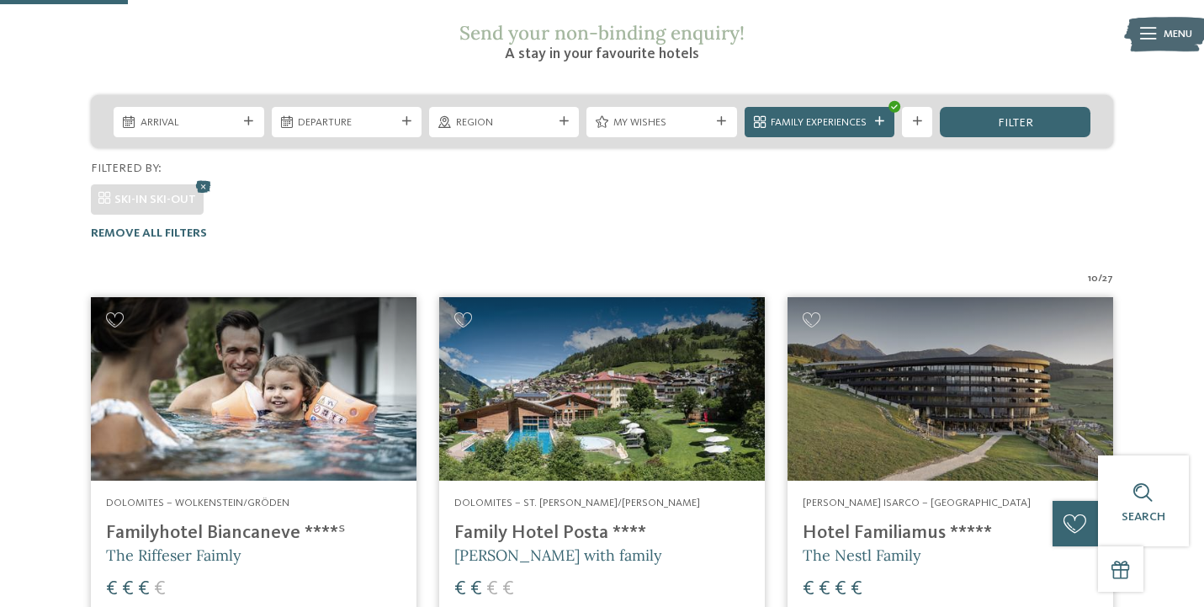
scroll to position [293, 0]
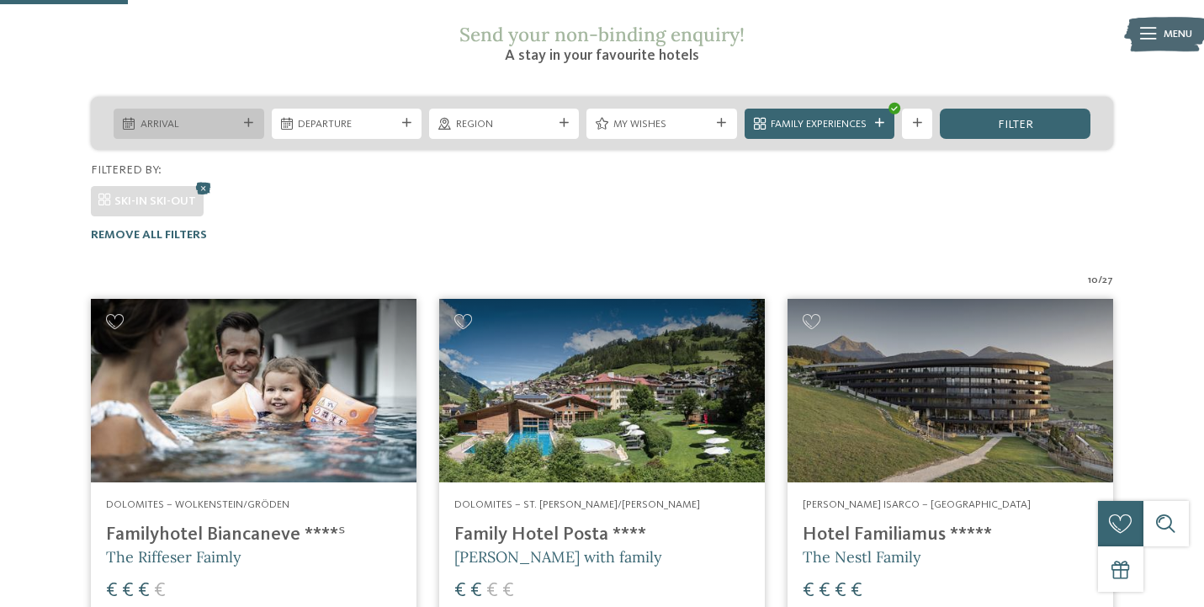
click at [242, 109] on div "Arrival" at bounding box center [189, 124] width 150 height 30
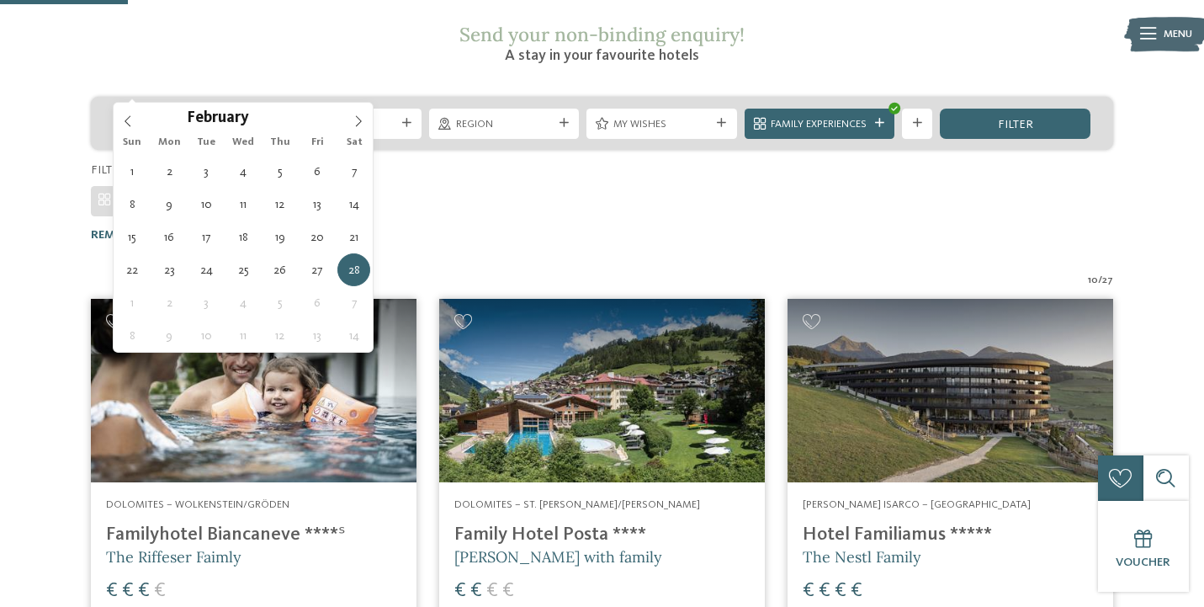
type div "[DATE]"
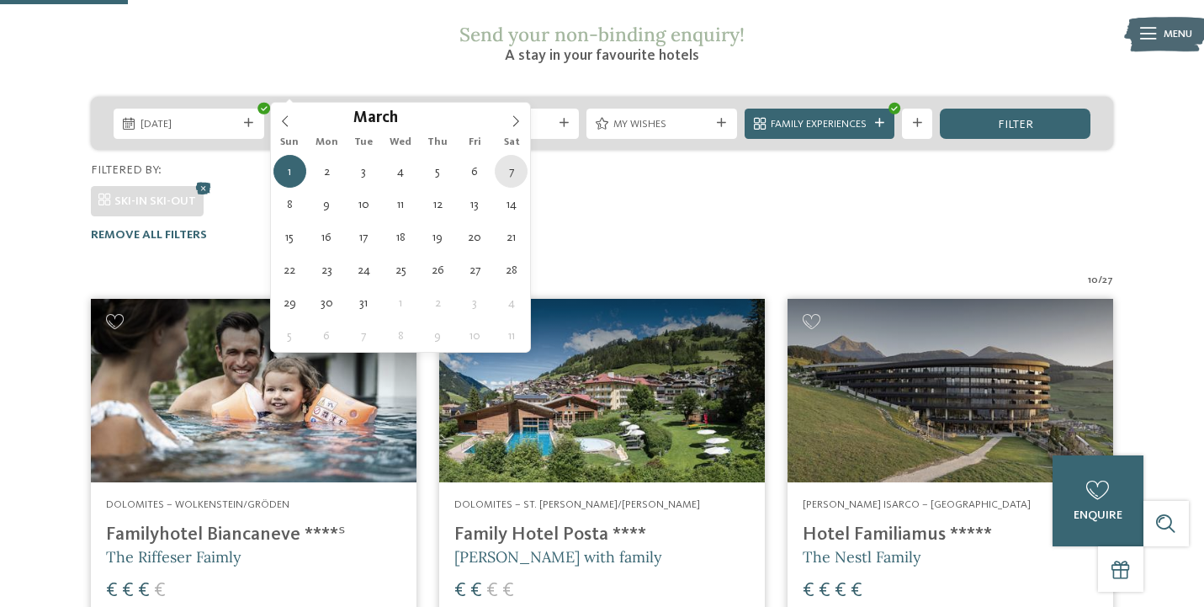
type div "[DATE]"
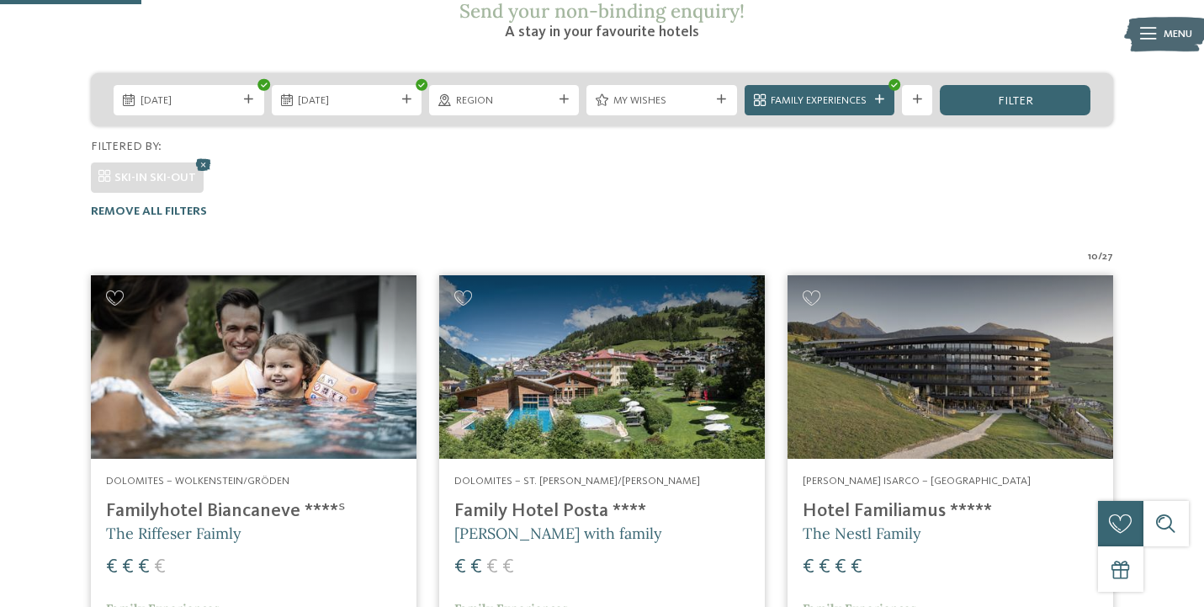
scroll to position [325, 0]
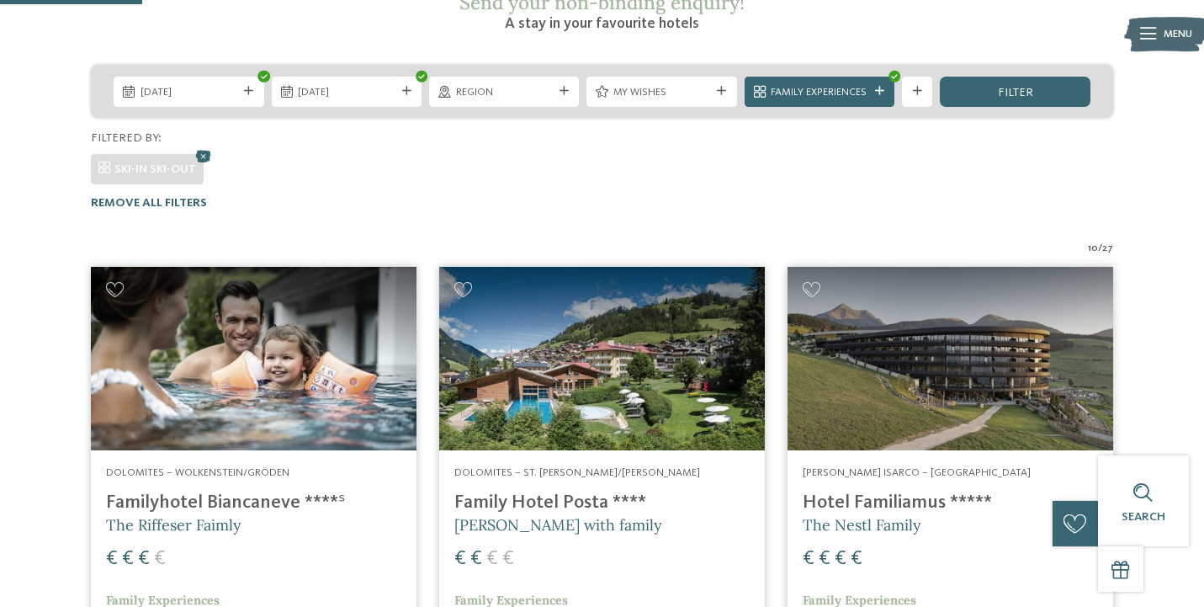
click at [621, 146] on div "SKI-IN SKI-OUT" at bounding box center [602, 165] width 1022 height 38
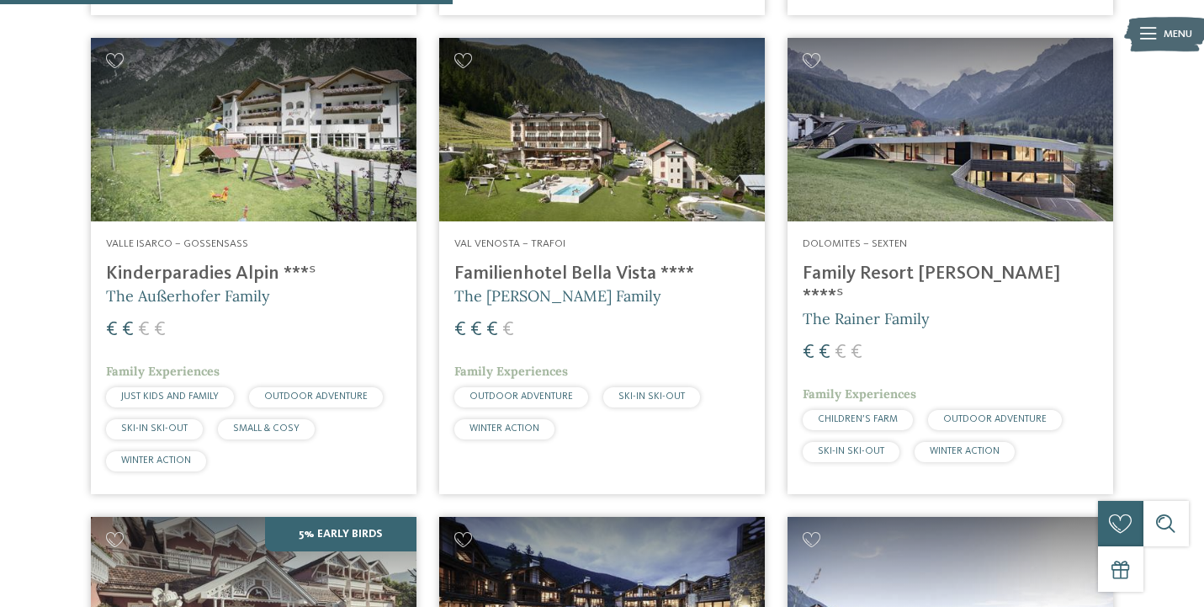
scroll to position [1038, 0]
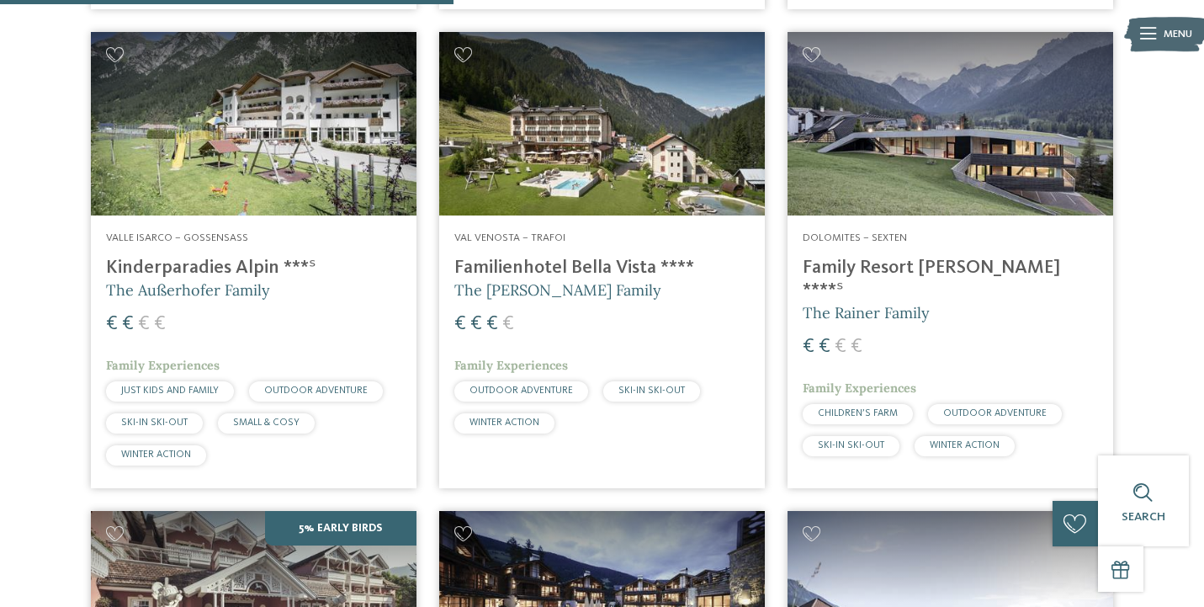
click at [640, 257] on h4 "Familienhotel Bella Vista ****" at bounding box center [601, 268] width 295 height 23
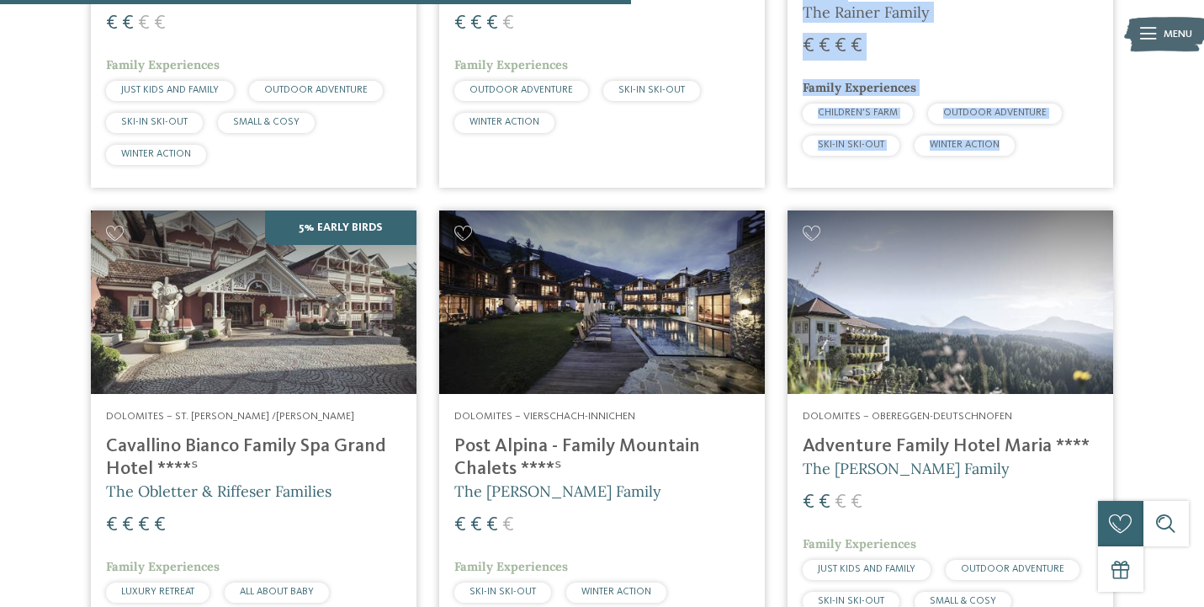
scroll to position [1299, 0]
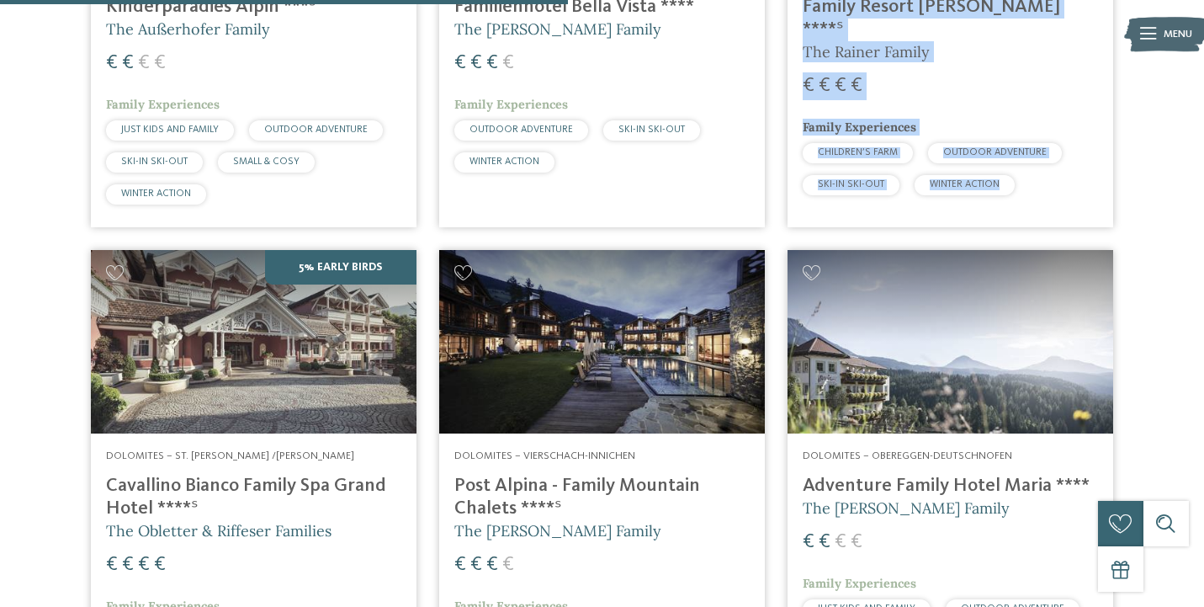
click at [610, 475] on h4 "Post Alpina - Family Mountain Chalets ****ˢ" at bounding box center [601, 497] width 295 height 45
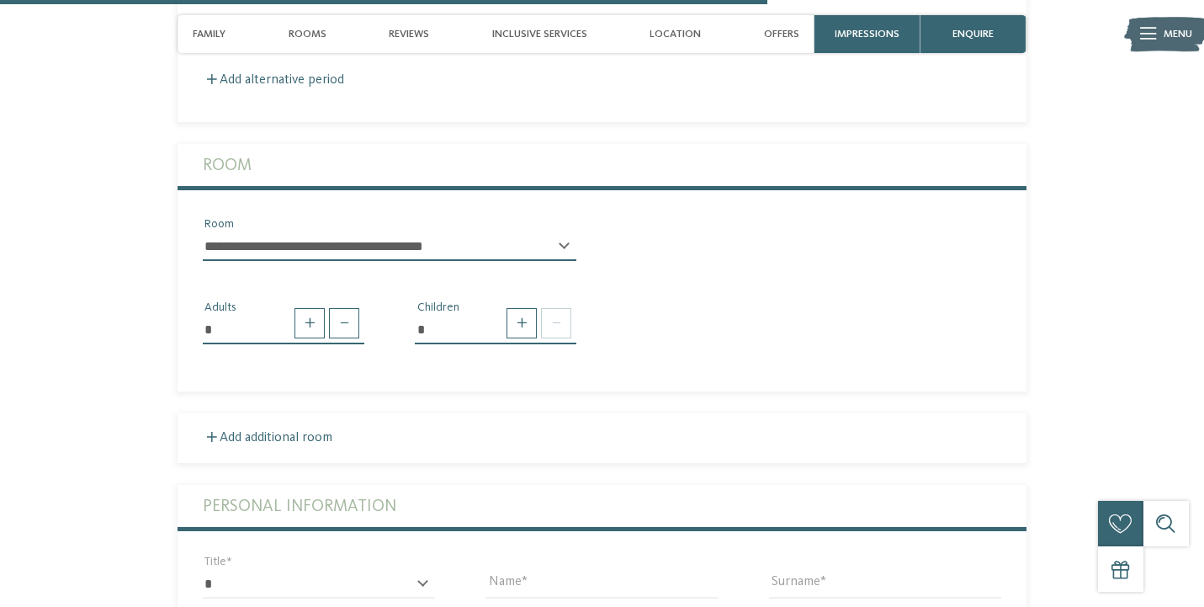
scroll to position [2624, 0]
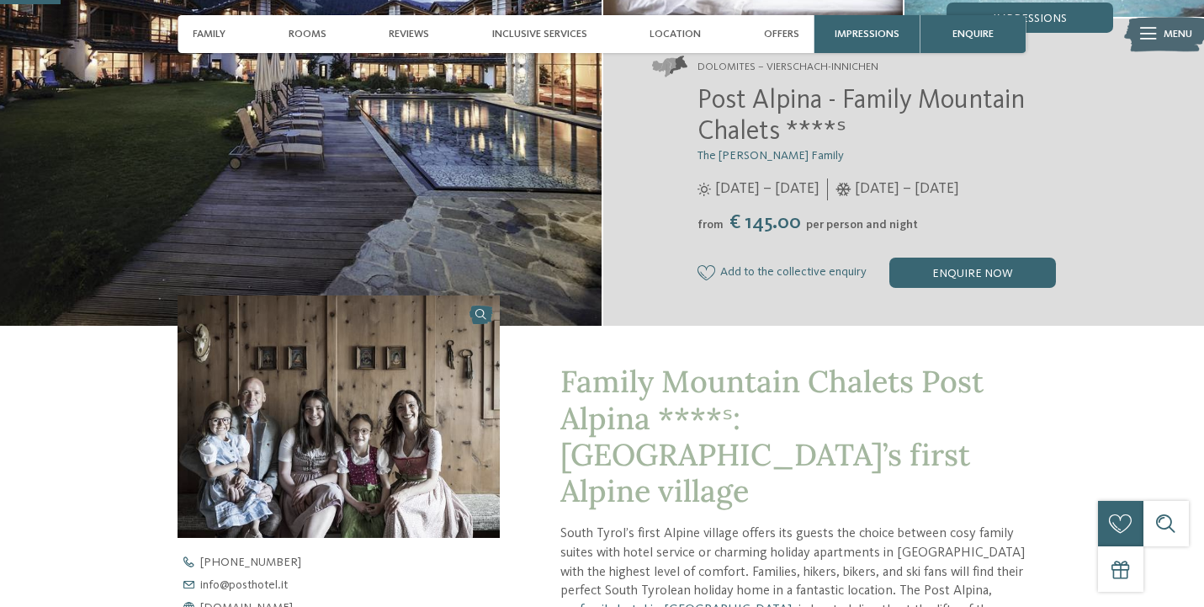
scroll to position [295, 0]
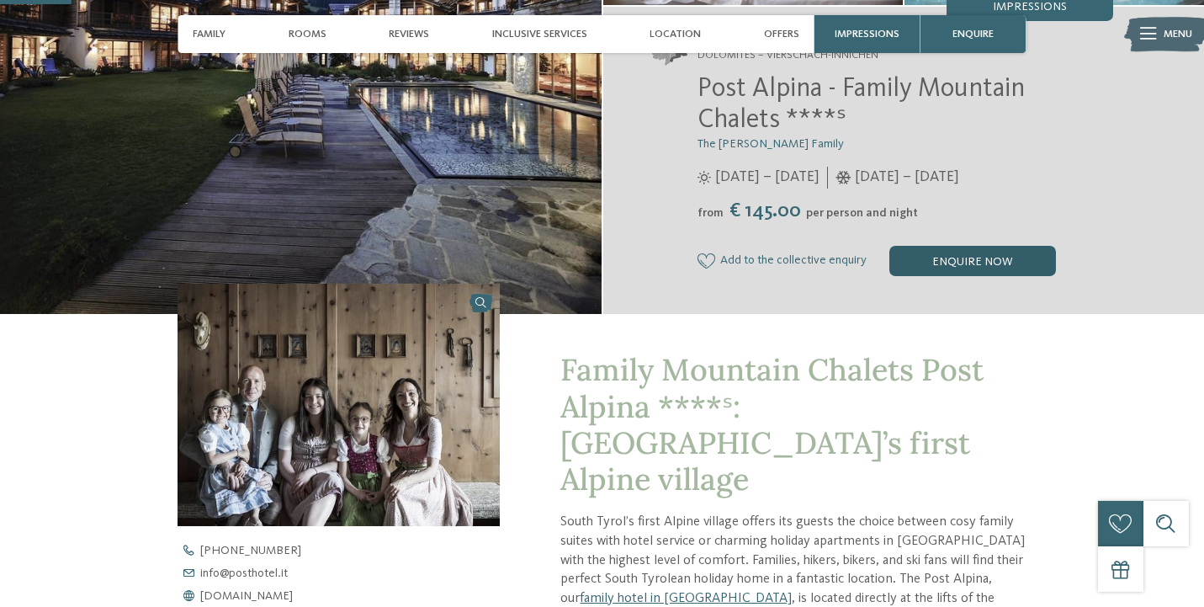
click at [948, 248] on div "enquire now" at bounding box center [972, 261] width 167 height 30
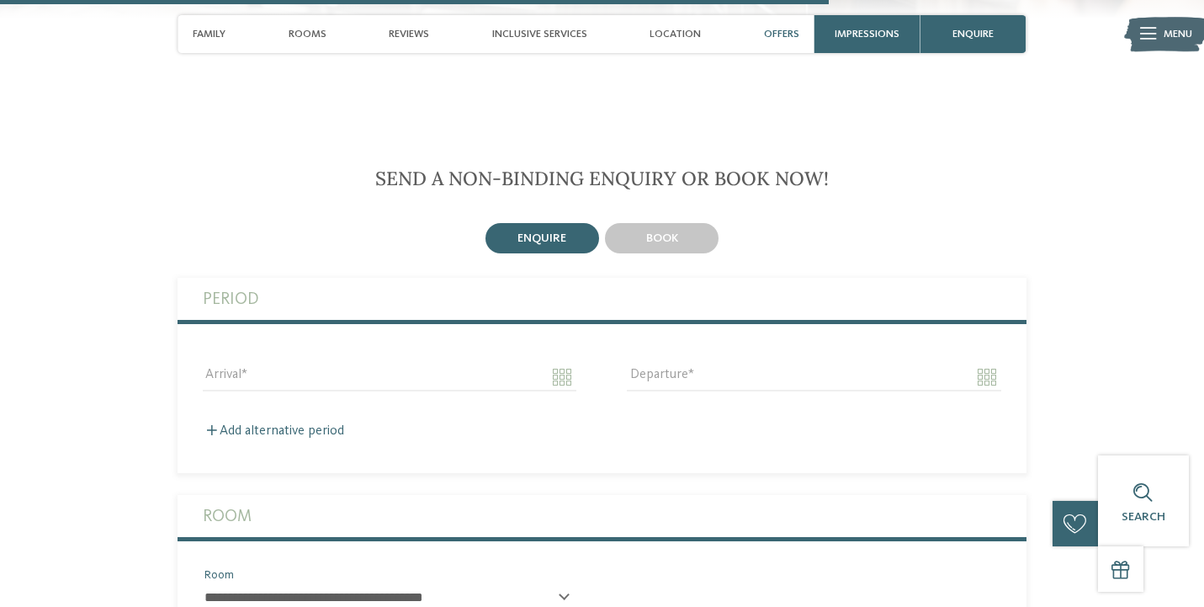
scroll to position [3419, 0]
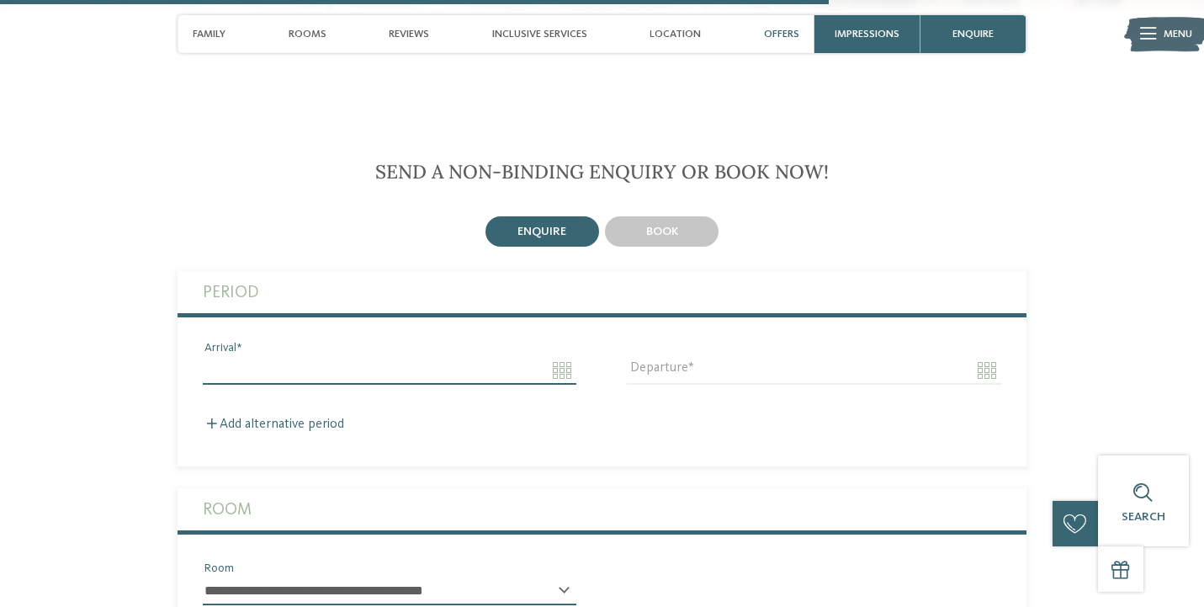
click at [562, 356] on input "Arrival" at bounding box center [390, 370] width 374 height 29
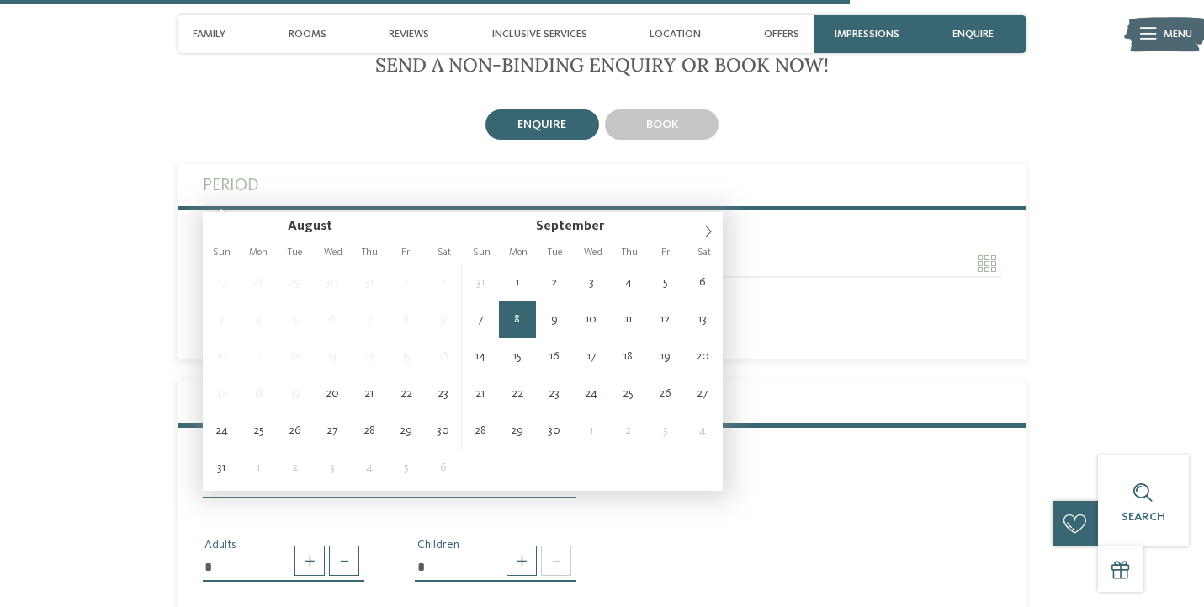
scroll to position [3526, 0]
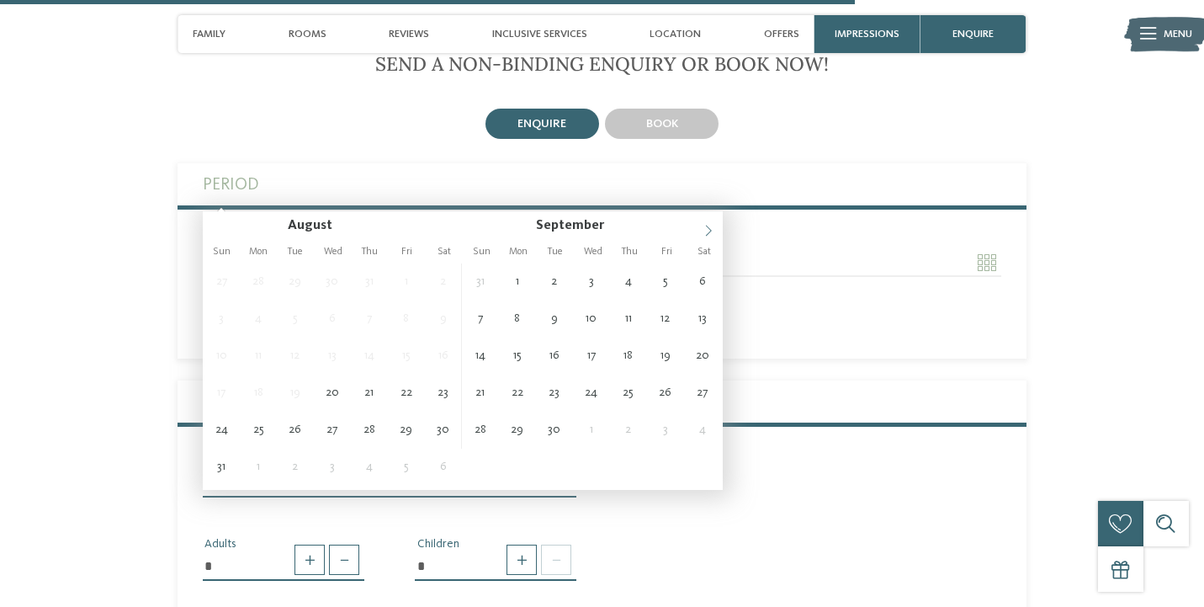
click at [699, 228] on span at bounding box center [708, 225] width 29 height 29
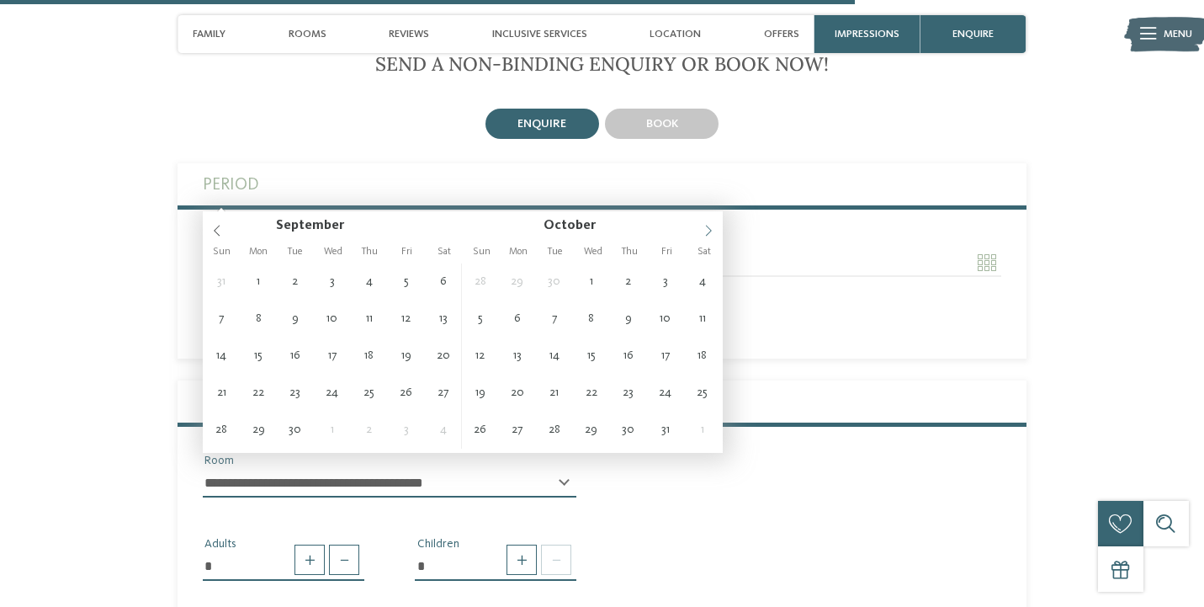
click at [699, 228] on span at bounding box center [708, 225] width 29 height 29
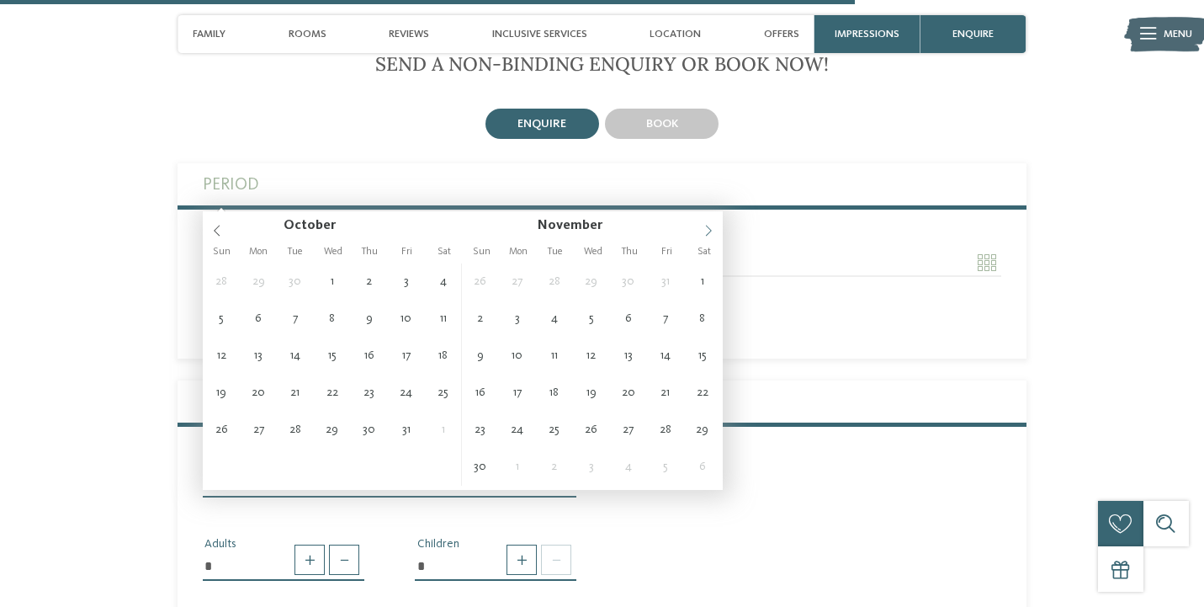
click at [699, 228] on span at bounding box center [708, 225] width 29 height 29
type input "****"
click at [699, 228] on span at bounding box center [708, 225] width 29 height 29
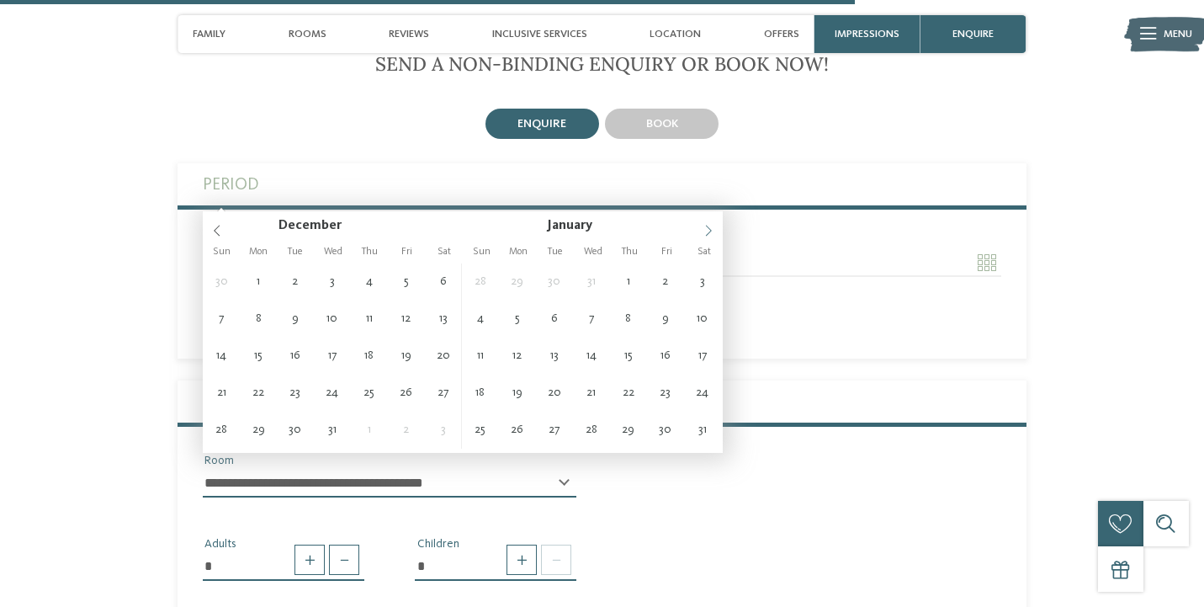
type input "****"
click at [699, 228] on span at bounding box center [708, 225] width 29 height 29
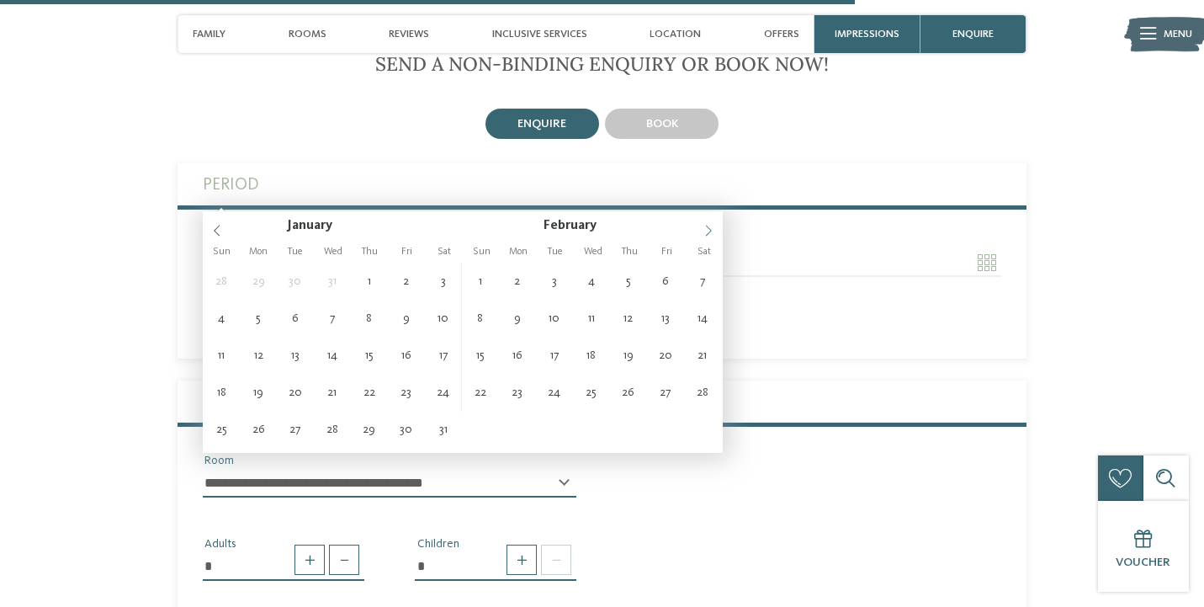
click at [699, 228] on span at bounding box center [708, 225] width 29 height 29
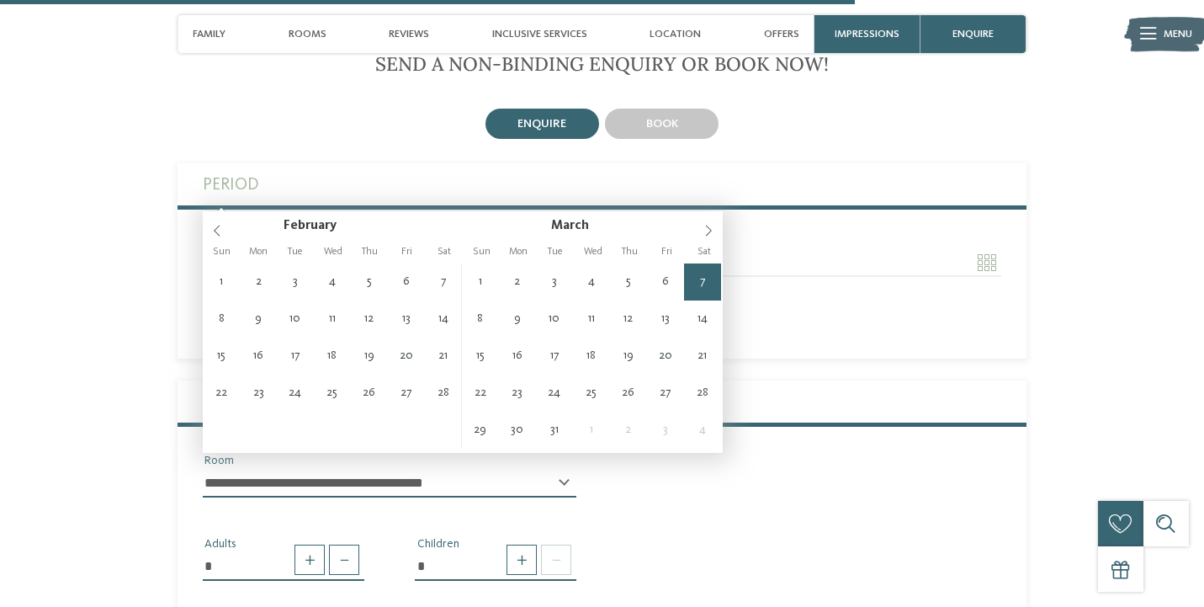
type input "**********"
type input "****"
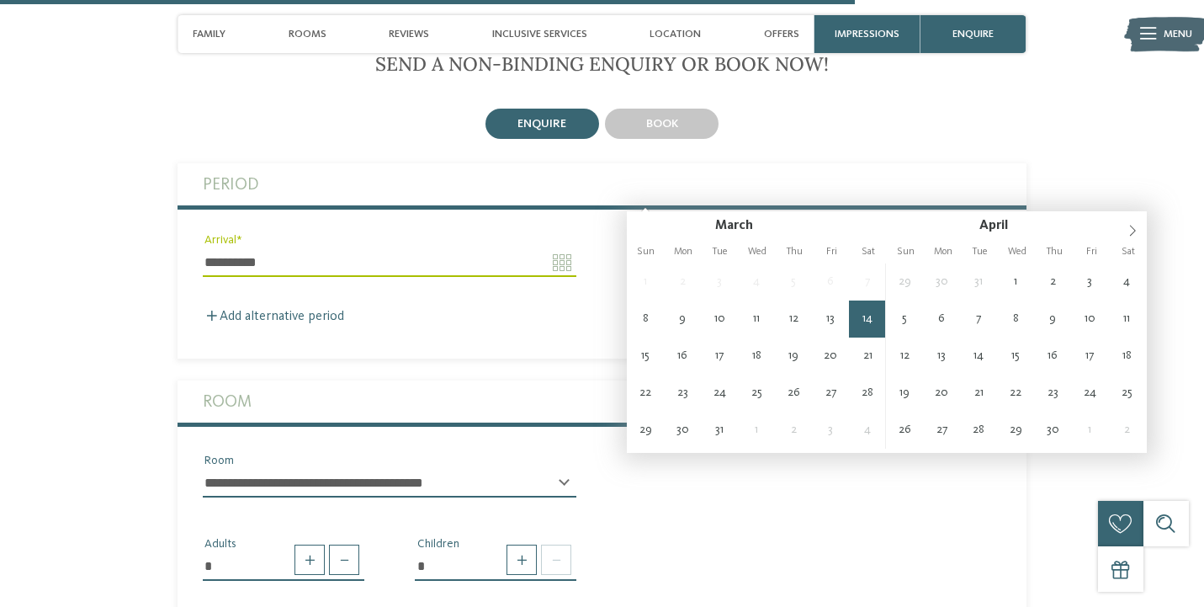
type input "**********"
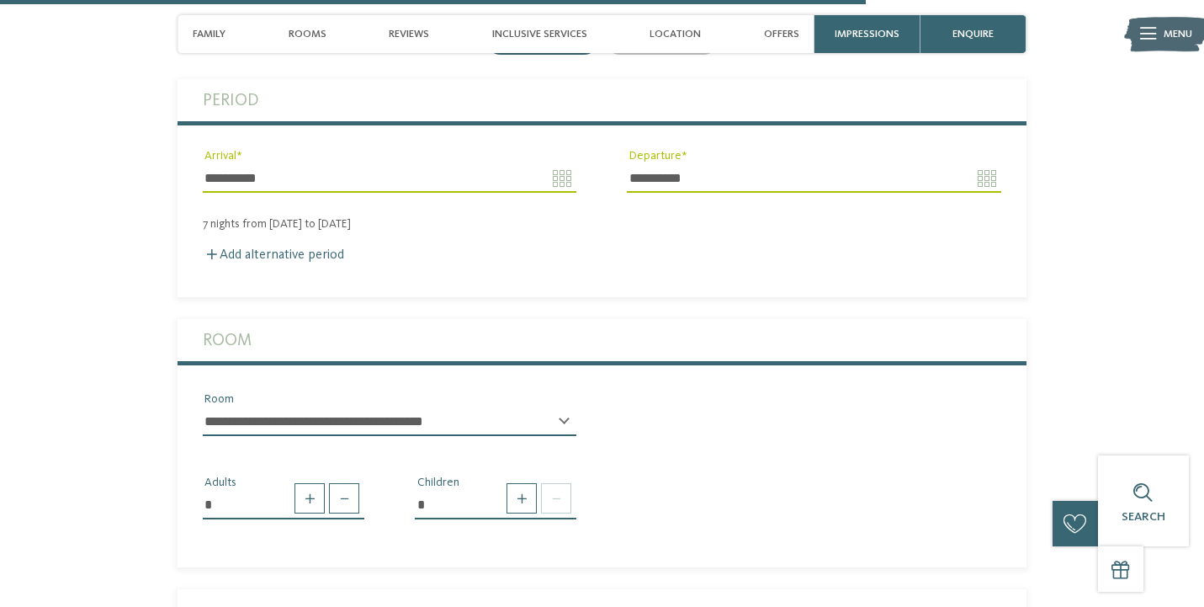
scroll to position [3643, 0]
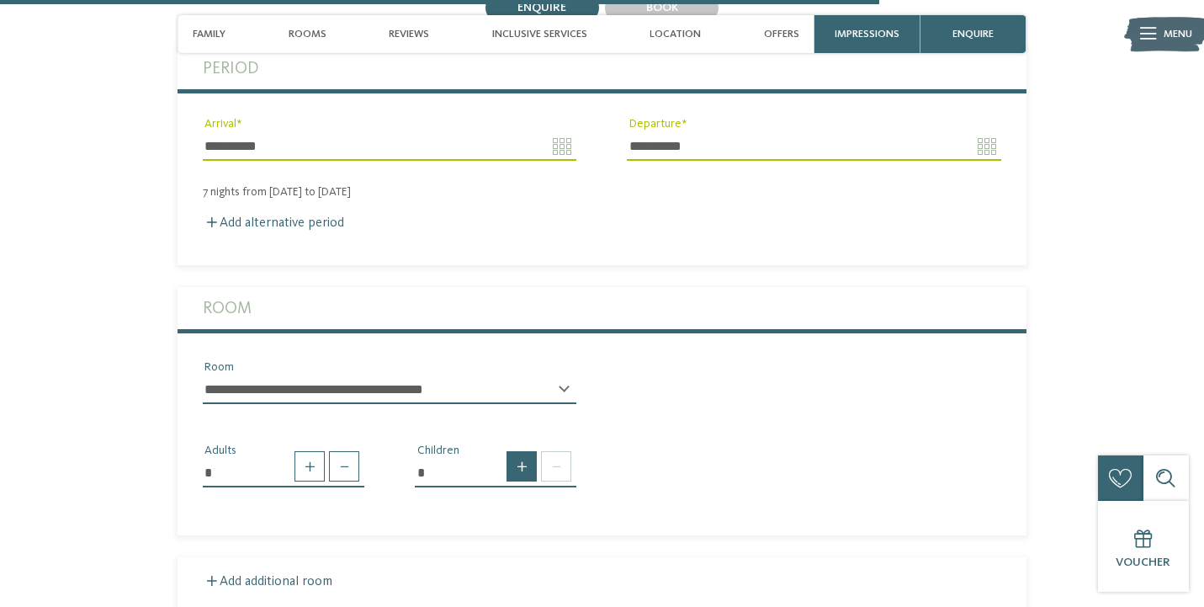
click at [512, 451] on span at bounding box center [522, 466] width 30 height 30
type input "*"
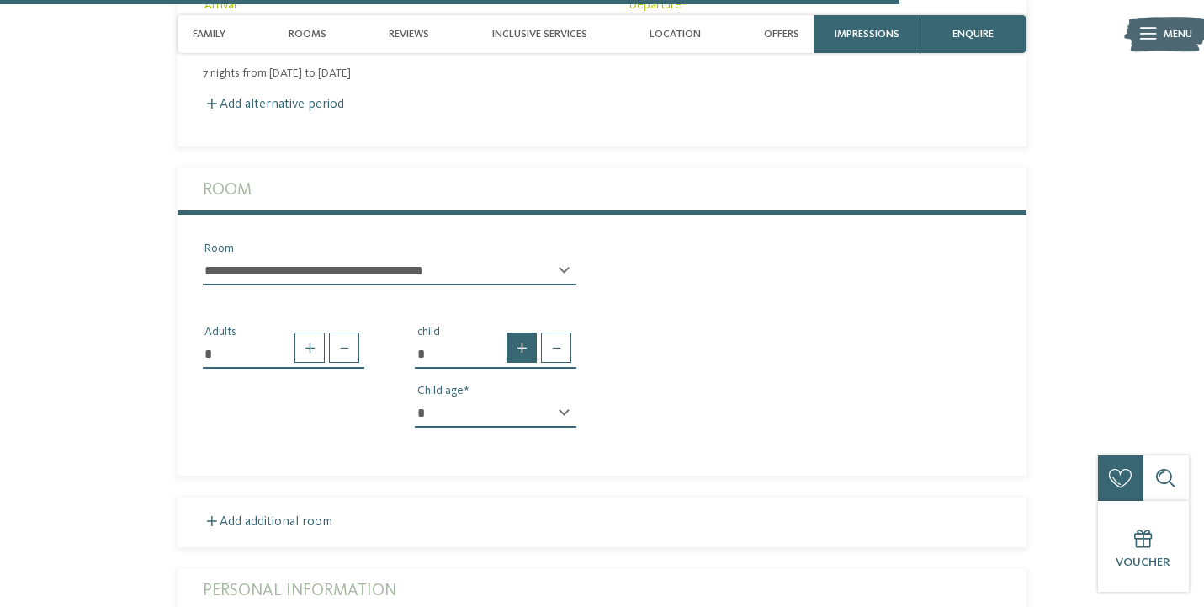
scroll to position [3794, 0]
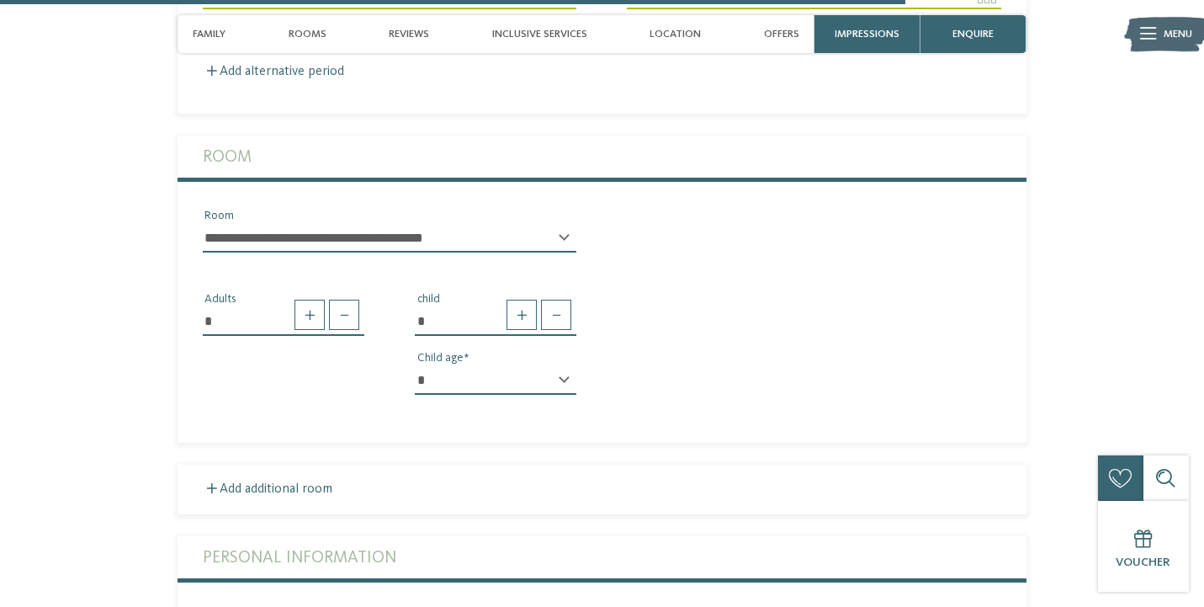
click at [562, 366] on div "* * * * * * * * * * * ** ** ** ** ** ** ** ** Child age" at bounding box center [496, 387] width 162 height 42
select select "*"
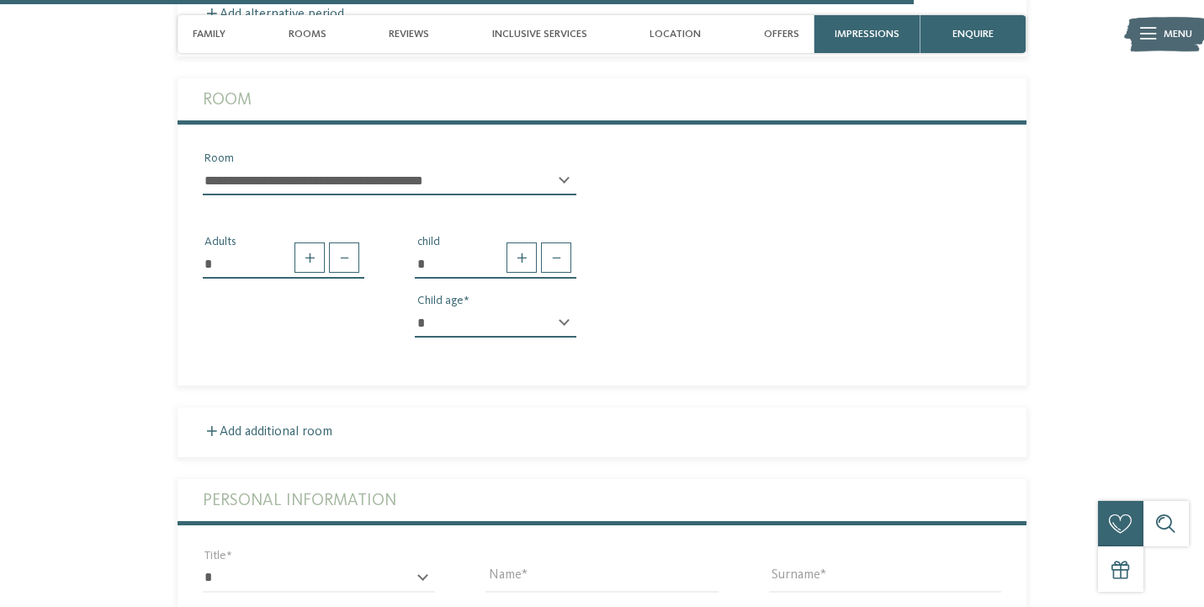
scroll to position [3944, 0]
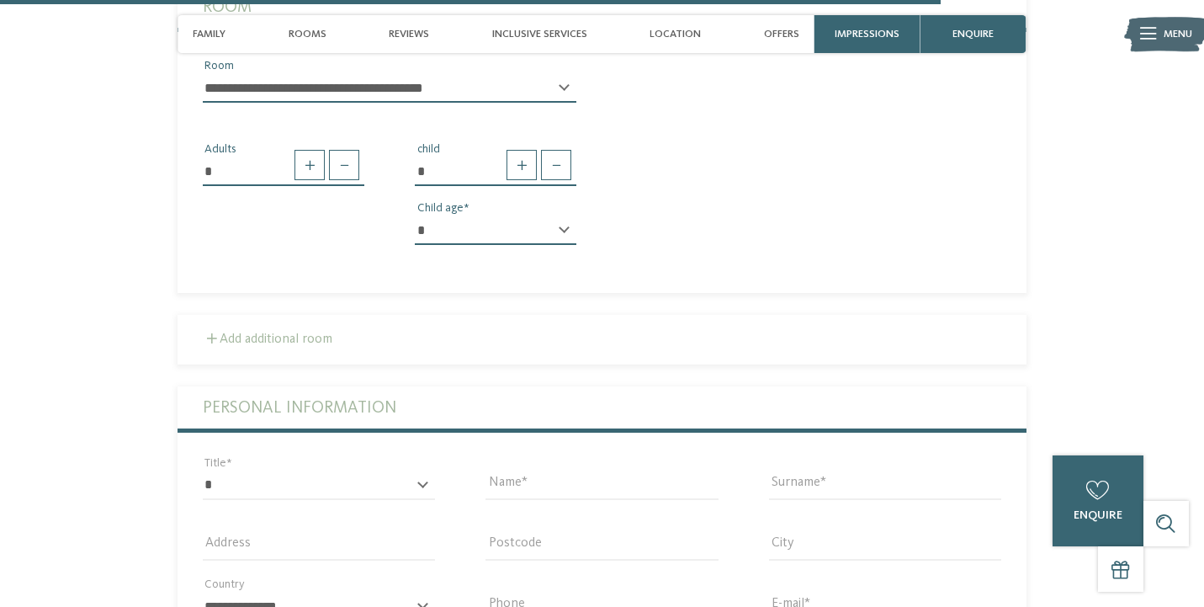
click at [227, 332] on label "Add additional room" at bounding box center [268, 338] width 130 height 13
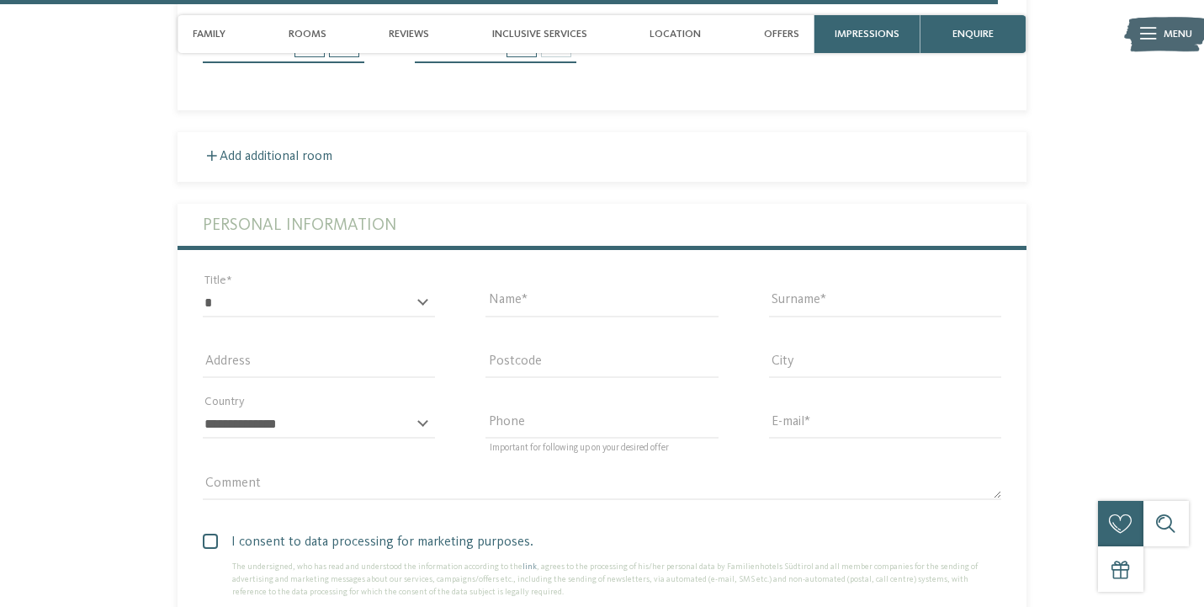
scroll to position [4389, 0]
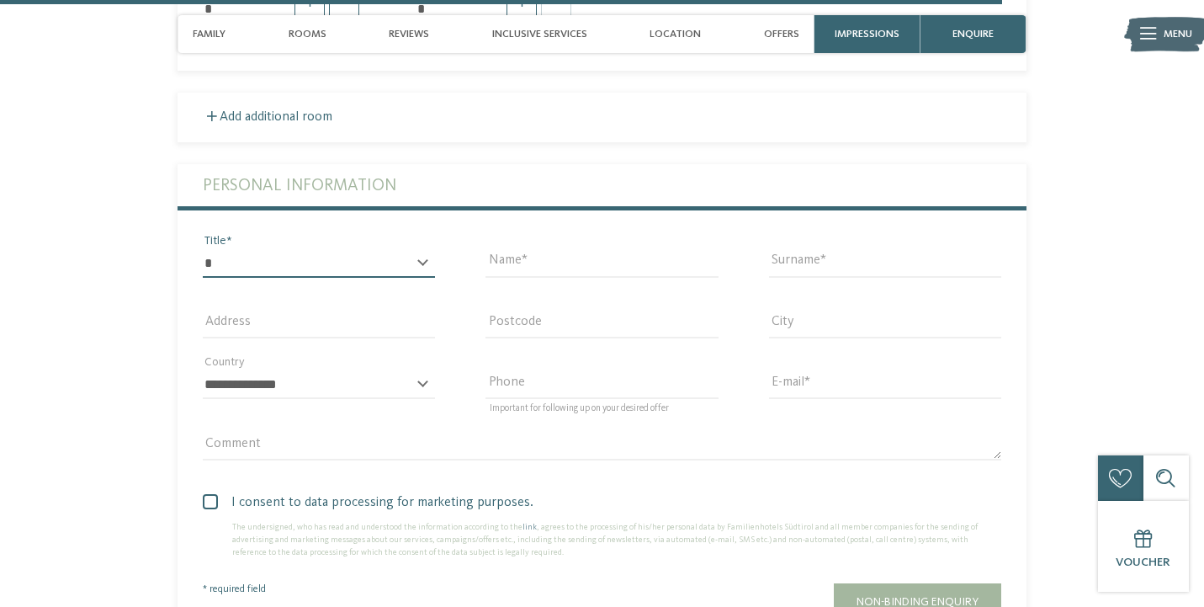
select select "*"
type input "*****"
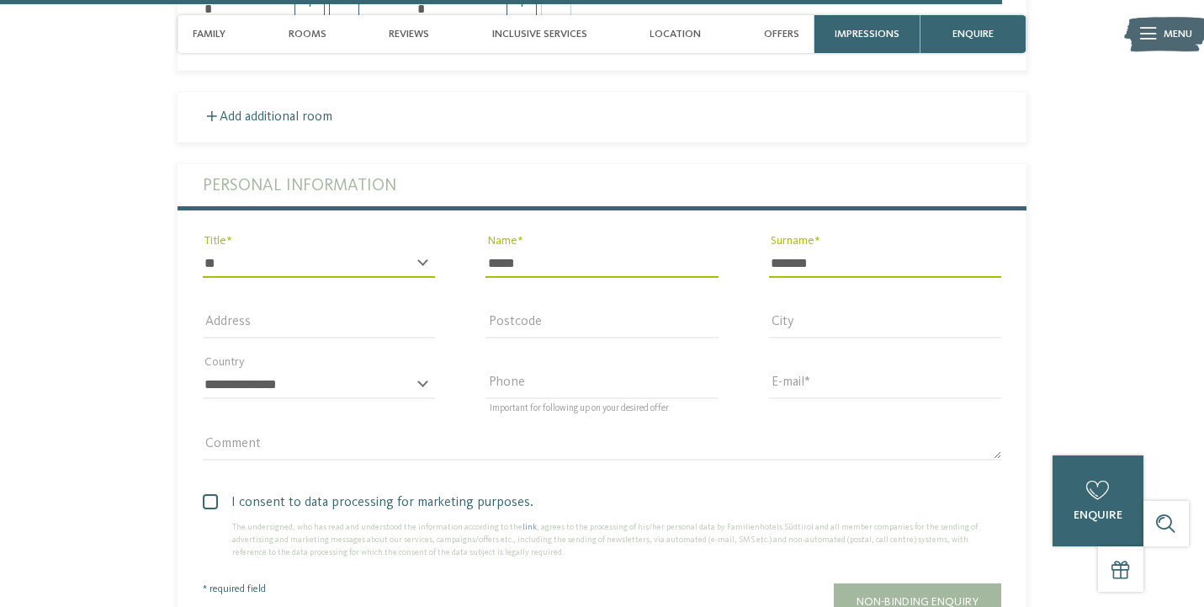
type input "*******"
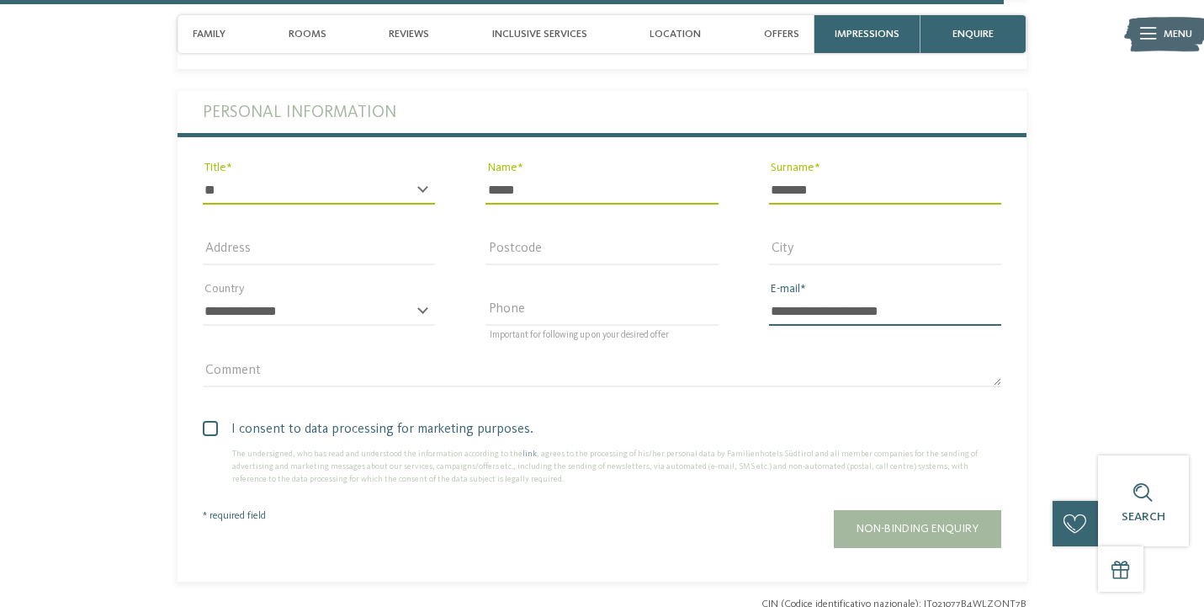
scroll to position [4487, 0]
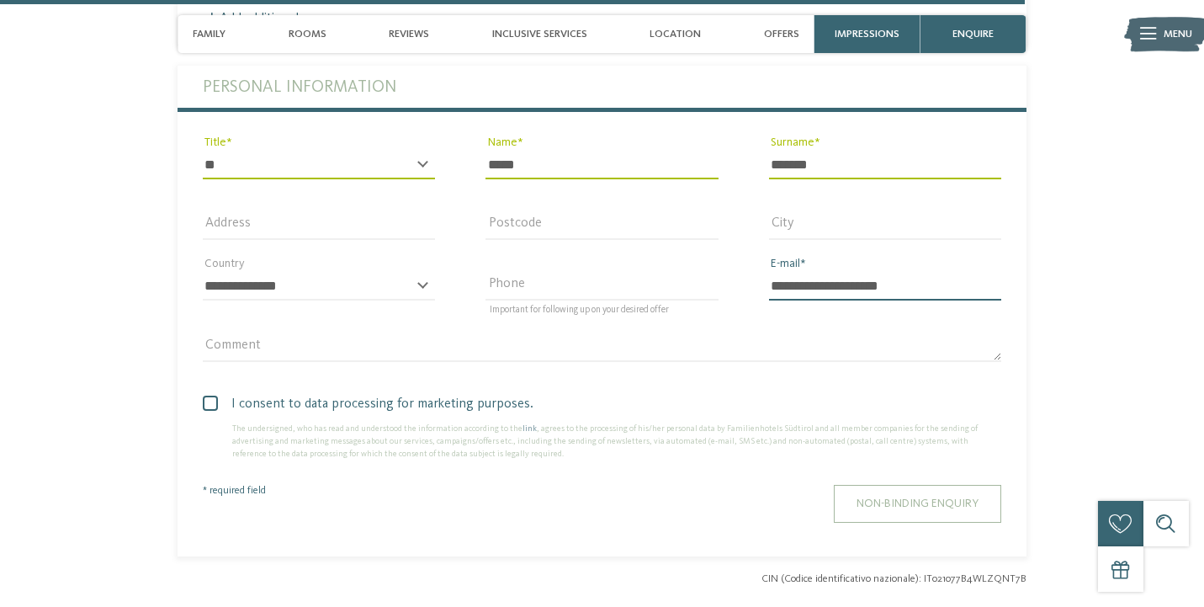
type input "**********"
click at [901, 497] on span "Non-binding enquiry" at bounding box center [918, 503] width 122 height 12
